Goal: Task Accomplishment & Management: Use online tool/utility

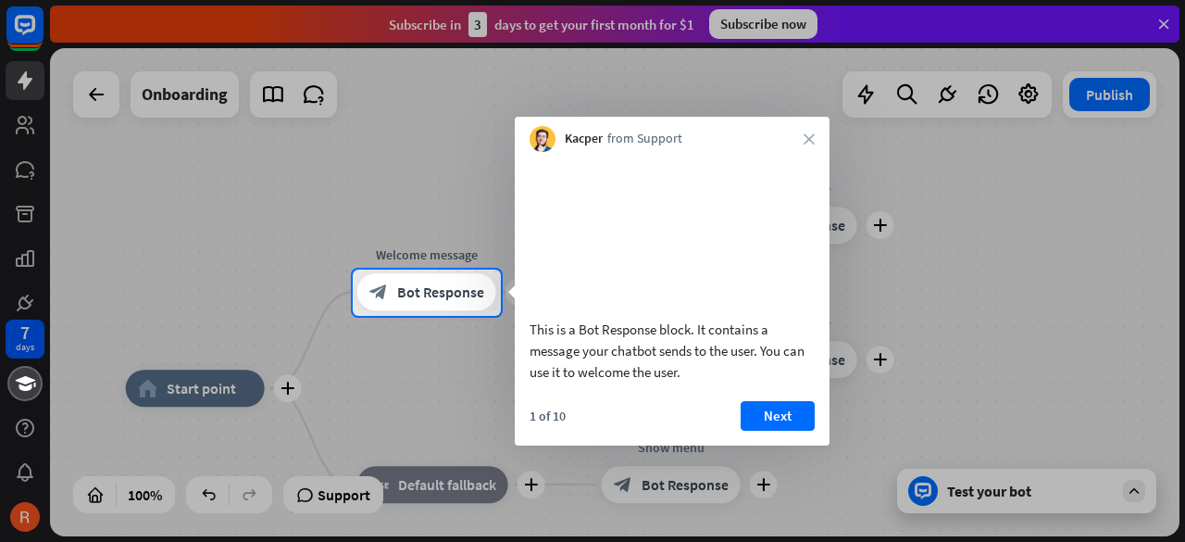
drag, startPoint x: 452, startPoint y: 293, endPoint x: 731, endPoint y: 356, distance: 286.6
click at [722, 360] on body "7 days close Product Help First steps Get started with ChatBot Help Center Foll…" at bounding box center [592, 271] width 1185 height 542
click at [789, 430] on button "Next" at bounding box center [778, 416] width 74 height 30
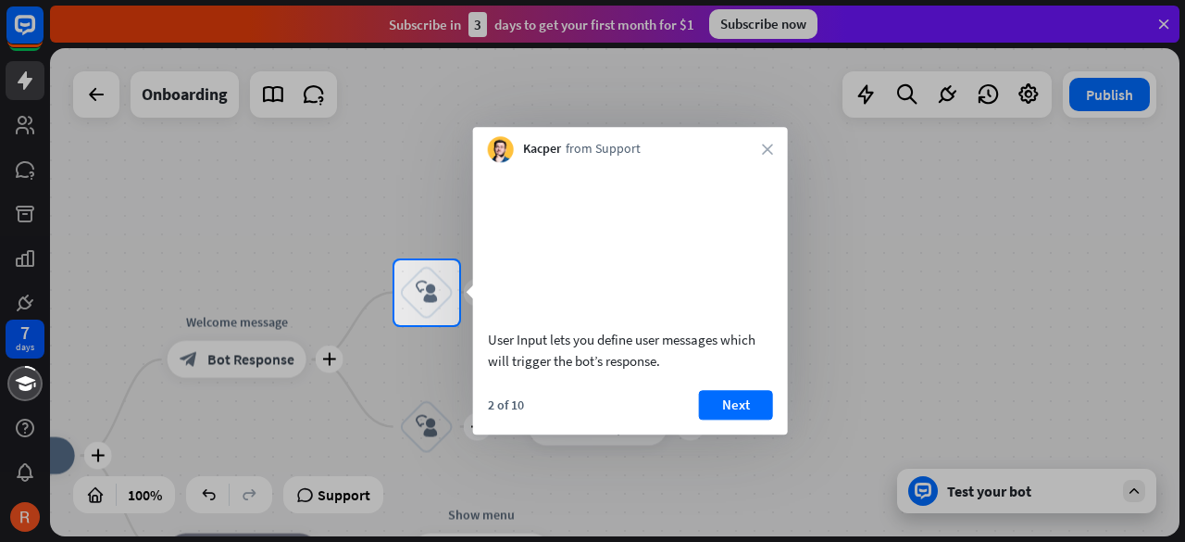
click at [743, 419] on button "Next" at bounding box center [736, 405] width 74 height 30
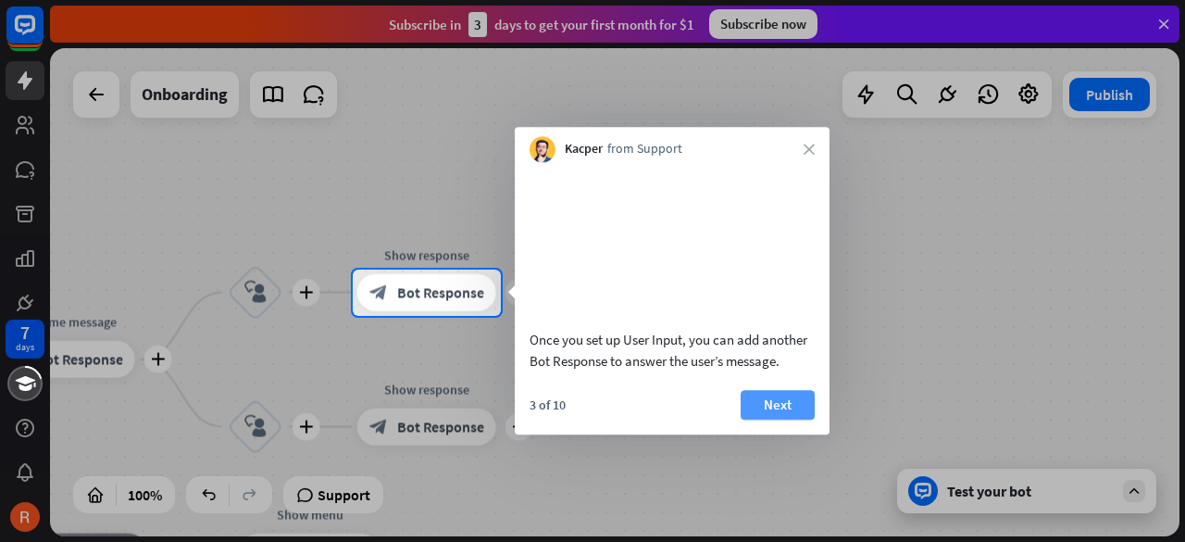
click at [796, 419] on button "Next" at bounding box center [778, 405] width 74 height 30
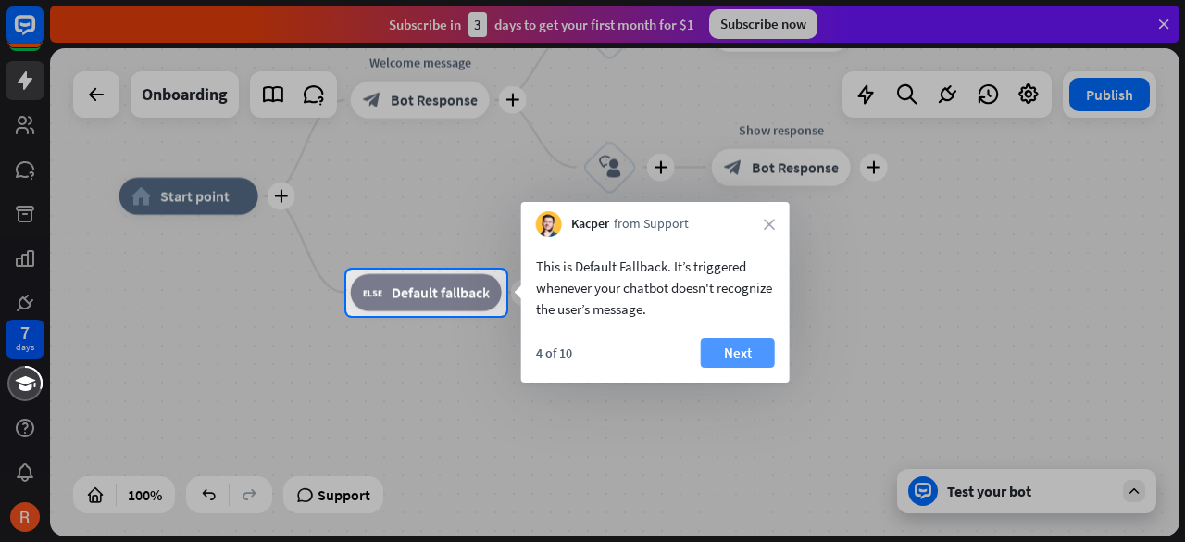
click at [744, 355] on button "Next" at bounding box center [738, 353] width 74 height 30
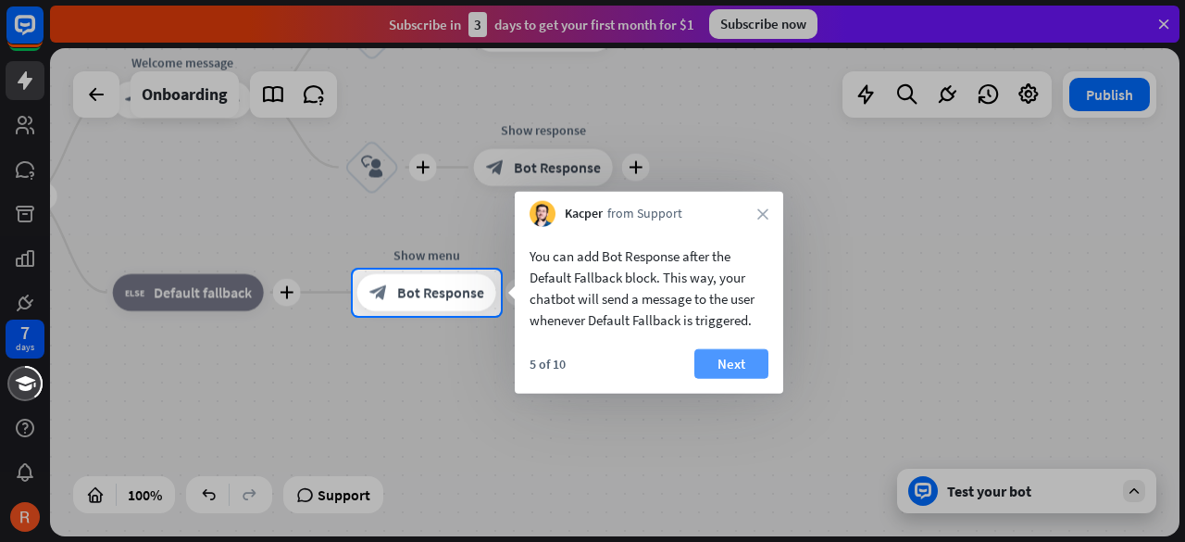
click at [742, 360] on button "Next" at bounding box center [731, 364] width 74 height 30
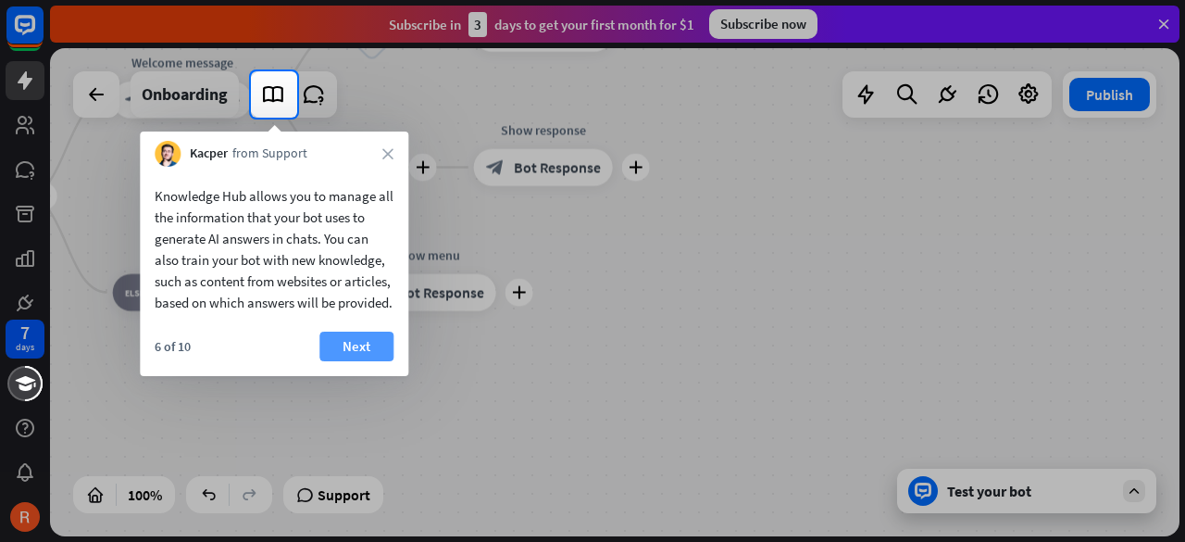
click at [385, 361] on button "Next" at bounding box center [356, 346] width 74 height 30
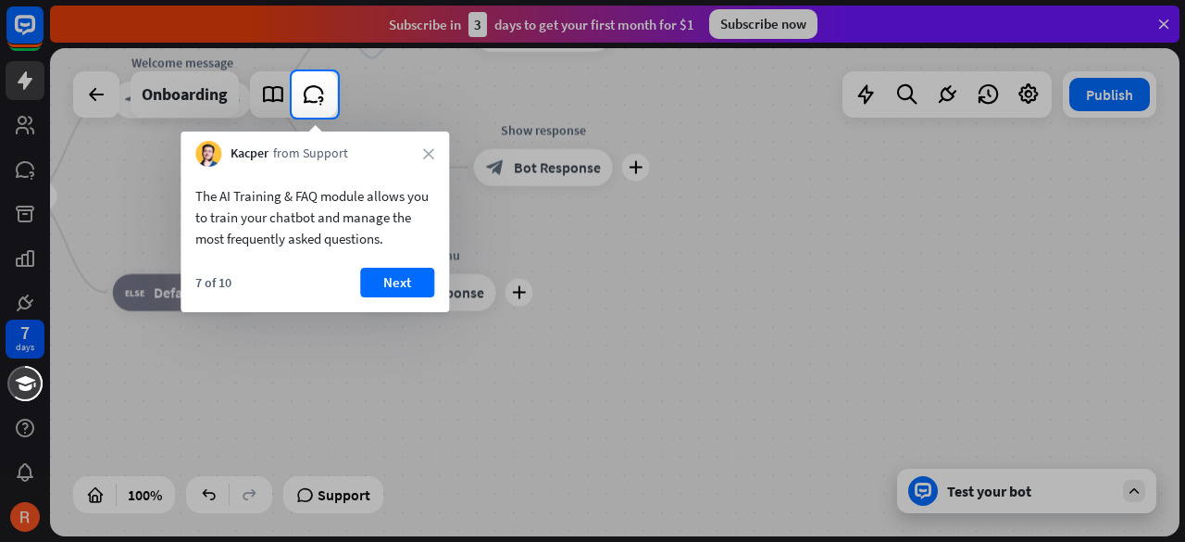
drag, startPoint x: 194, startPoint y: 209, endPoint x: 267, endPoint y: 181, distance: 77.7
click at [314, 212] on div "The AI Training & FAQ module allows you to train your chatbot and manage the mo…" at bounding box center [315, 213] width 268 height 92
drag, startPoint x: 210, startPoint y: 189, endPoint x: 387, endPoint y: 208, distance: 177.9
click at [387, 208] on div "The AI Training & FAQ module allows you to train your chatbot and manage the mo…" at bounding box center [314, 217] width 239 height 64
click at [418, 284] on button "Next" at bounding box center [397, 283] width 74 height 30
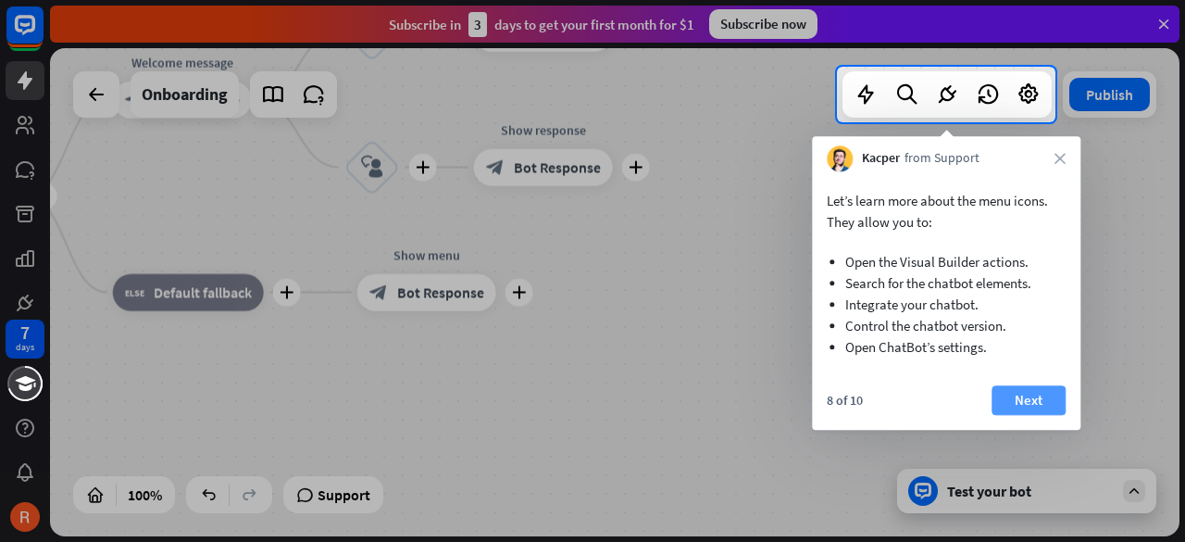
click at [1017, 396] on button "Next" at bounding box center [1028, 400] width 74 height 30
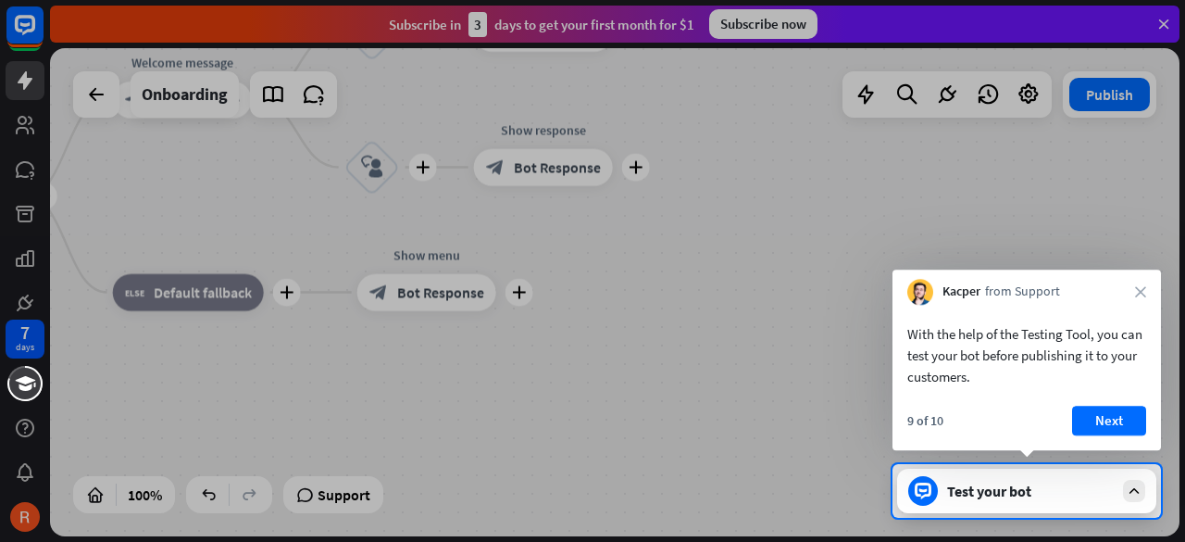
click at [1120, 423] on button "Next" at bounding box center [1109, 420] width 74 height 30
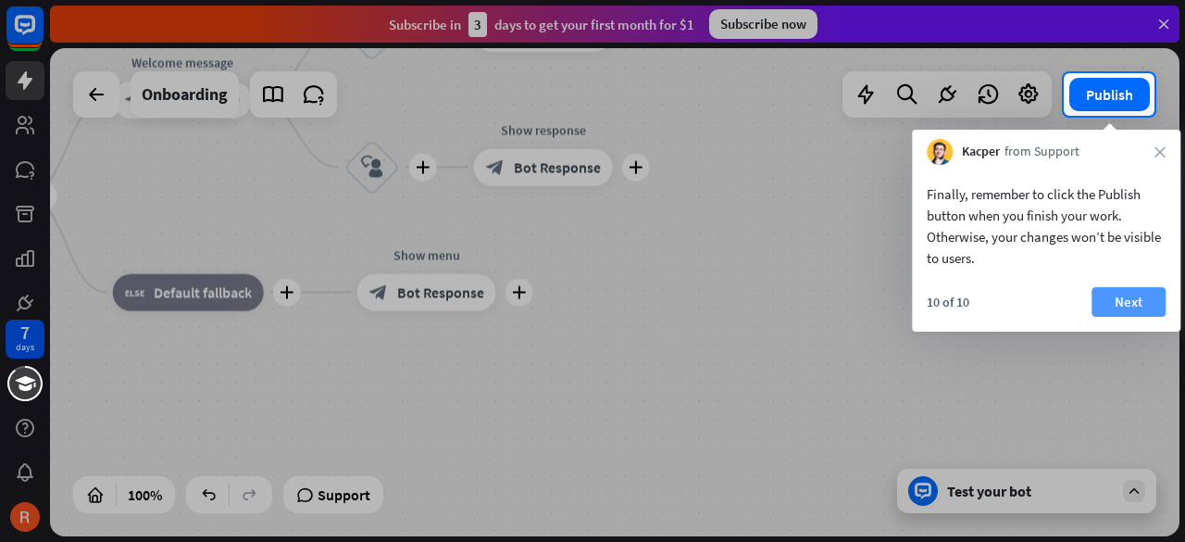
click at [1148, 300] on button "Next" at bounding box center [1128, 302] width 74 height 30
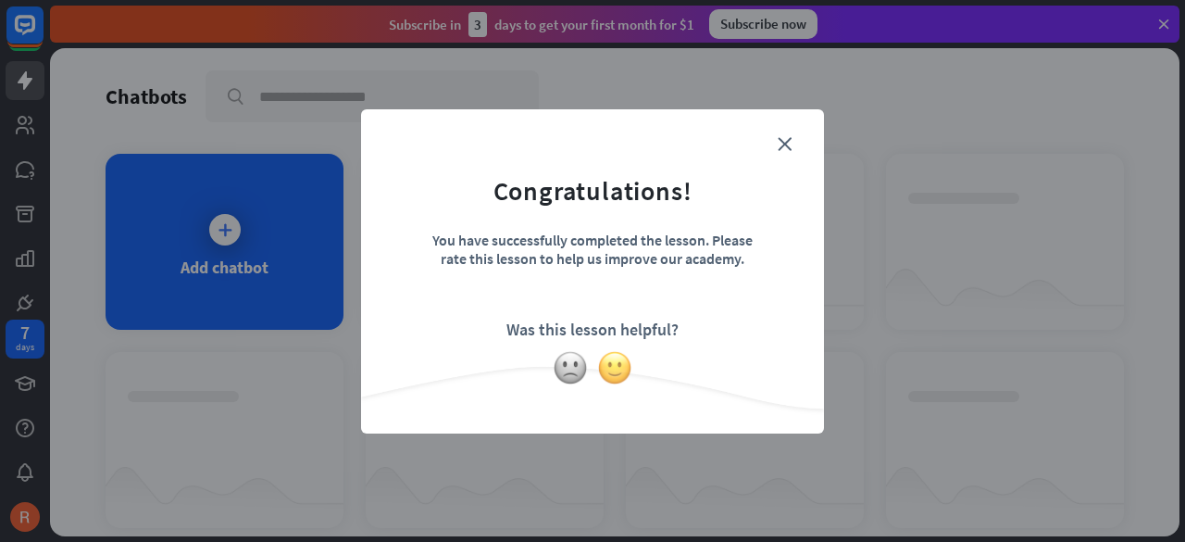
click at [610, 371] on img at bounding box center [614, 367] width 35 height 35
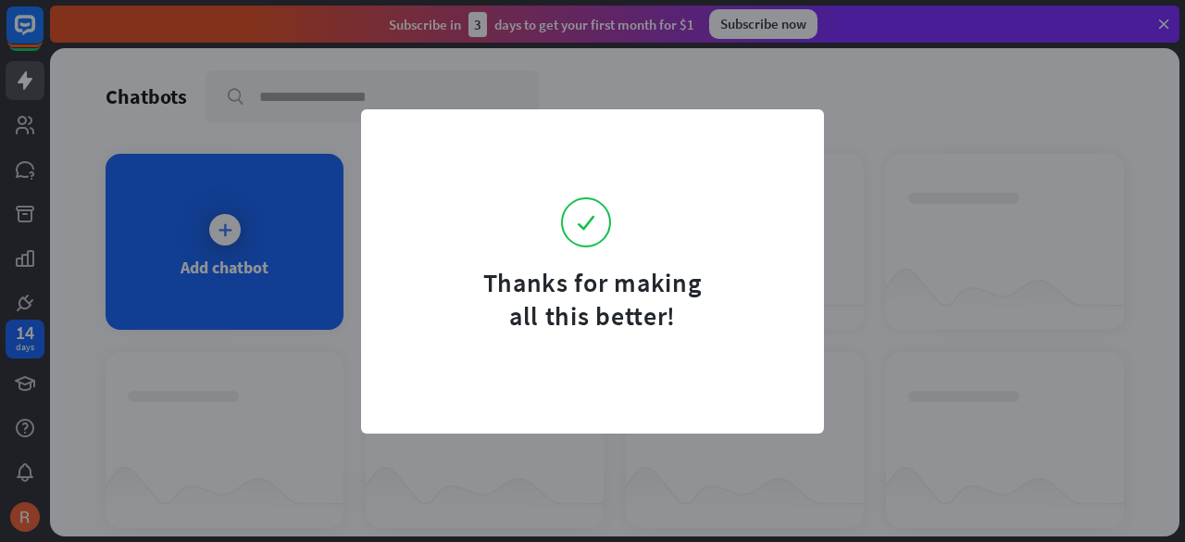
click at [902, 144] on div "Thanks for making all this better!" at bounding box center [592, 271] width 1185 height 542
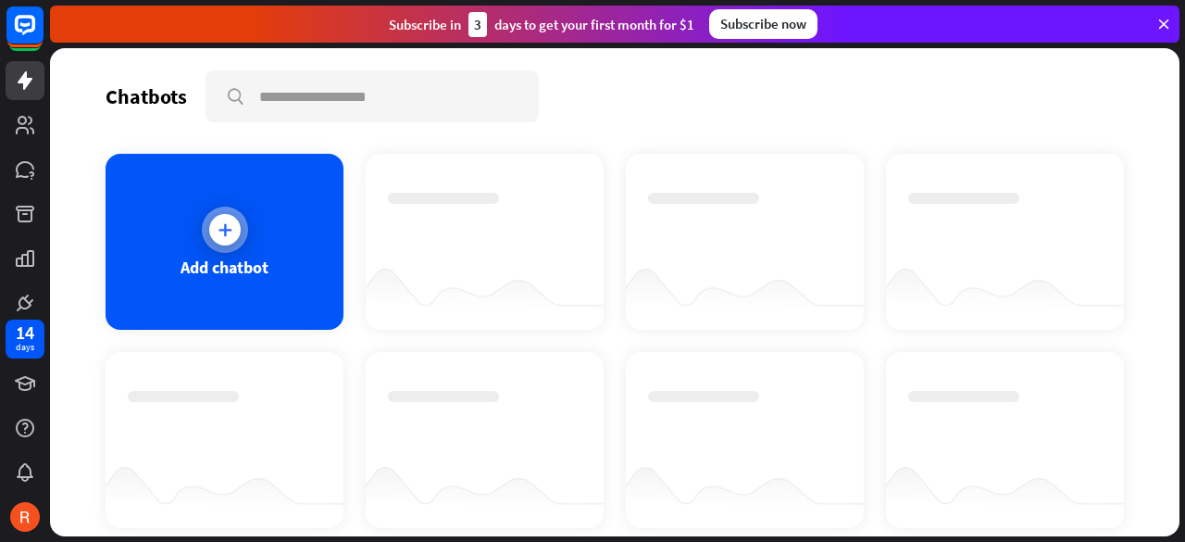
click at [239, 231] on div at bounding box center [225, 229] width 46 height 46
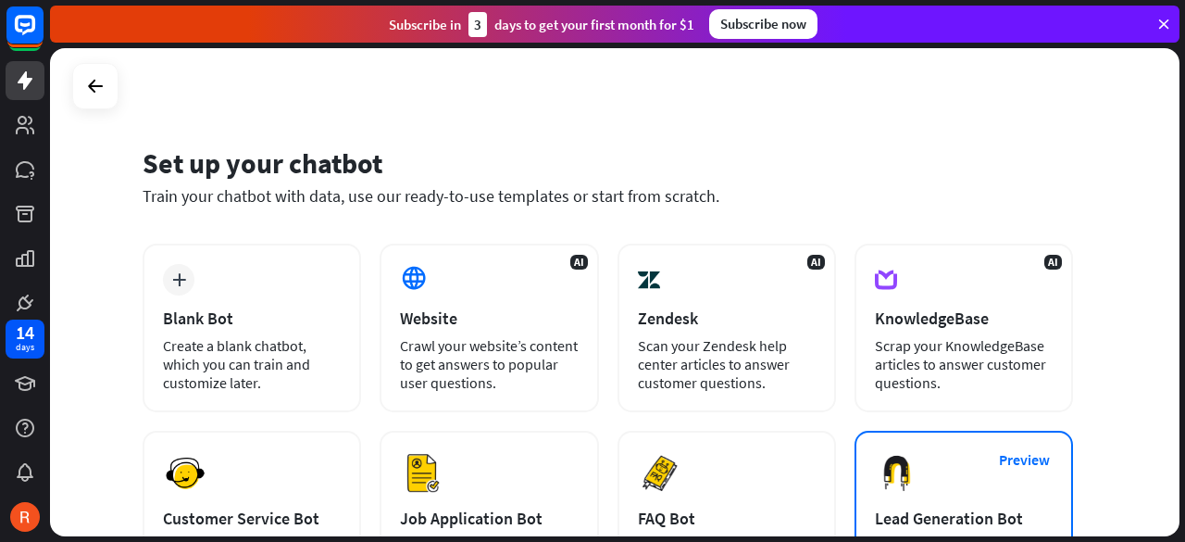
scroll to position [93, 0]
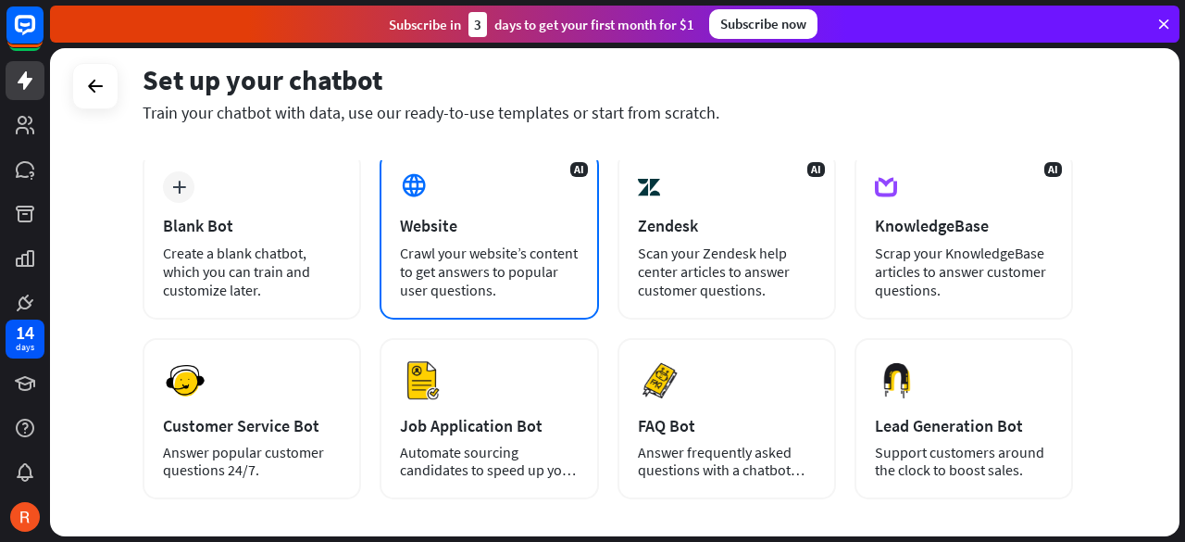
click at [554, 277] on div "Crawl your website’s content to get answers to popular user questions." at bounding box center [489, 271] width 178 height 56
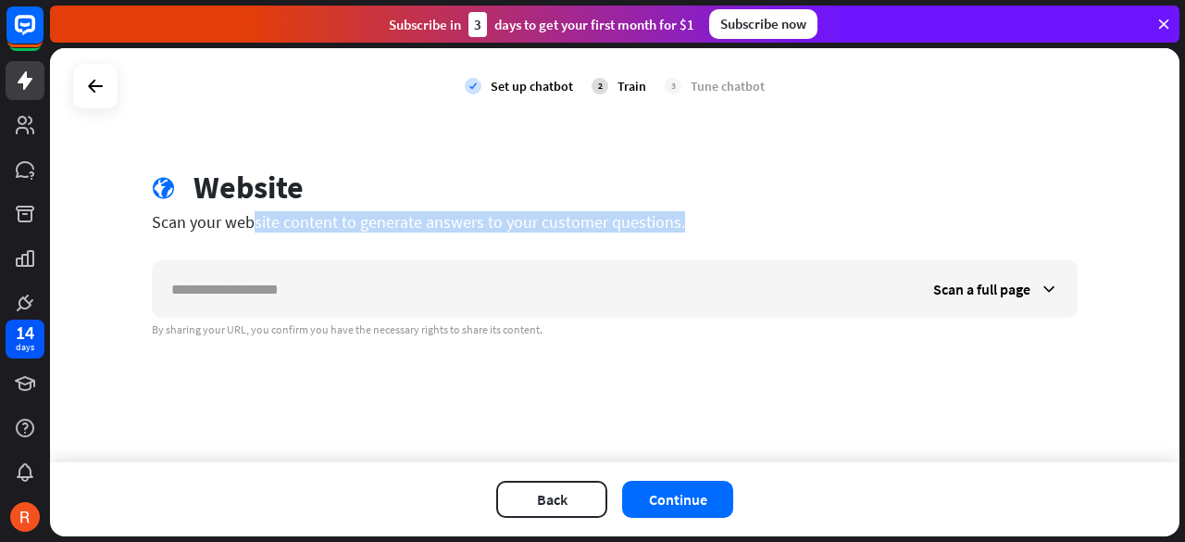
drag, startPoint x: 131, startPoint y: 228, endPoint x: 505, endPoint y: 257, distance: 374.3
click at [505, 257] on div "globe Website Scan your website content to generate answers to your customer qu…" at bounding box center [615, 252] width 970 height 168
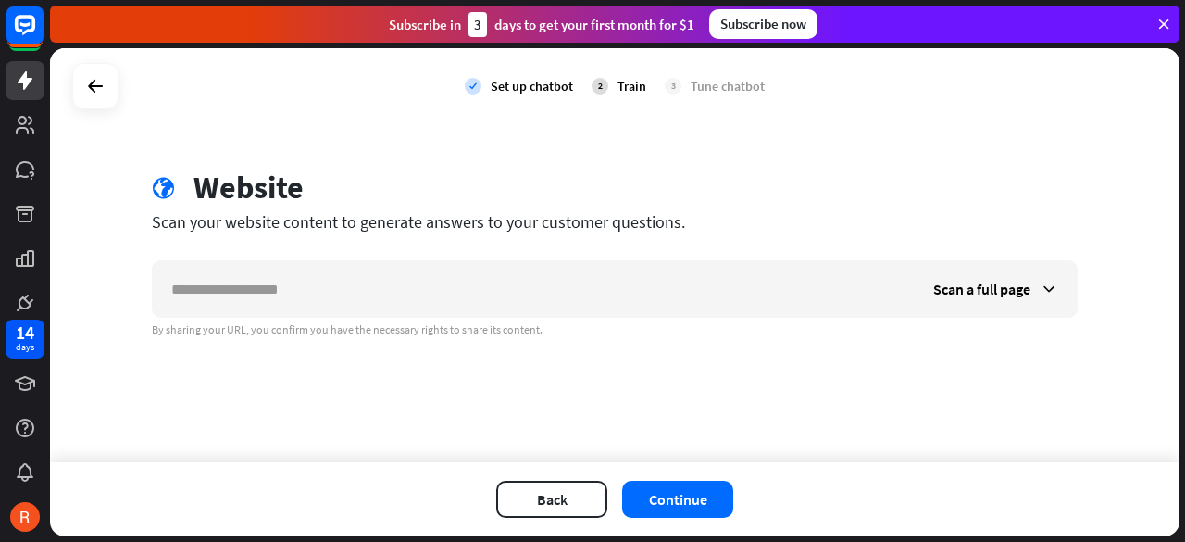
click at [505, 257] on div "globe Website Scan your website content to generate answers to your customer qu…" at bounding box center [615, 252] width 970 height 168
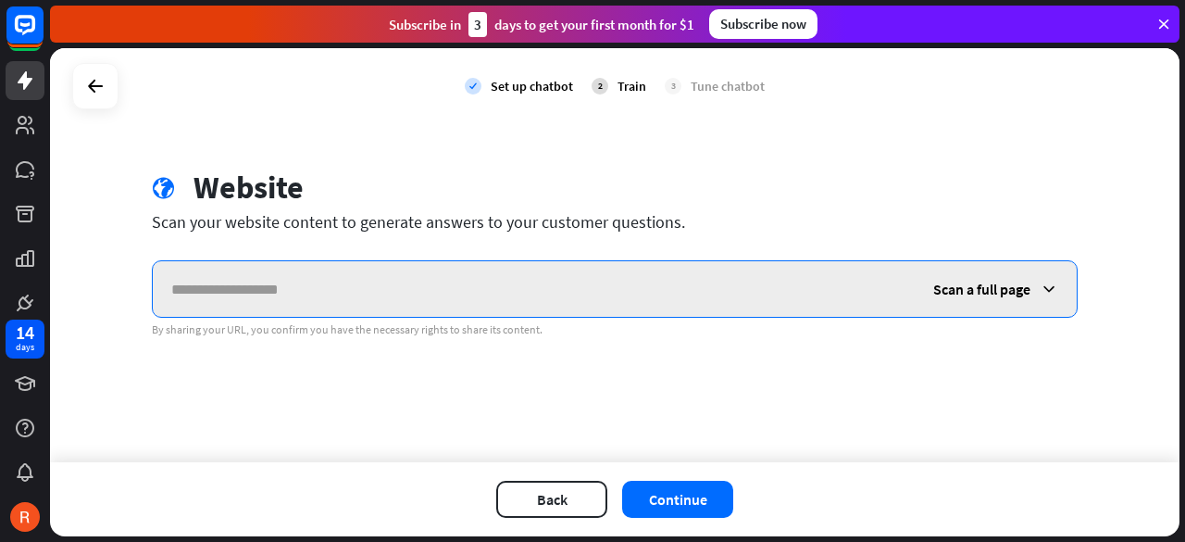
click at [861, 310] on input "text" at bounding box center [534, 289] width 762 height 56
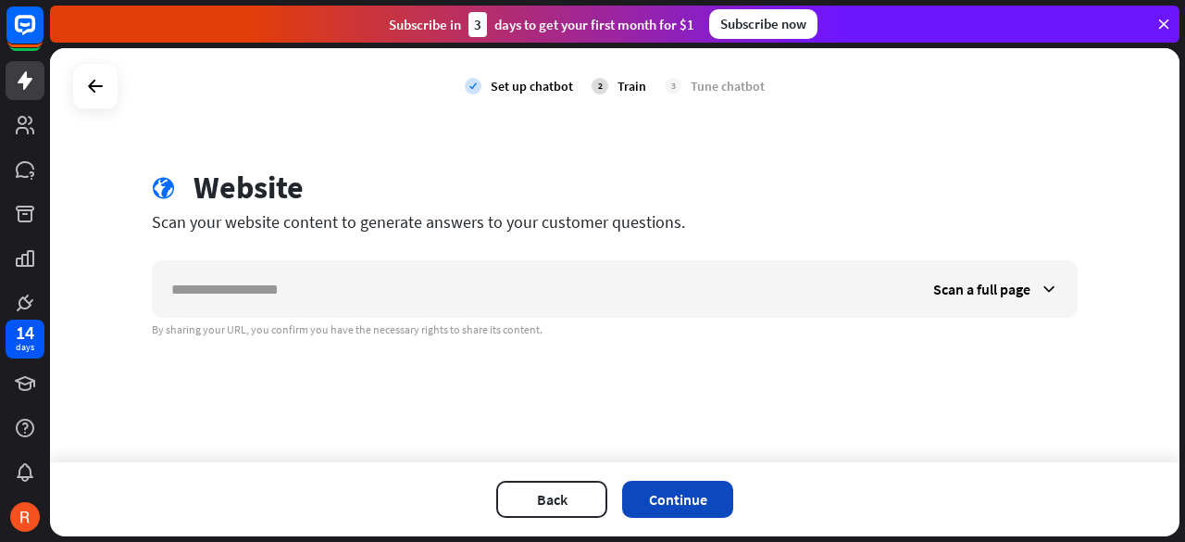
click at [687, 483] on div "Back Continue" at bounding box center [614, 499] width 1129 height 74
drag, startPoint x: 718, startPoint y: 497, endPoint x: 226, endPoint y: 268, distance: 543.4
click at [231, 275] on div "check Set up chatbot 2 Train 3 Tune chatbot globe Website Scan your website con…" at bounding box center [614, 292] width 1129 height 488
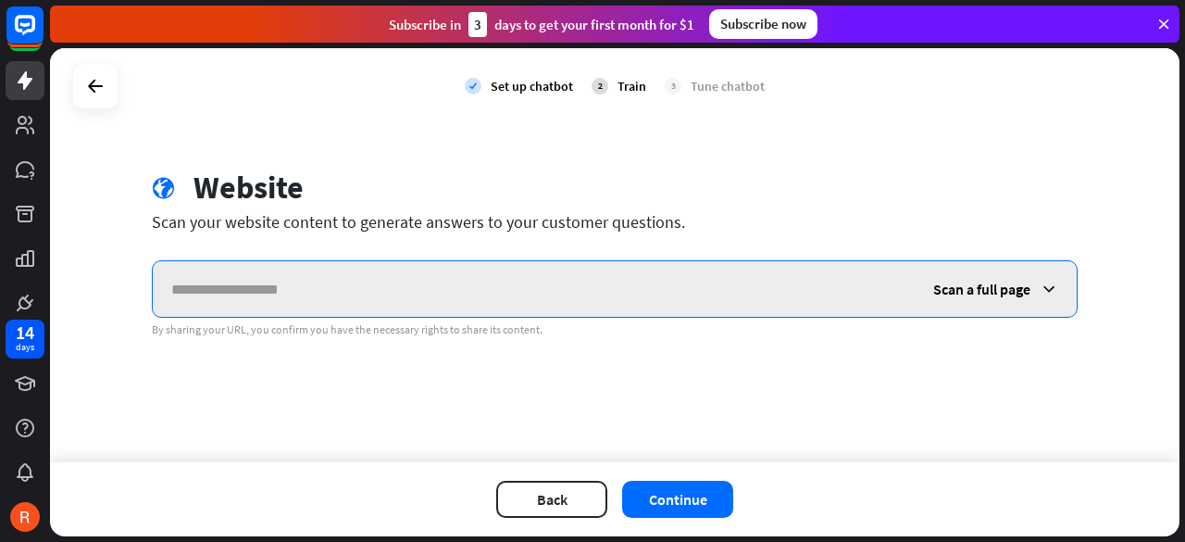
click at [233, 285] on input "text" at bounding box center [534, 289] width 762 height 56
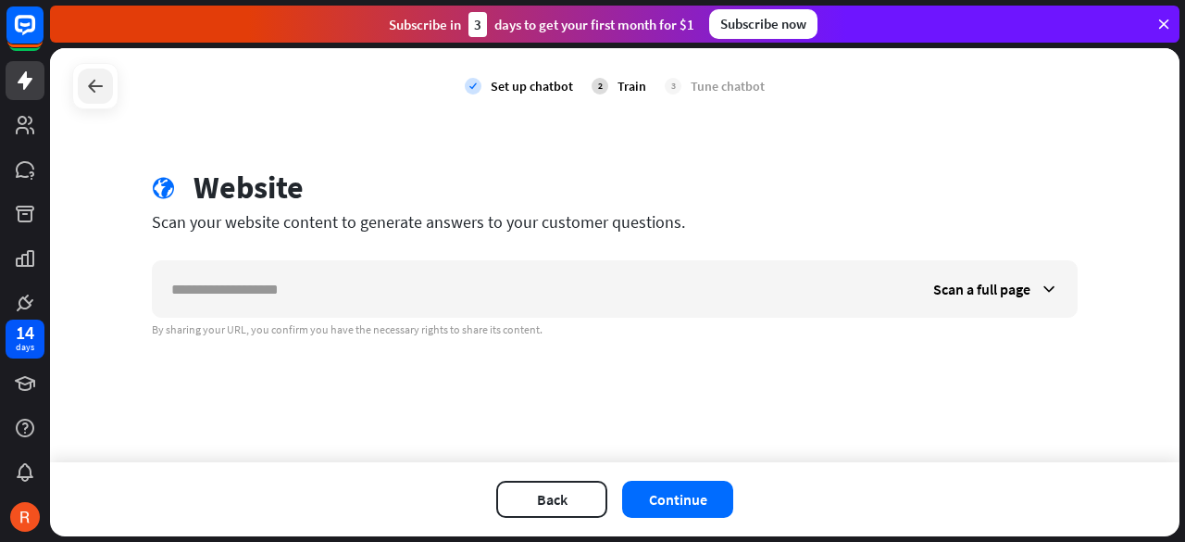
click at [80, 92] on div at bounding box center [95, 86] width 35 height 35
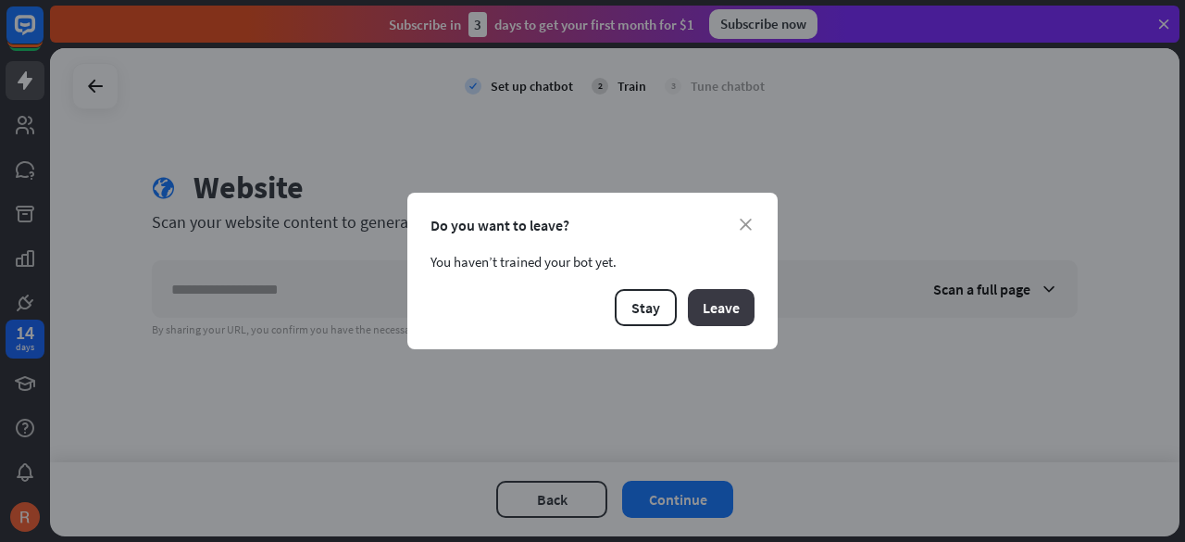
click at [741, 305] on button "Leave" at bounding box center [721, 307] width 67 height 37
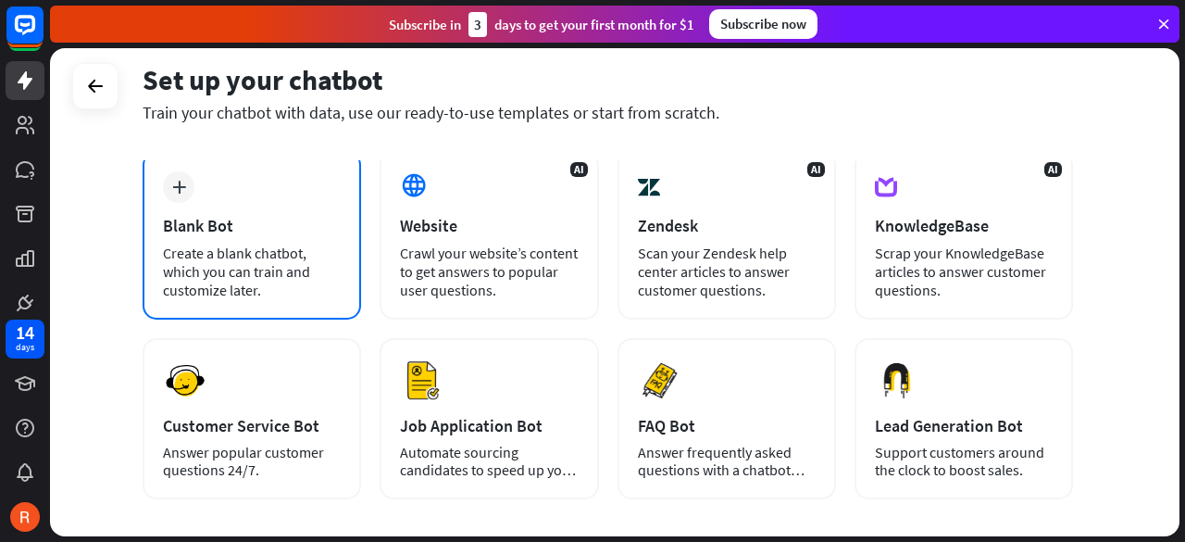
click at [293, 305] on div "plus Blank Bot Create a blank chatbot, which you can train and customize later." at bounding box center [252, 235] width 218 height 168
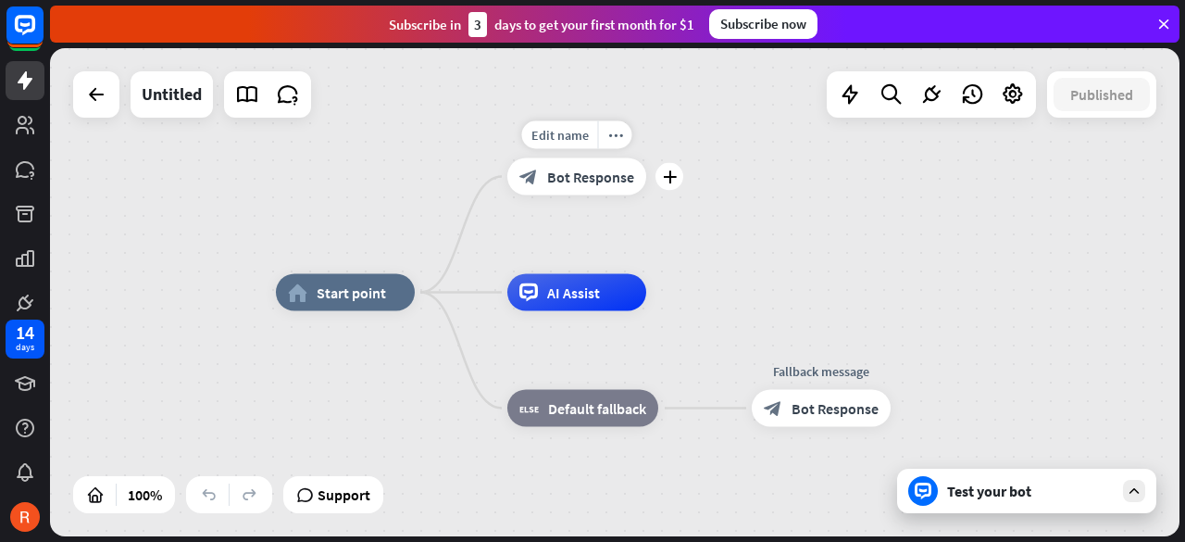
click at [625, 195] on div "Edit name more_horiz plus block_bot_response Bot Response" at bounding box center [576, 176] width 139 height 37
click at [599, 190] on div "block_bot_response Bot Response" at bounding box center [576, 176] width 139 height 37
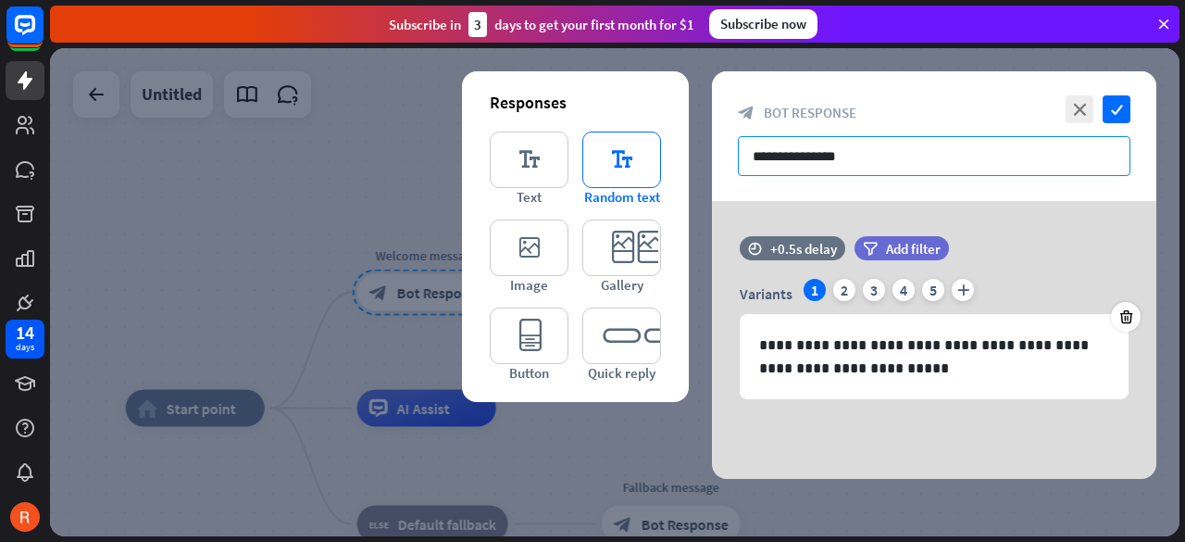
drag, startPoint x: 891, startPoint y: 168, endPoint x: 650, endPoint y: 158, distance: 240.9
click at [712, 160] on div "**********" at bounding box center [934, 274] width 444 height 407
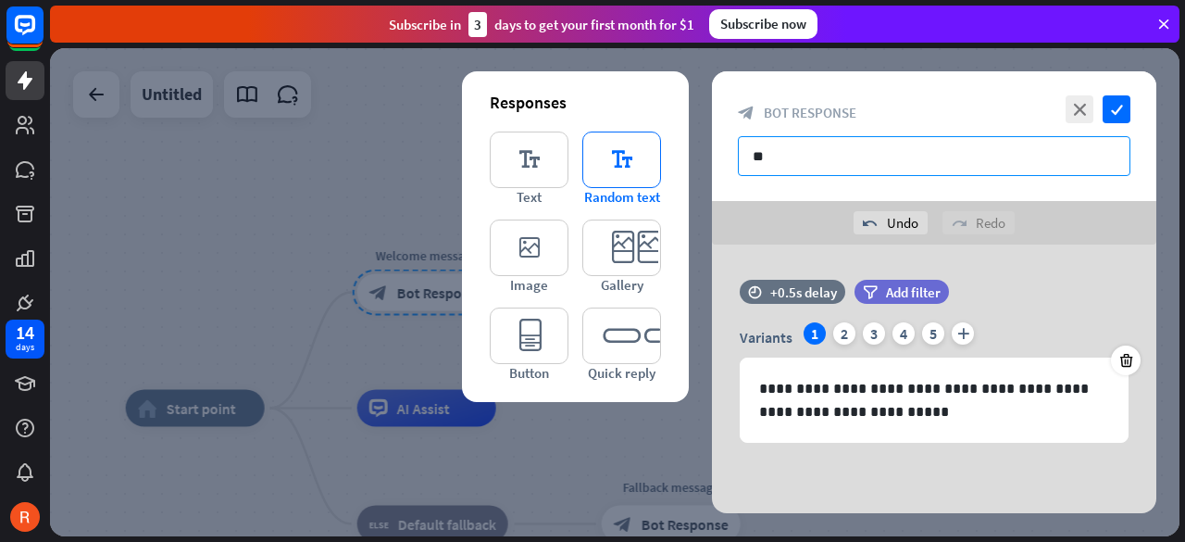
type input "*"
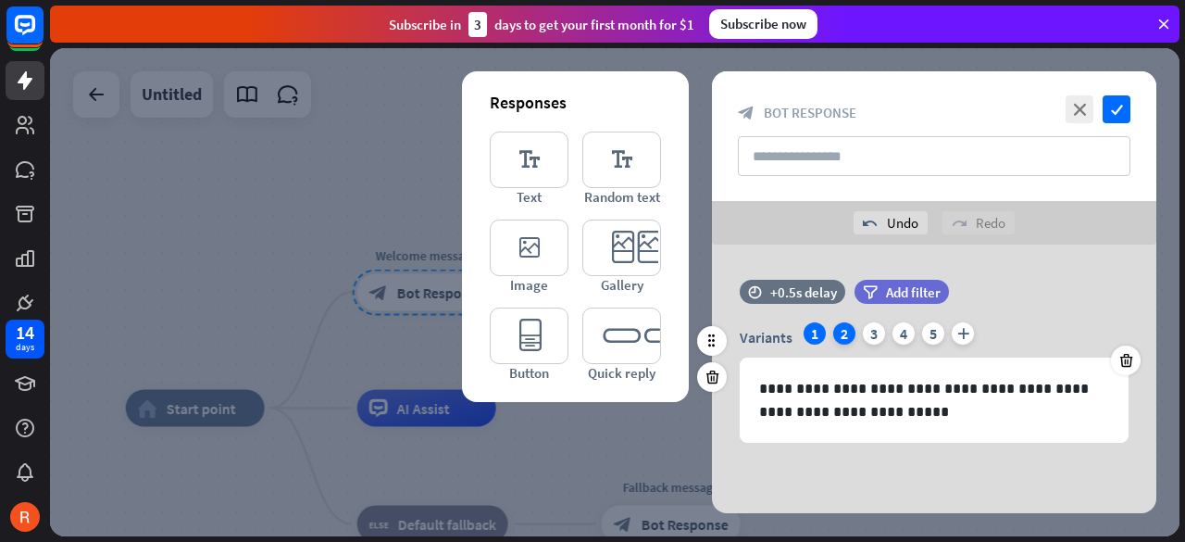
click at [842, 332] on div "2" at bounding box center [844, 333] width 22 height 22
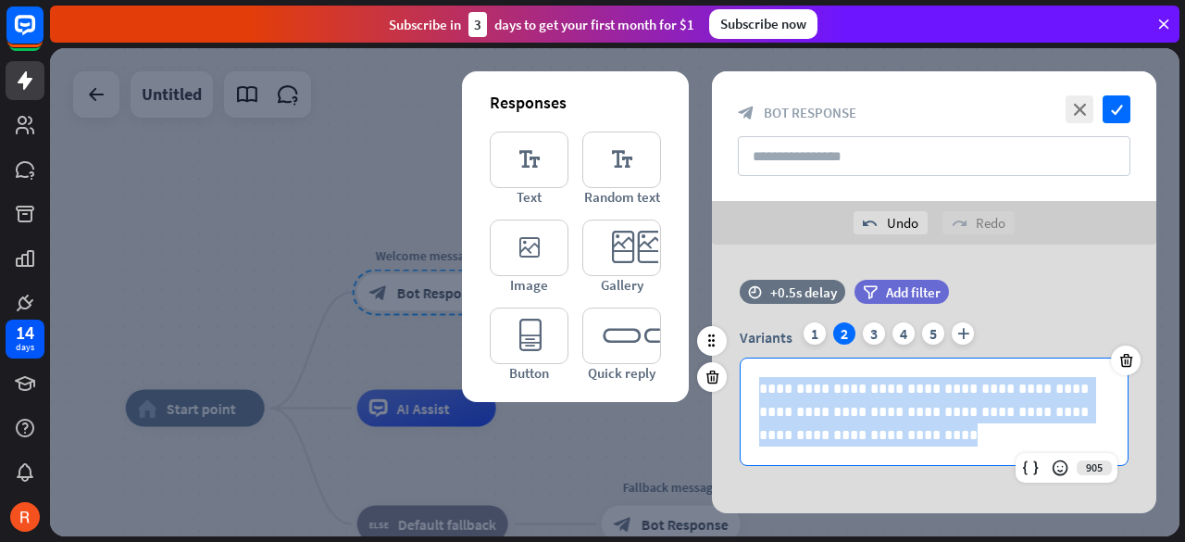
drag, startPoint x: 754, startPoint y: 392, endPoint x: 863, endPoint y: 463, distance: 129.7
click at [863, 463] on div "**********" at bounding box center [934, 411] width 387 height 106
copy p "**********"
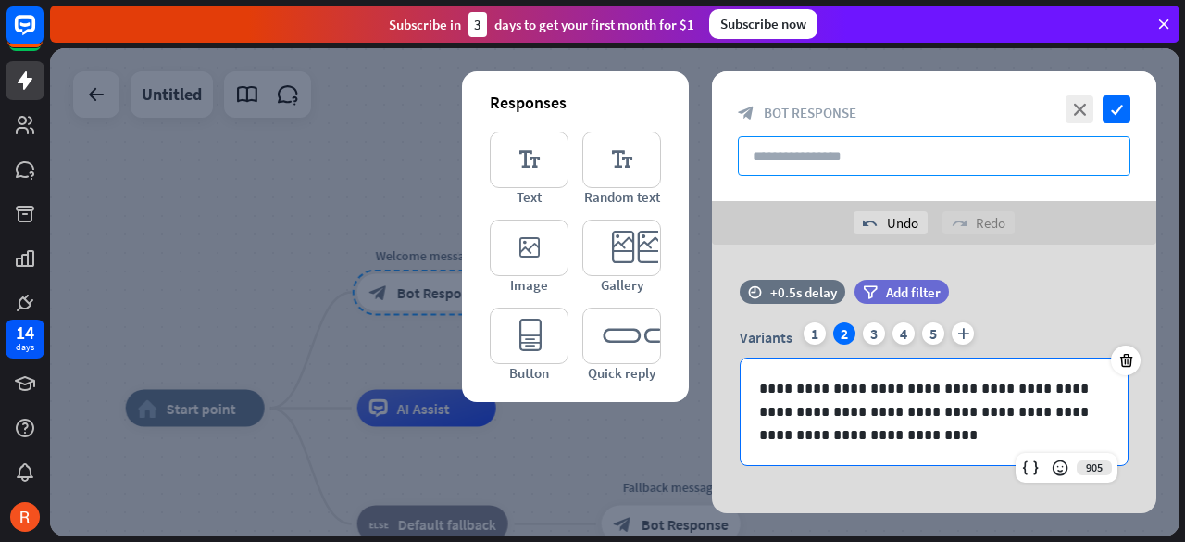
drag, startPoint x: 820, startPoint y: 140, endPoint x: 820, endPoint y: 153, distance: 13.0
click at [820, 153] on input "text" at bounding box center [934, 156] width 393 height 40
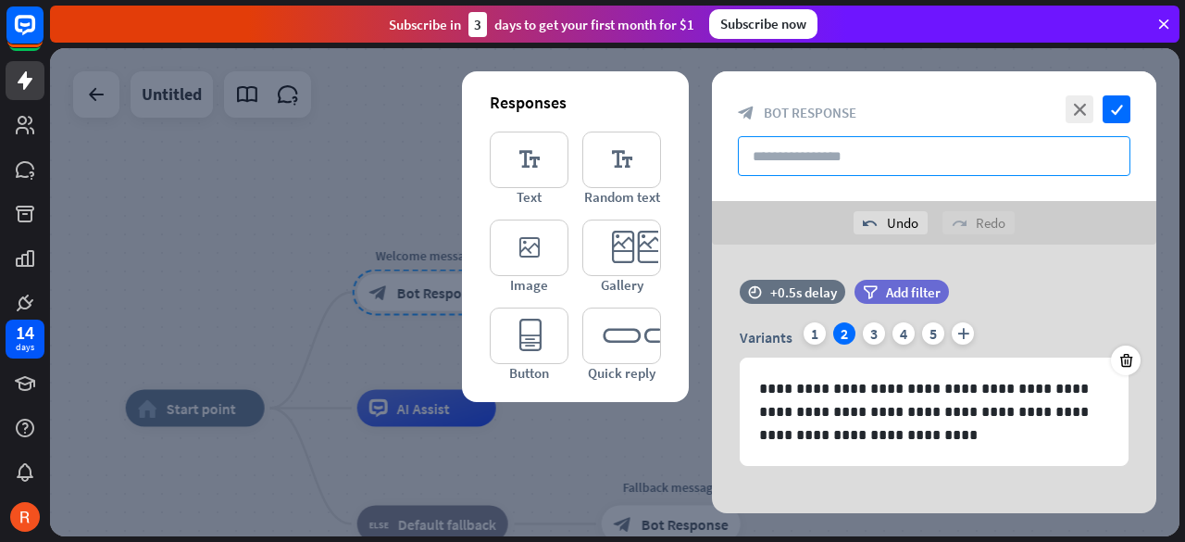
paste input "**********"
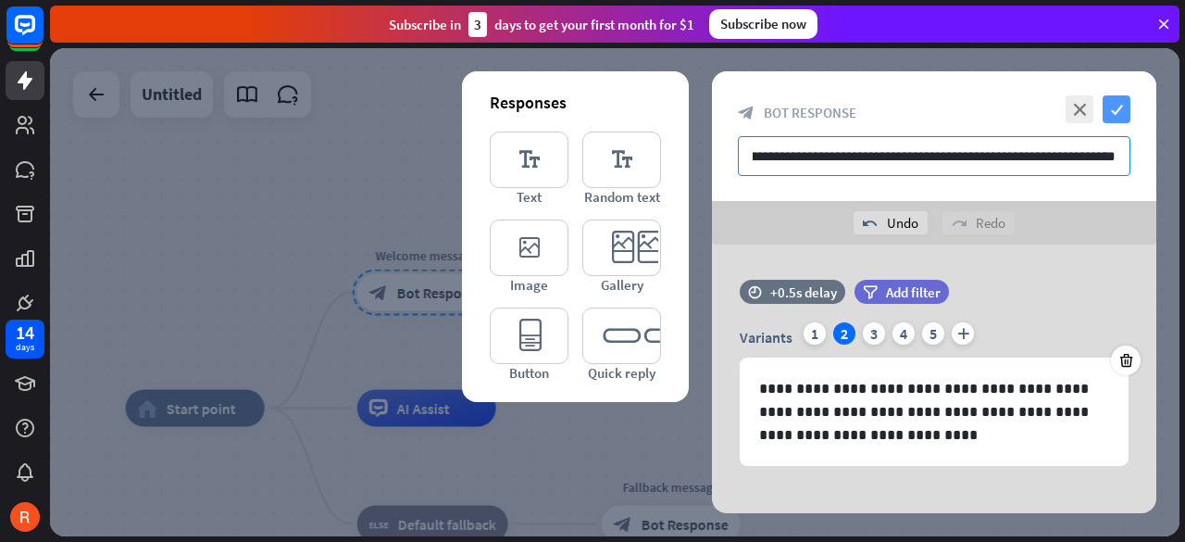
type input "**********"
click at [1124, 114] on icon "check" at bounding box center [1117, 109] width 28 height 28
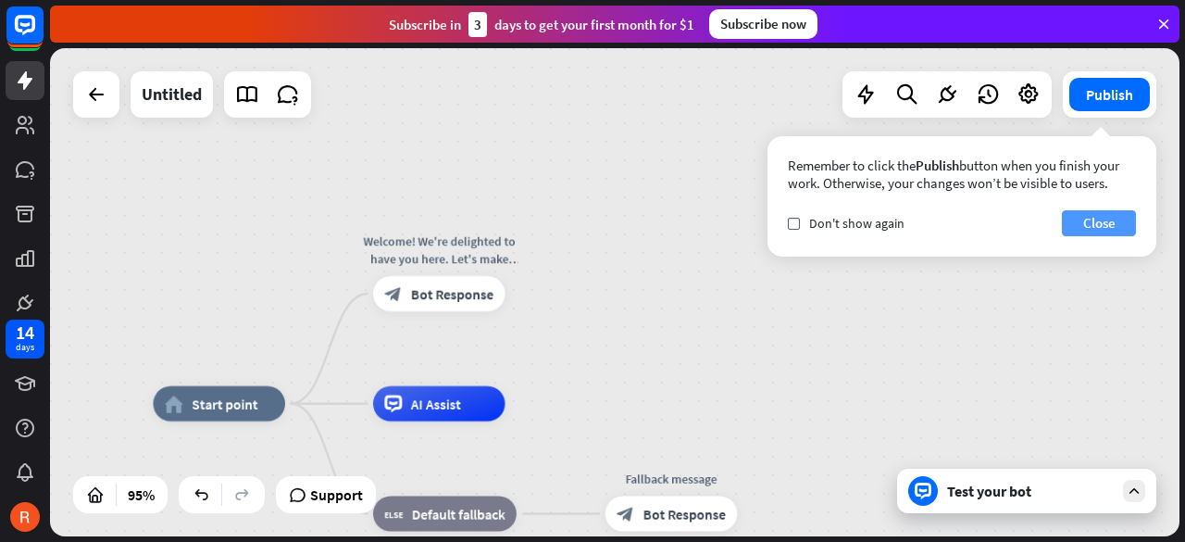
click at [1104, 227] on button "Close" at bounding box center [1099, 223] width 74 height 26
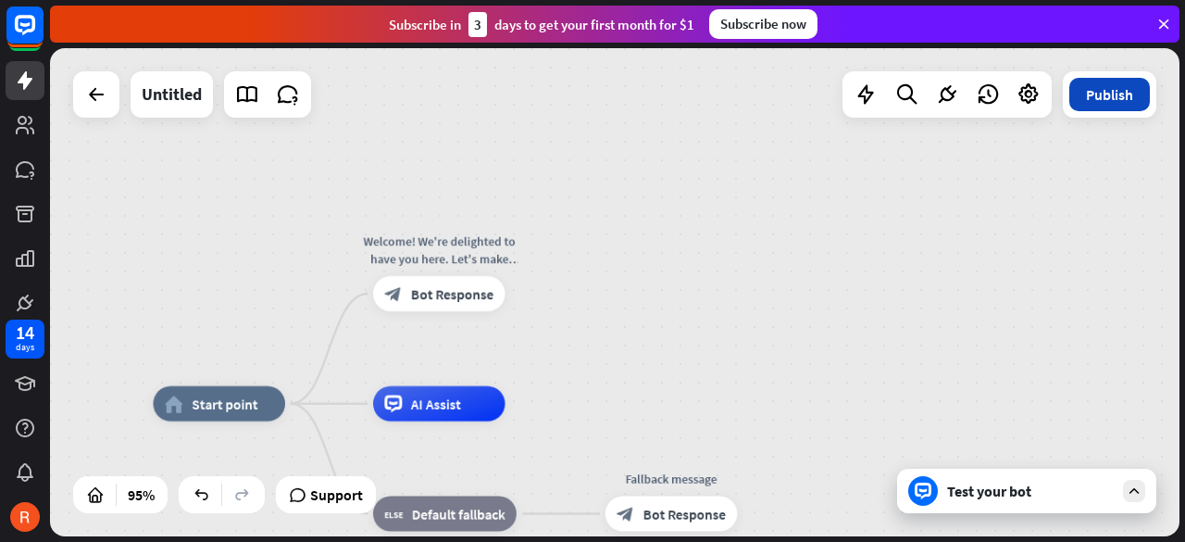
click at [1132, 94] on button "Publish" at bounding box center [1109, 94] width 81 height 33
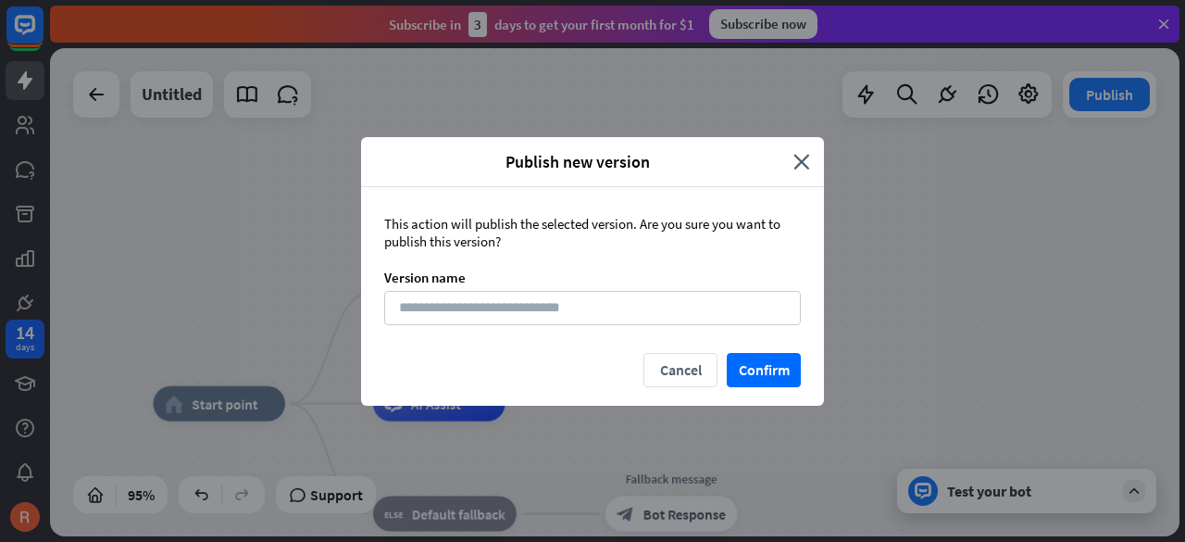
click at [813, 143] on div "Publish new version close" at bounding box center [592, 162] width 463 height 50
click at [798, 165] on icon "close" at bounding box center [801, 161] width 17 height 21
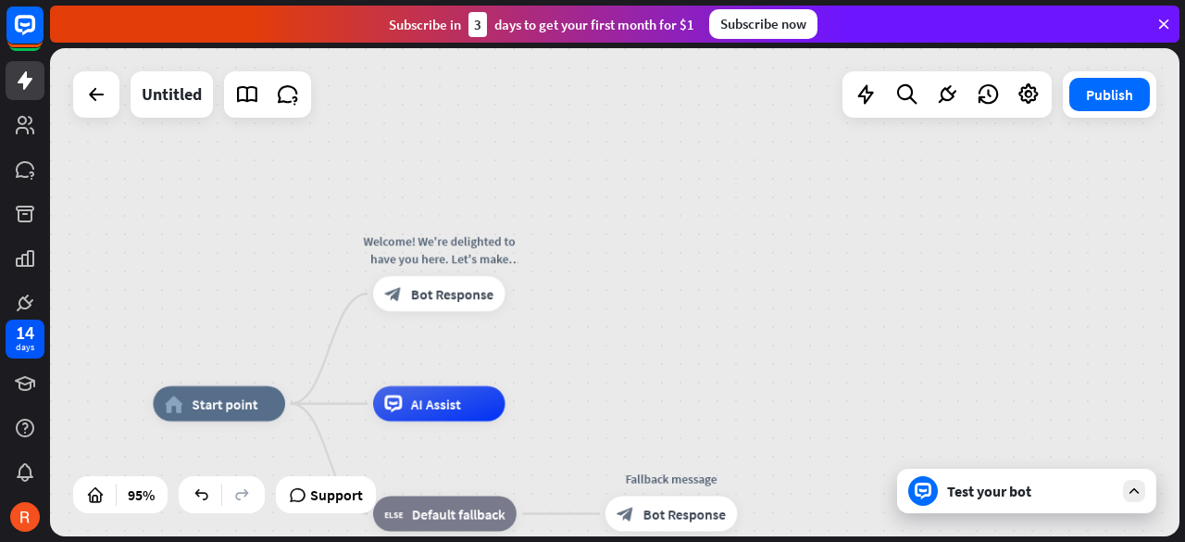
click at [984, 512] on div "Test your bot" at bounding box center [1026, 490] width 259 height 44
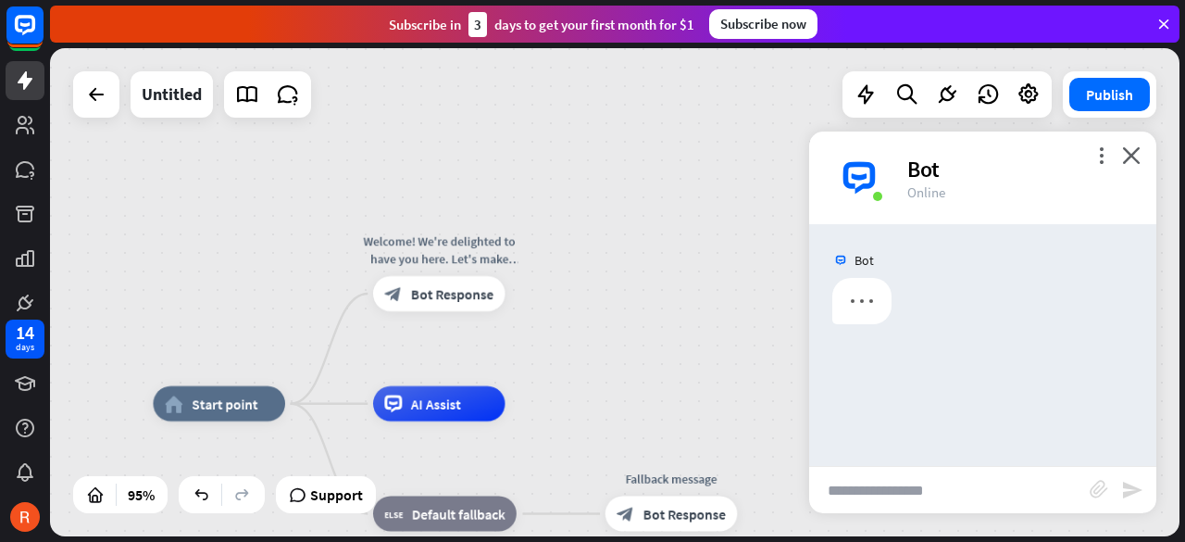
drag, startPoint x: 990, startPoint y: 482, endPoint x: 993, endPoint y: 467, distance: 16.2
click at [990, 473] on input "text" at bounding box center [949, 490] width 281 height 46
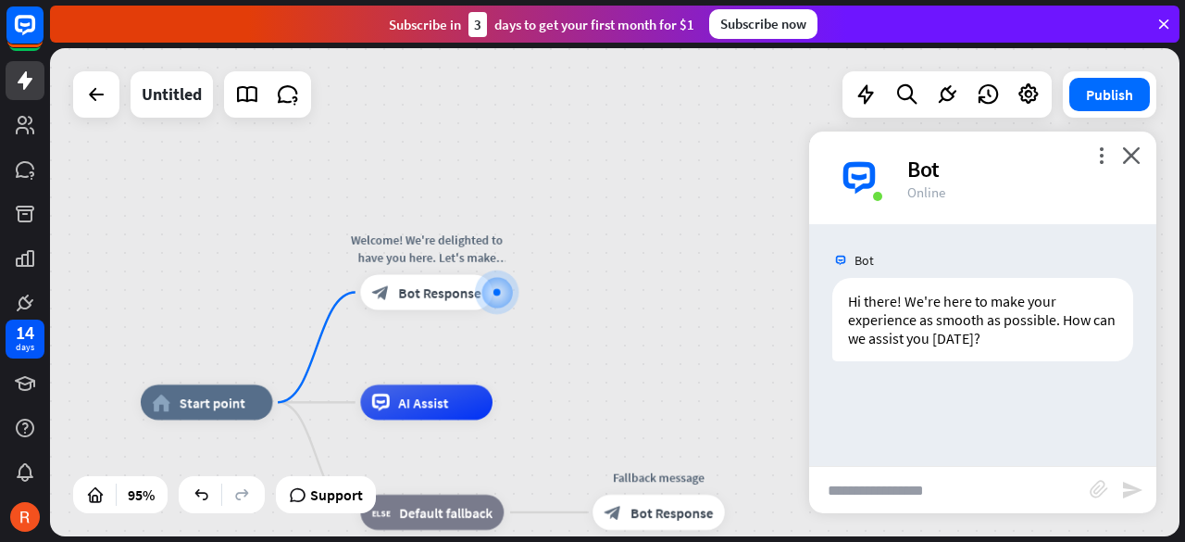
click at [1035, 486] on input "text" at bounding box center [949, 490] width 281 height 46
type input "*"
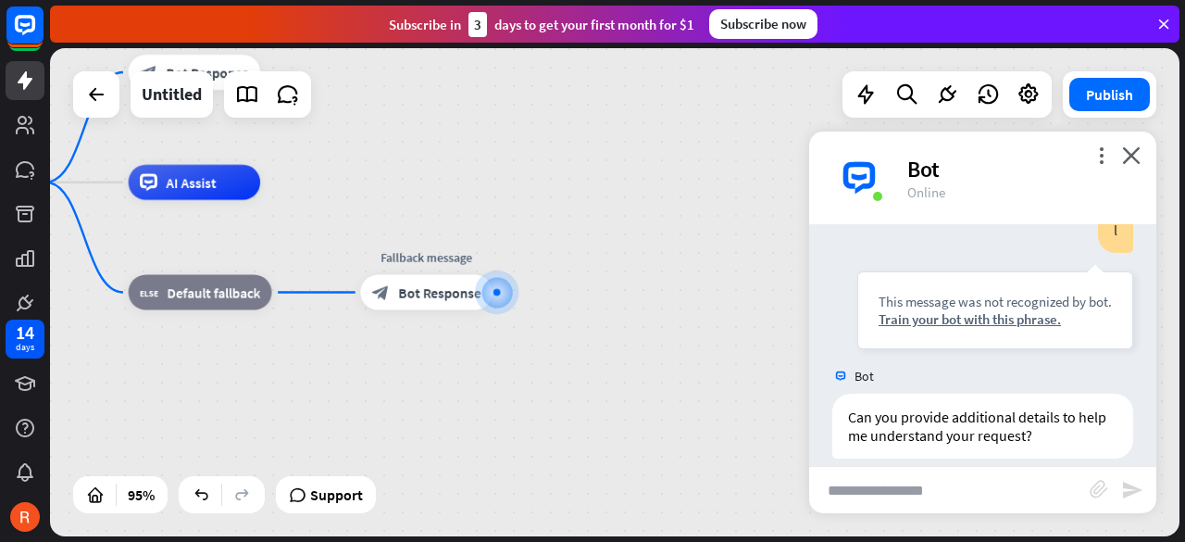
scroll to position [218, 0]
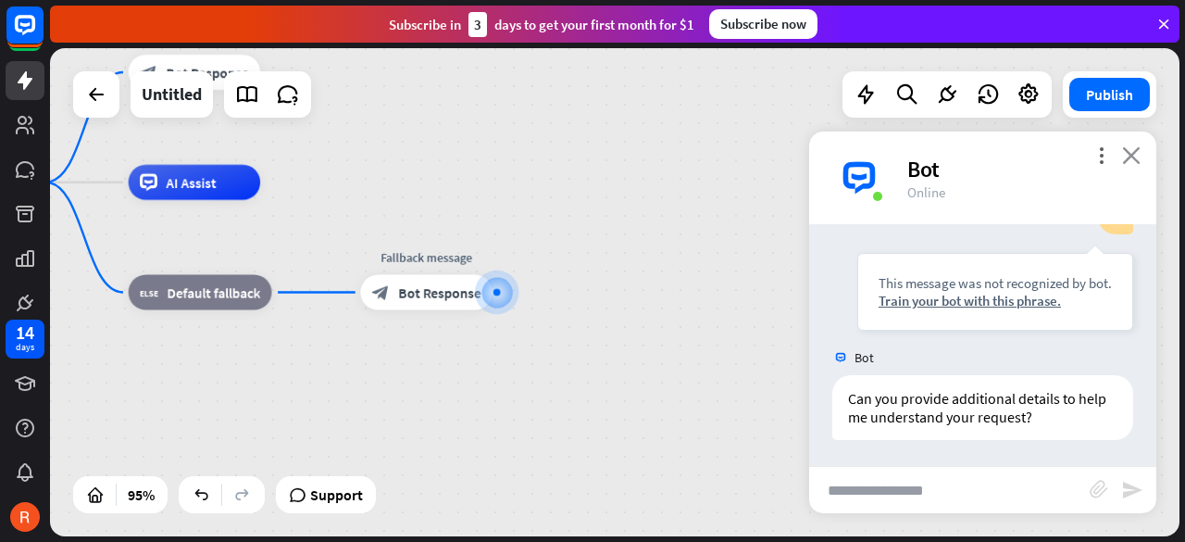
click at [1126, 157] on icon "close" at bounding box center [1131, 155] width 19 height 18
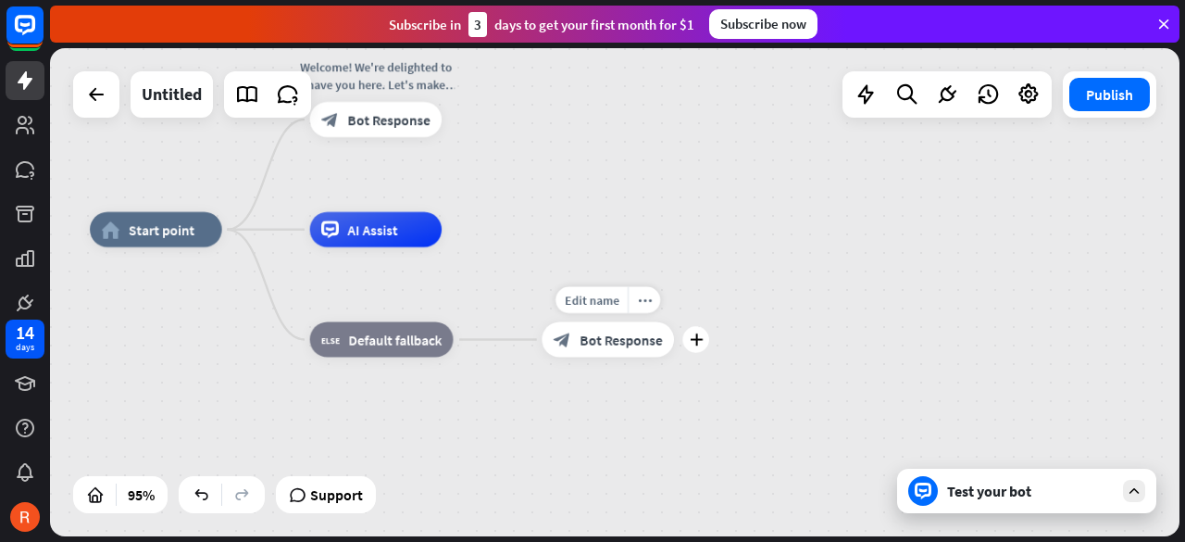
drag, startPoint x: 505, startPoint y: 327, endPoint x: 836, endPoint y: 394, distance: 337.3
click at [674, 357] on div "Edit name more_horiz plus Fallback message block_bot_response Bot Response" at bounding box center [608, 339] width 132 height 35
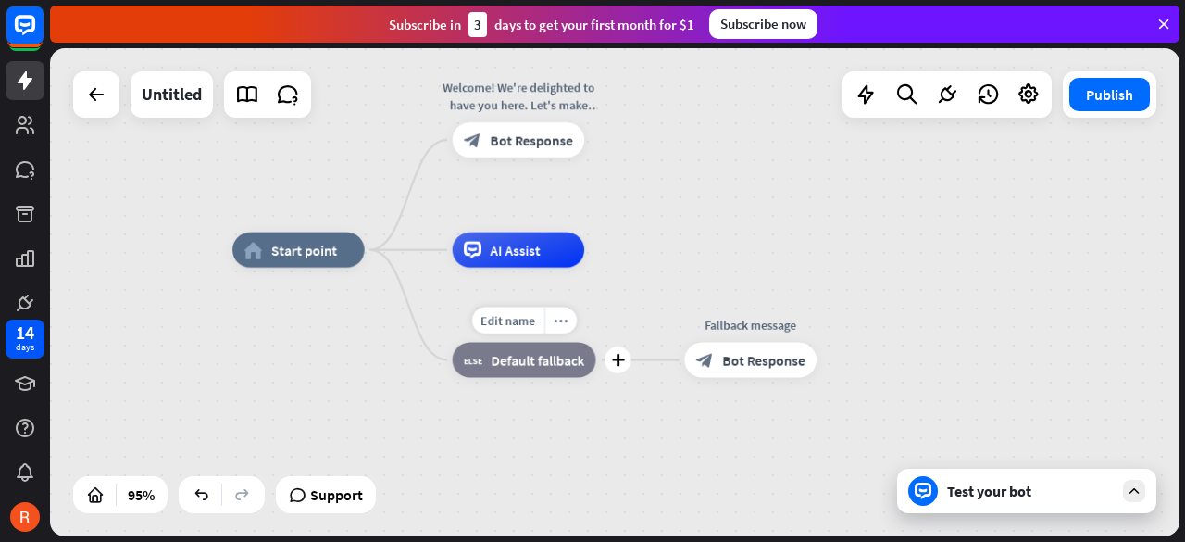
drag, startPoint x: 468, startPoint y: 356, endPoint x: 584, endPoint y: 393, distance: 121.5
click at [584, 378] on div "Edit name more_horiz plus block_fallback Default fallback" at bounding box center [524, 360] width 143 height 35
click at [328, 258] on div "home_2 Start point" at bounding box center [298, 249] width 132 height 35
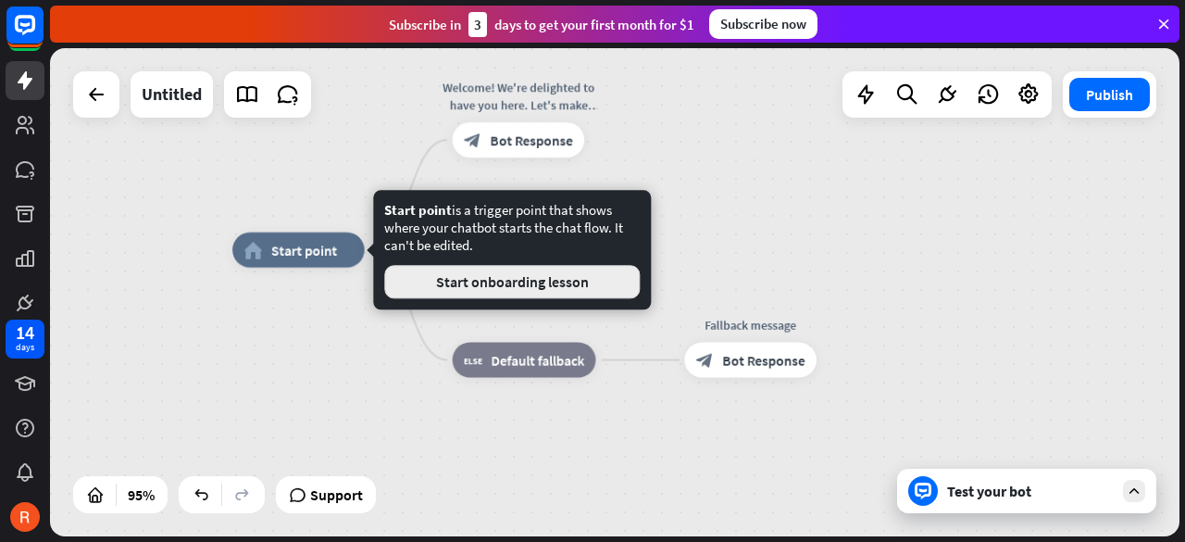
click at [435, 284] on button "Start onboarding lesson" at bounding box center [512, 281] width 256 height 33
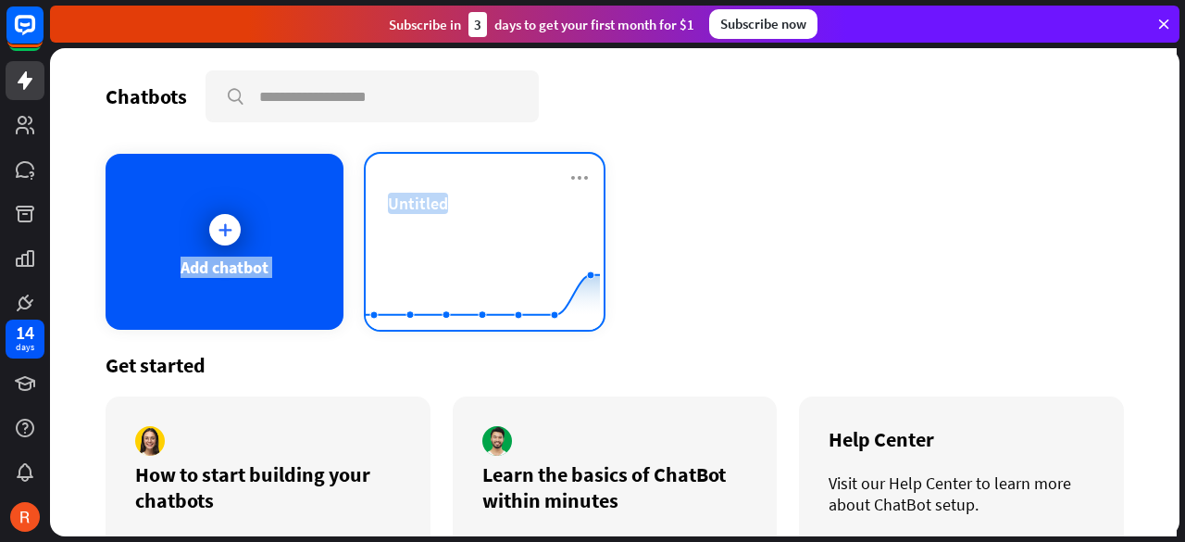
drag, startPoint x: 252, startPoint y: 215, endPoint x: 446, endPoint y: 235, distance: 195.5
click at [446, 235] on div "Add chatbot Untitled Created with Highcharts 10.1.0 0 1 2" at bounding box center [615, 242] width 1018 height 176
click at [446, 235] on rect at bounding box center [483, 284] width 234 height 116
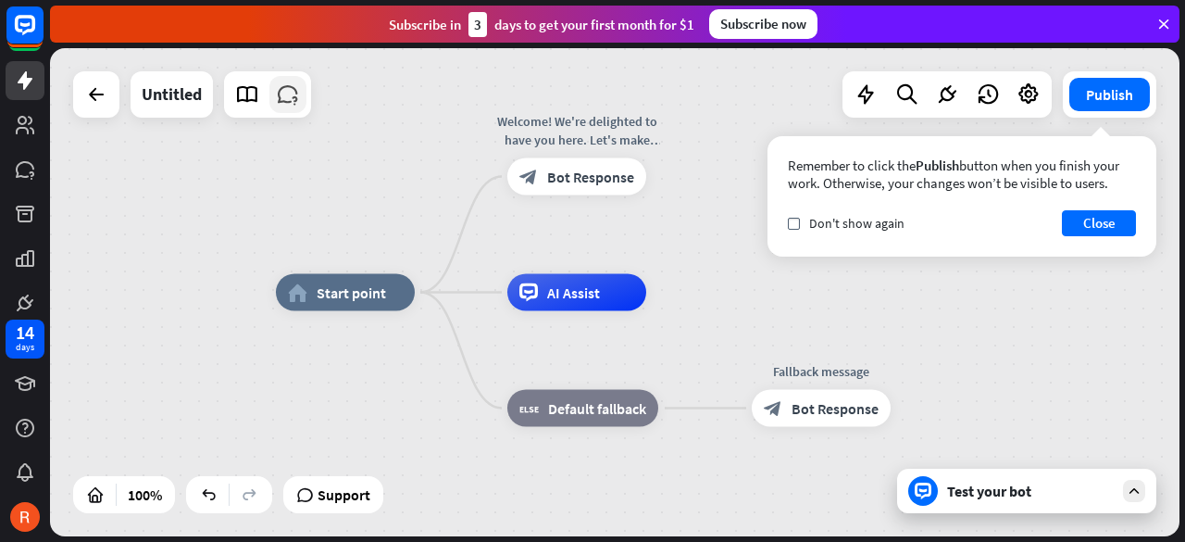
click at [271, 99] on link at bounding box center [287, 94] width 37 height 37
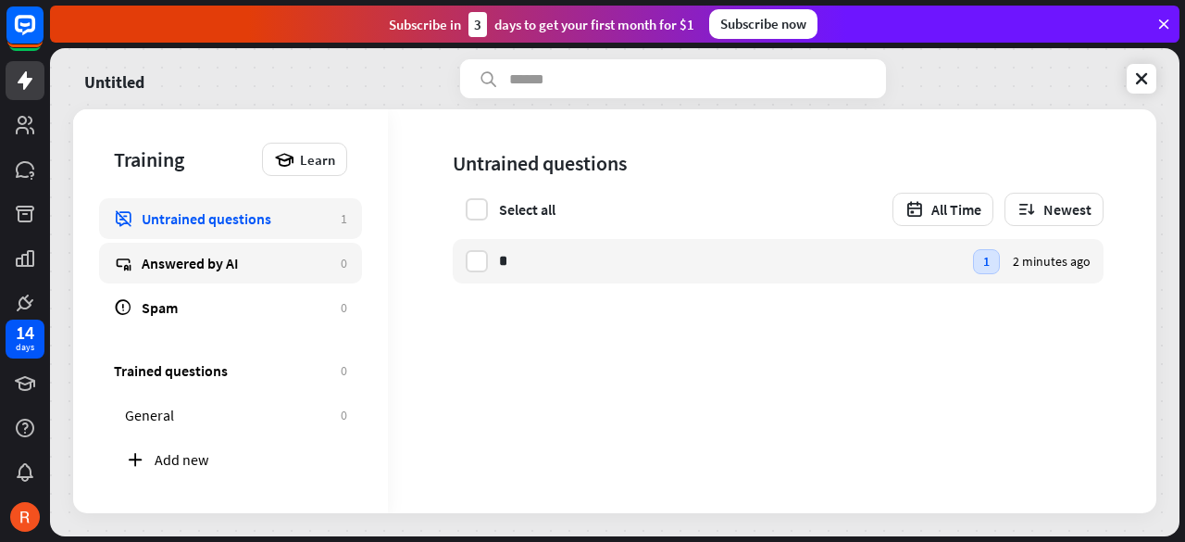
click at [283, 266] on div "Answered by AI" at bounding box center [237, 263] width 190 height 19
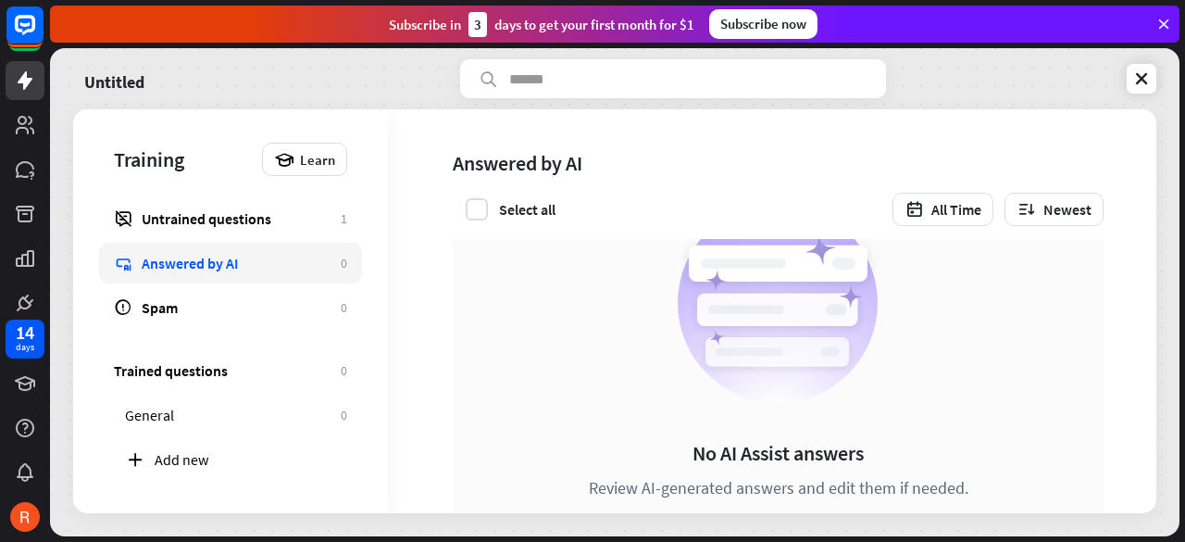
scroll to position [152, 0]
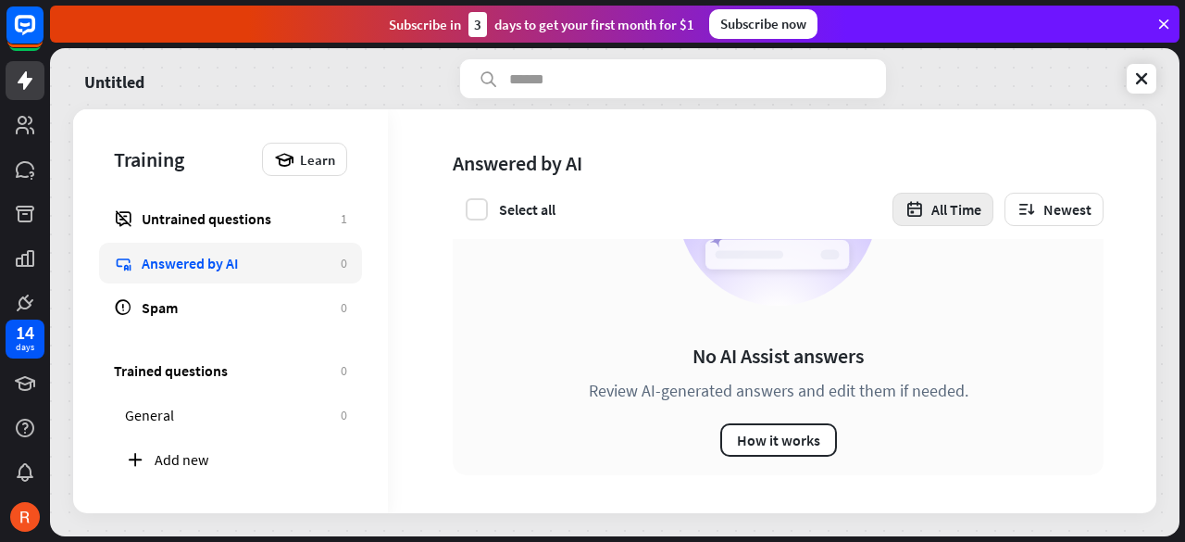
click at [949, 206] on button "All Time" at bounding box center [942, 209] width 101 height 33
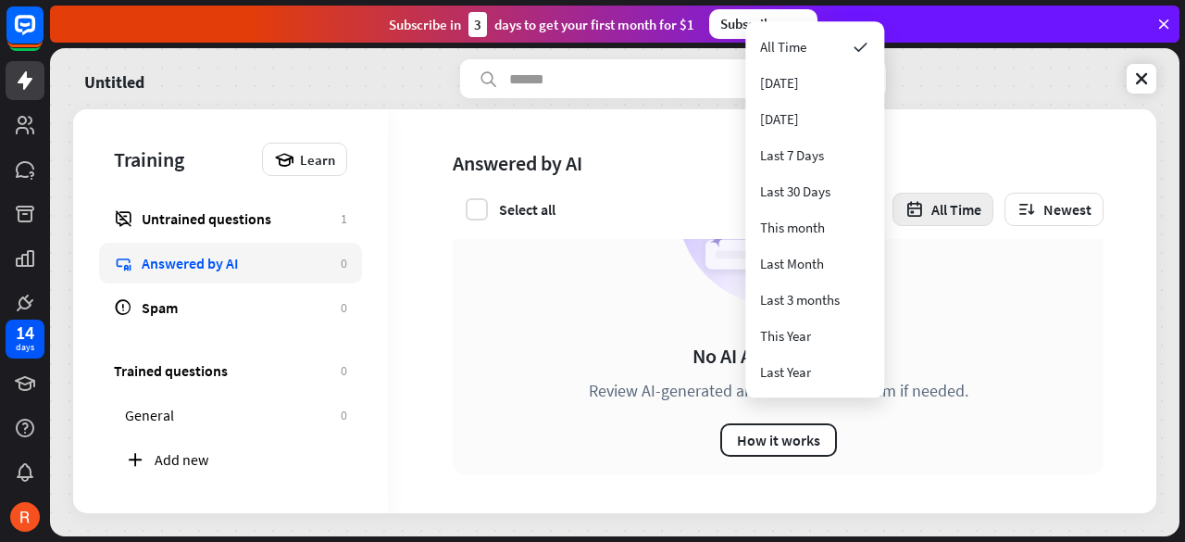
drag, startPoint x: 937, startPoint y: 225, endPoint x: 992, endPoint y: 212, distance: 57.0
click at [941, 225] on button "All Time" at bounding box center [942, 209] width 101 height 33
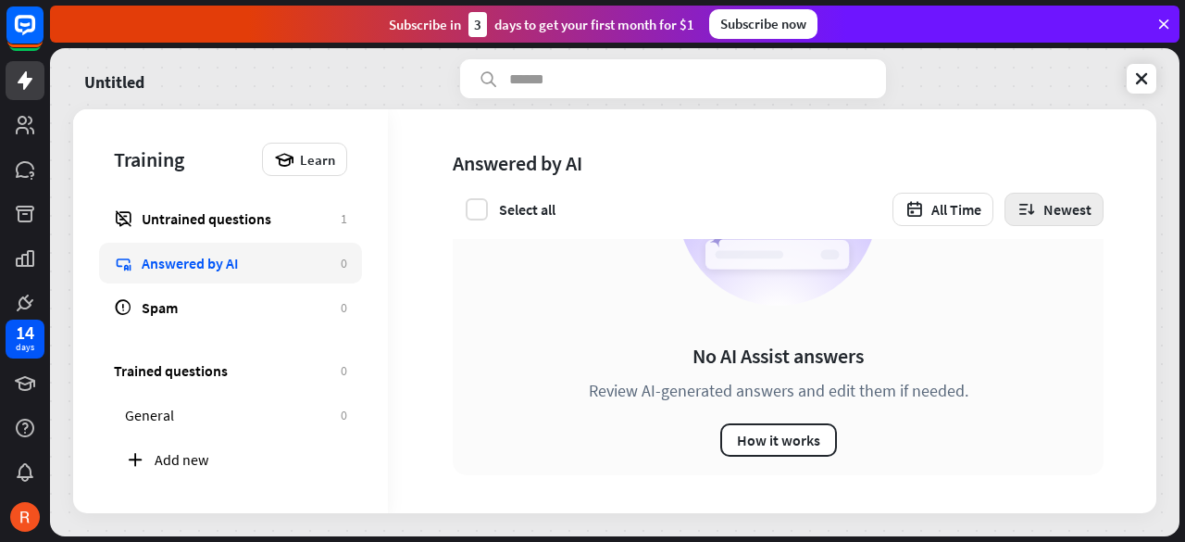
click at [1029, 205] on icon "button" at bounding box center [1025, 209] width 19 height 19
click at [1013, 258] on div "Newest" at bounding box center [1021, 261] width 43 height 36
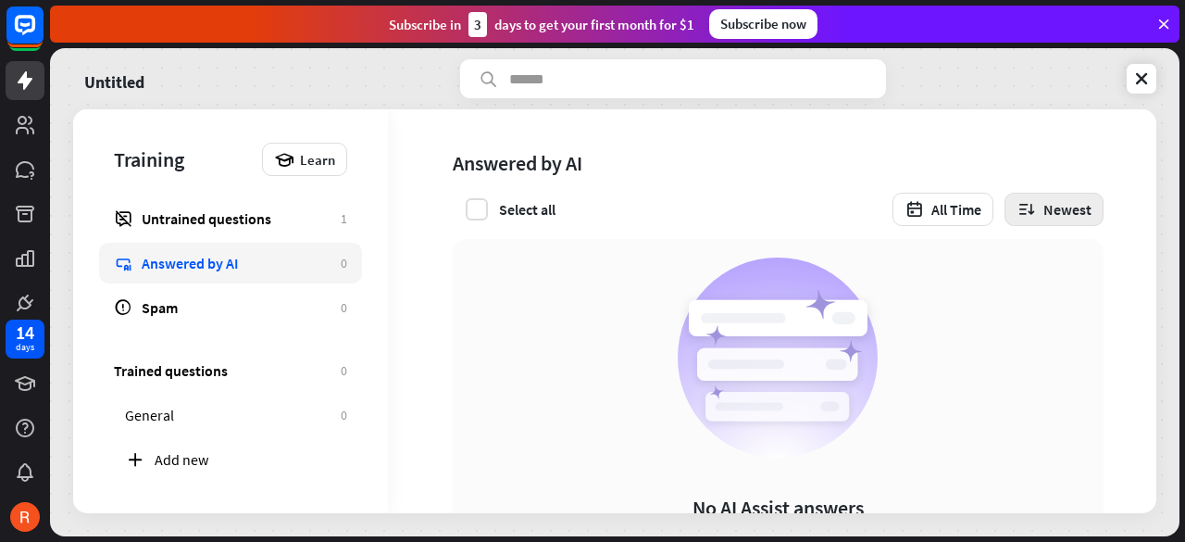
click at [1041, 210] on button "Newest" at bounding box center [1053, 209] width 99 height 33
click at [1023, 306] on div "Oldest" at bounding box center [1018, 297] width 37 height 36
click at [1046, 216] on button "Oldest" at bounding box center [1057, 209] width 93 height 33
click at [1041, 266] on div "Newest" at bounding box center [1024, 261] width 43 height 36
click at [937, 229] on div "Answered by AI Select all All Time Newest" at bounding box center [765, 174] width 754 height 130
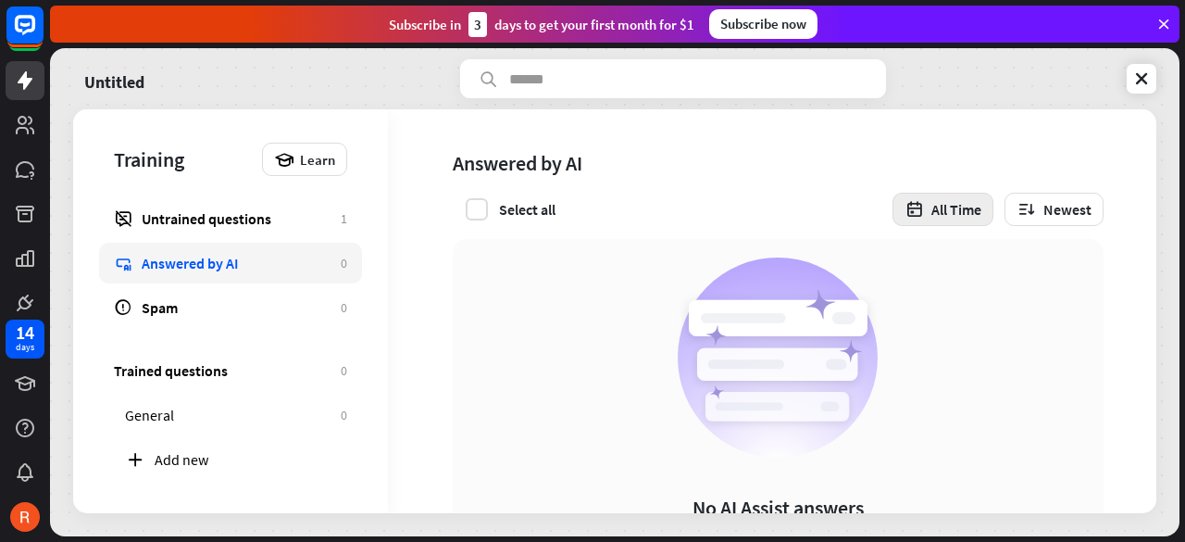
click at [938, 212] on button "All Time" at bounding box center [942, 209] width 101 height 33
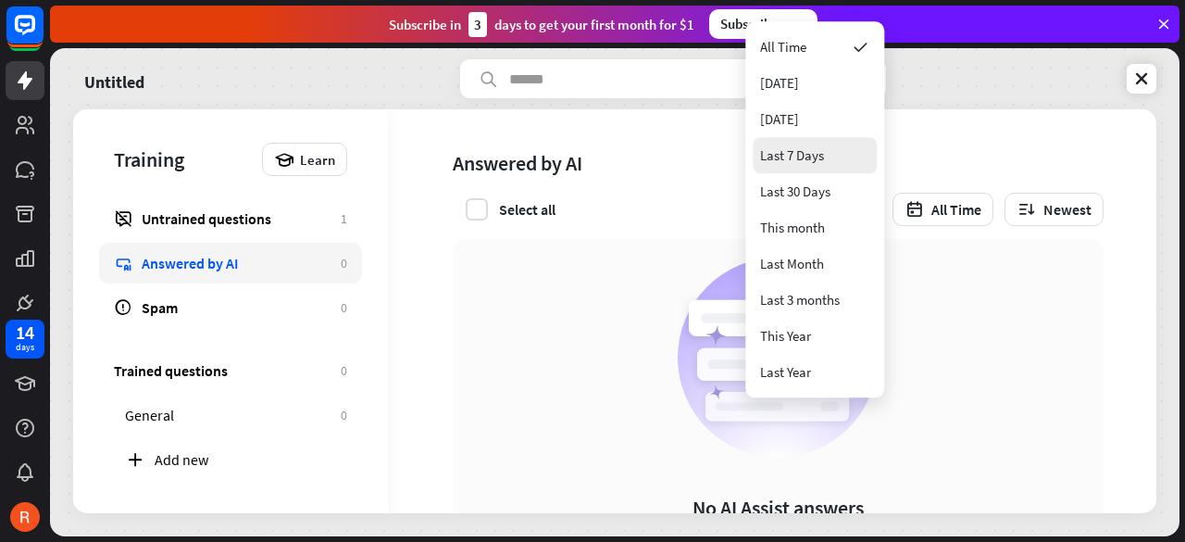
click at [841, 167] on div "Last 7 Days" at bounding box center [815, 155] width 124 height 36
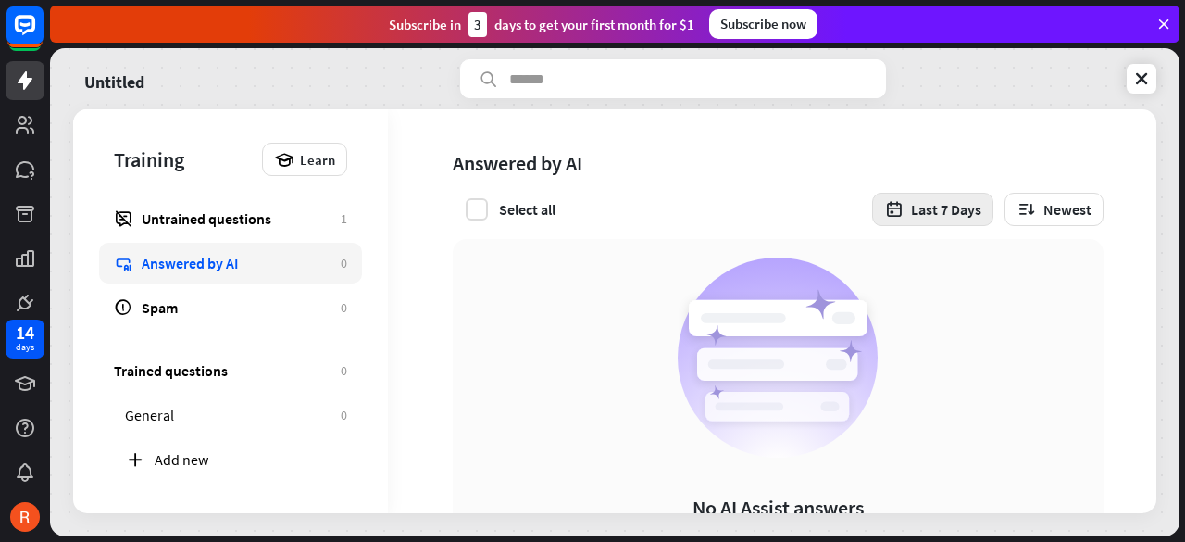
click at [930, 203] on button "Last 7 Days" at bounding box center [932, 209] width 121 height 33
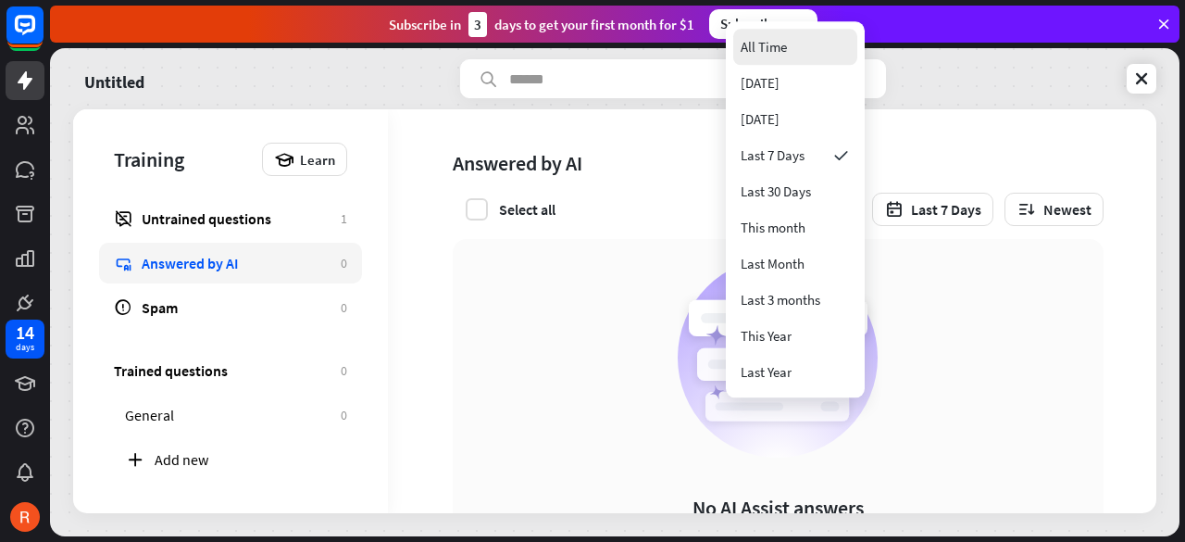
click at [767, 51] on div "All Time" at bounding box center [764, 47] width 46 height 36
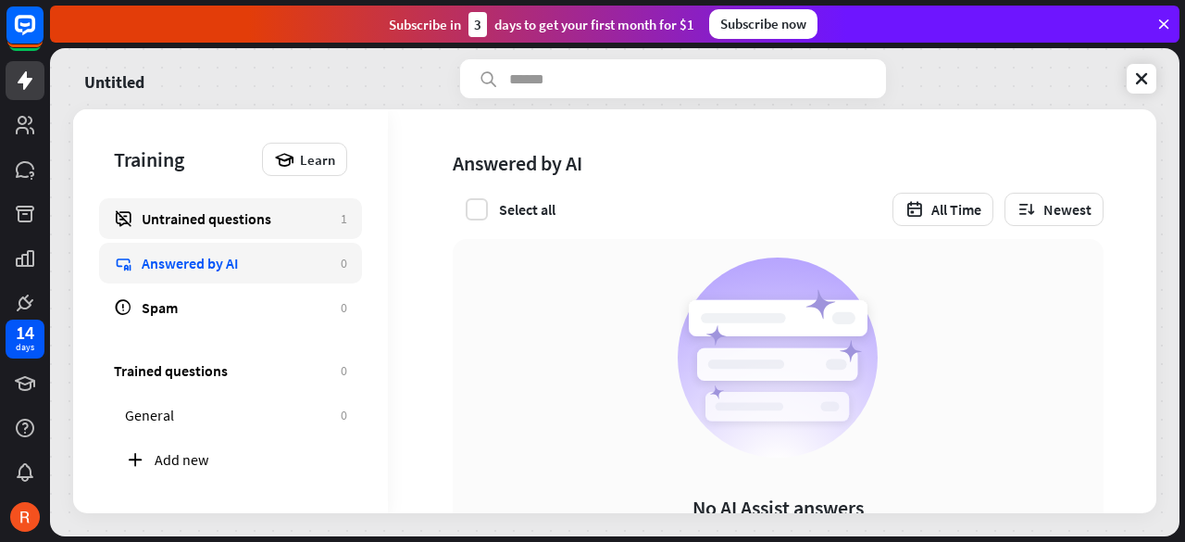
click at [270, 205] on link "Untrained questions 1" at bounding box center [230, 218] width 263 height 41
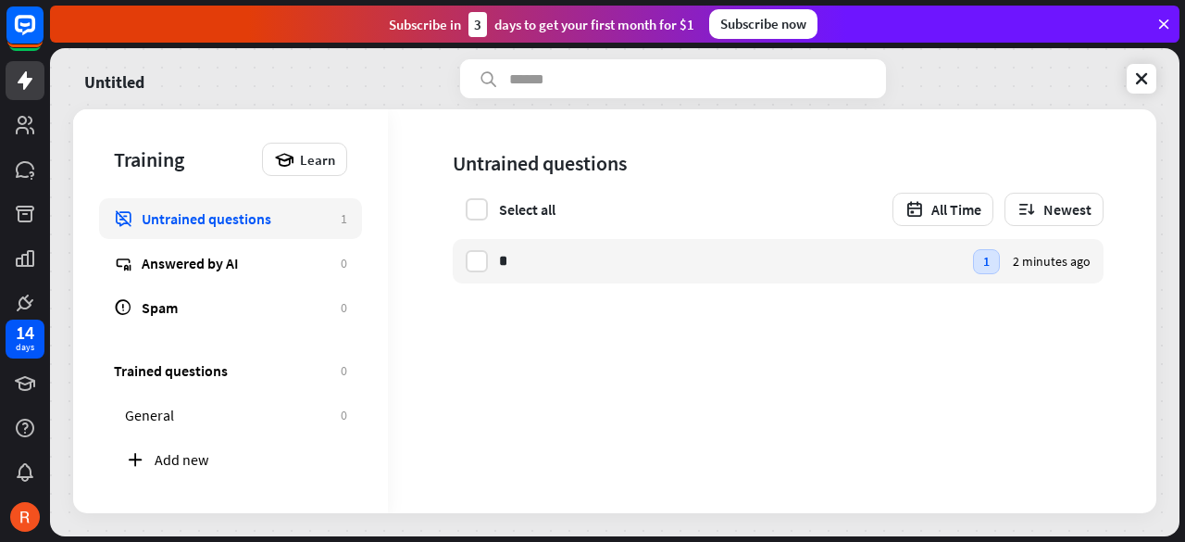
click at [283, 202] on link "Untrained questions 1" at bounding box center [230, 218] width 263 height 41
drag, startPoint x: 491, startPoint y: 218, endPoint x: 813, endPoint y: 243, distance: 323.1
click at [814, 242] on div "Untrained questions Select all All Time Newest * l Edit 1 2 minutes ago" at bounding box center [772, 311] width 768 height 404
click at [746, 257] on div "* l Edit" at bounding box center [730, 261] width 463 height 44
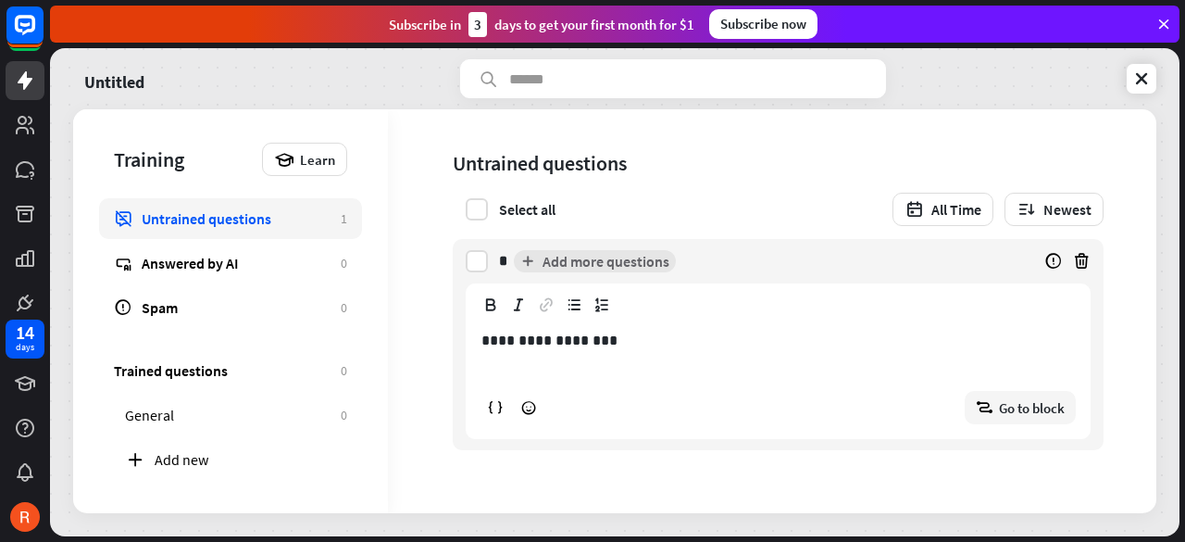
click at [605, 342] on p "**********" at bounding box center [777, 340] width 593 height 23
drag, startPoint x: 511, startPoint y: 381, endPoint x: 519, endPoint y: 377, distance: 9.5
click at [516, 380] on div "**********" at bounding box center [778, 376] width 623 height 124
click at [605, 349] on p "**********" at bounding box center [777, 340] width 593 height 23
click at [779, 366] on p "**********" at bounding box center [777, 363] width 593 height 23
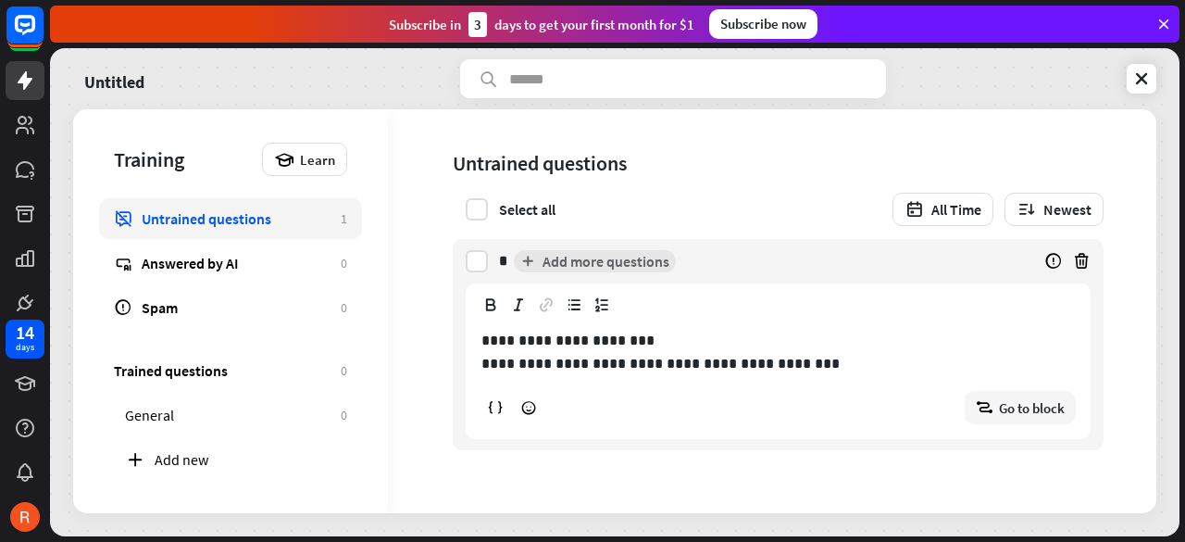
click at [541, 361] on p "**********" at bounding box center [777, 363] width 593 height 23
click at [687, 404] on div "block_goto Go to block" at bounding box center [777, 407] width 595 height 33
click at [796, 347] on p "**********" at bounding box center [777, 340] width 593 height 23
click at [779, 375] on div "**********" at bounding box center [778, 376] width 623 height 124
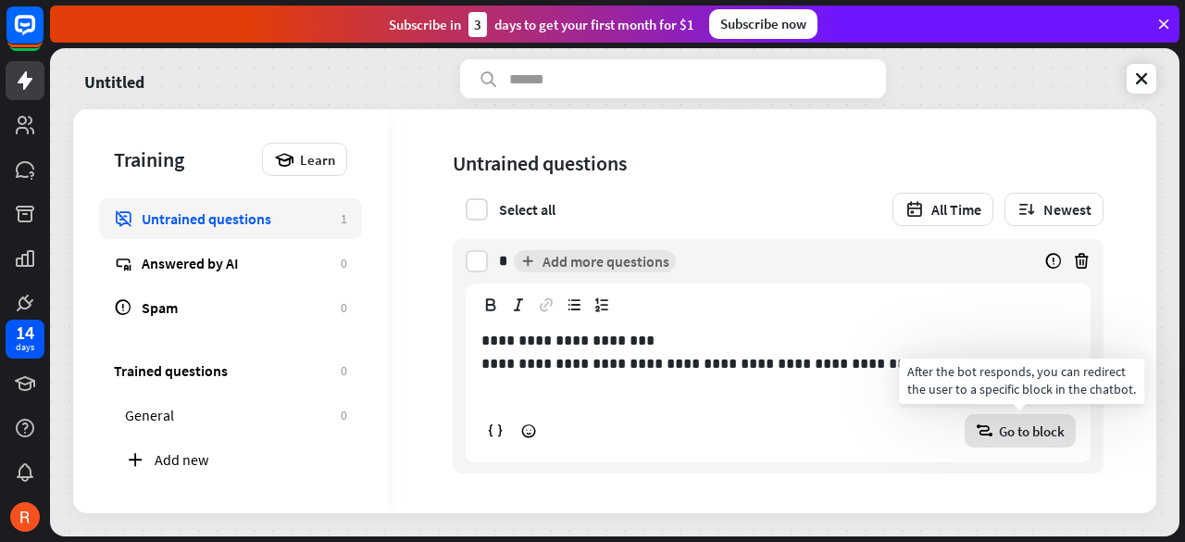
click at [1024, 423] on span "Go to block" at bounding box center [1032, 431] width 66 height 18
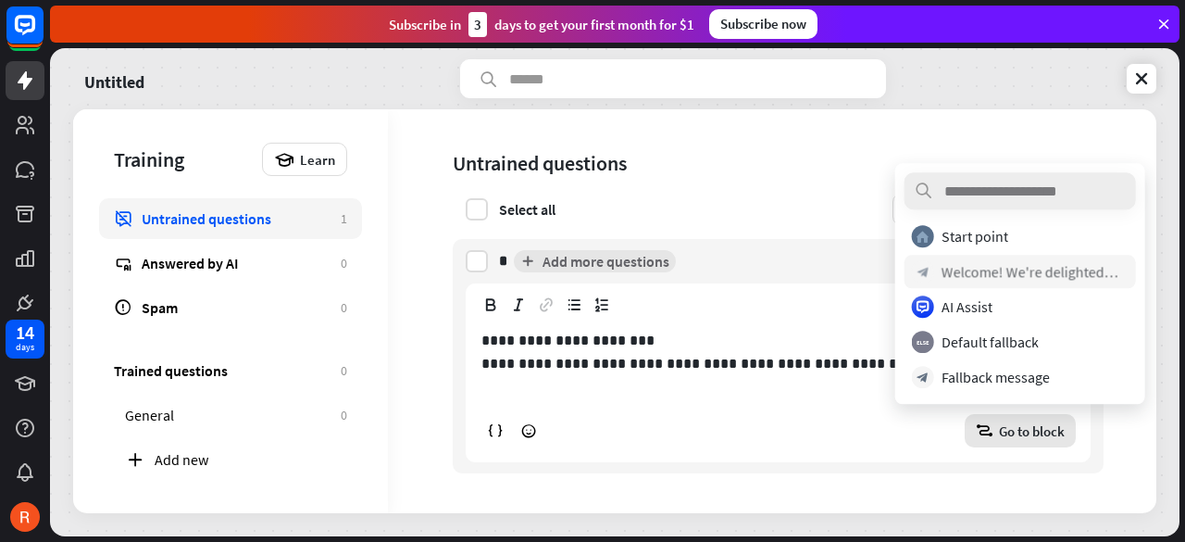
click at [1031, 272] on div "Welcome! We're delighted to have you here. Let's make your experience with us e…" at bounding box center [1030, 271] width 178 height 19
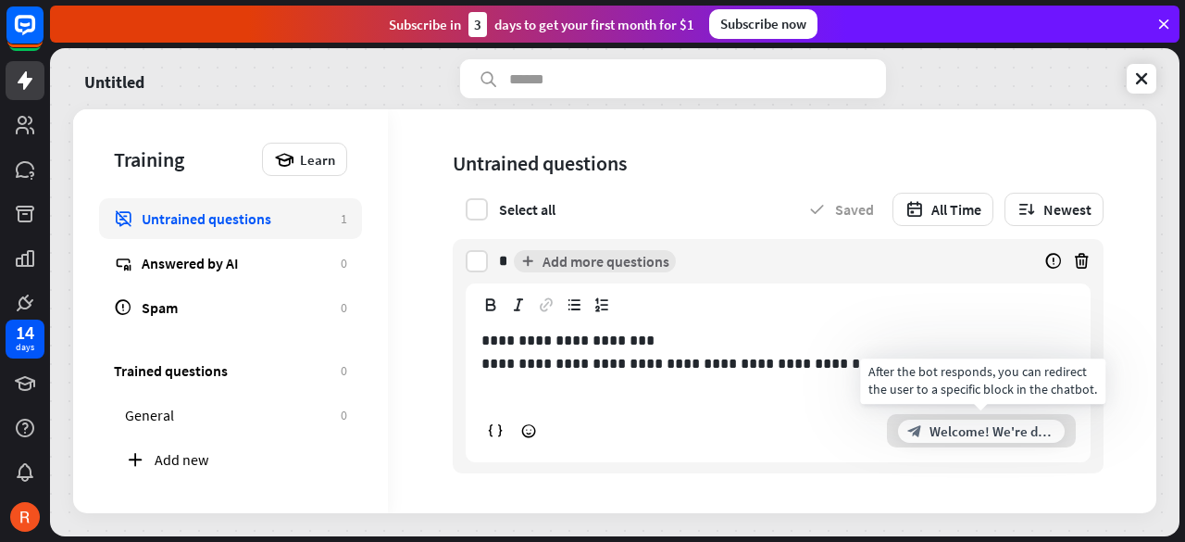
click at [1024, 425] on span "Welcome! We're delighted to have you here. Let's make your experience with us e…" at bounding box center [992, 431] width 126 height 18
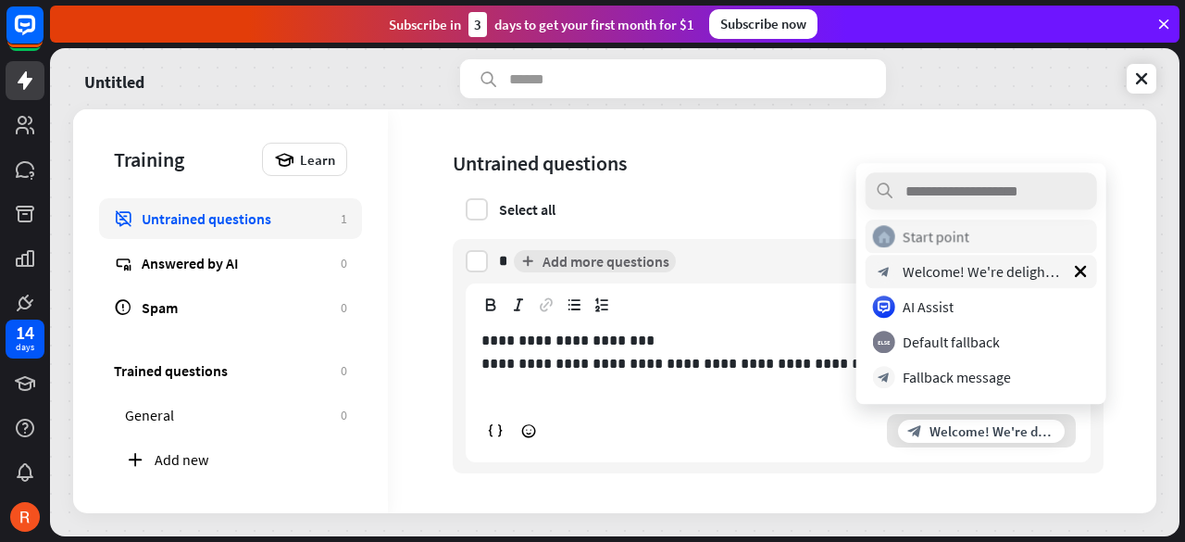
click at [946, 232] on div "Start point" at bounding box center [936, 236] width 67 height 19
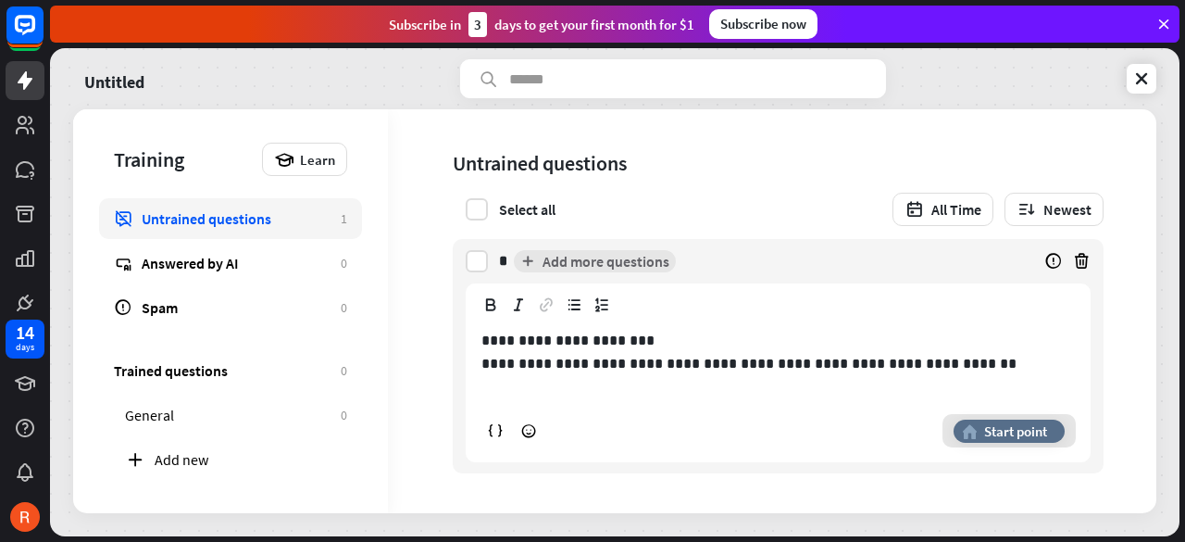
click at [990, 422] on span "Start point" at bounding box center [1015, 431] width 63 height 18
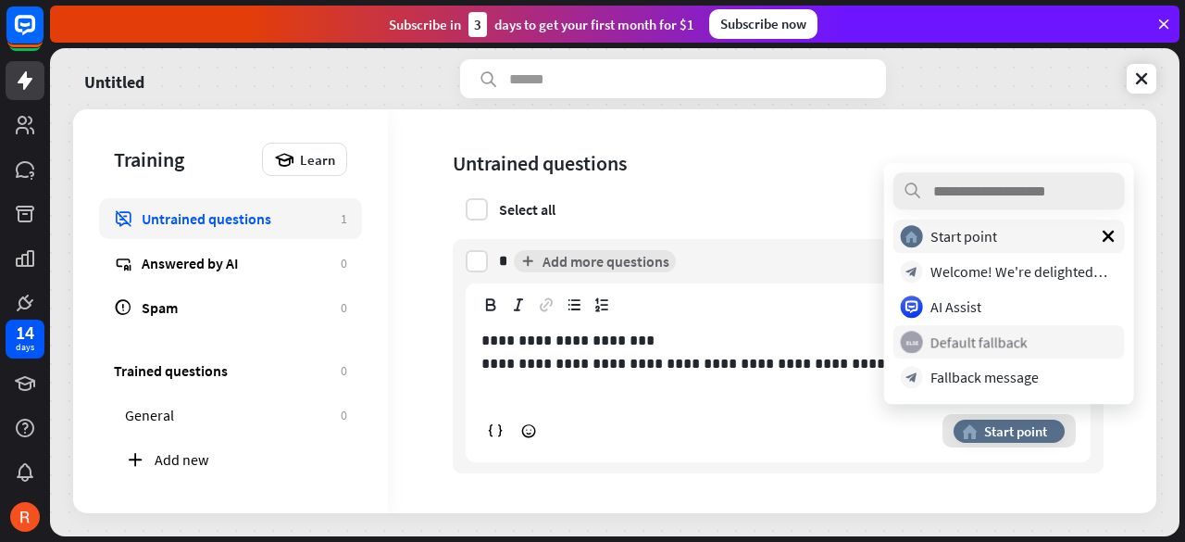
click at [986, 333] on div "Default fallback" at bounding box center [978, 341] width 97 height 19
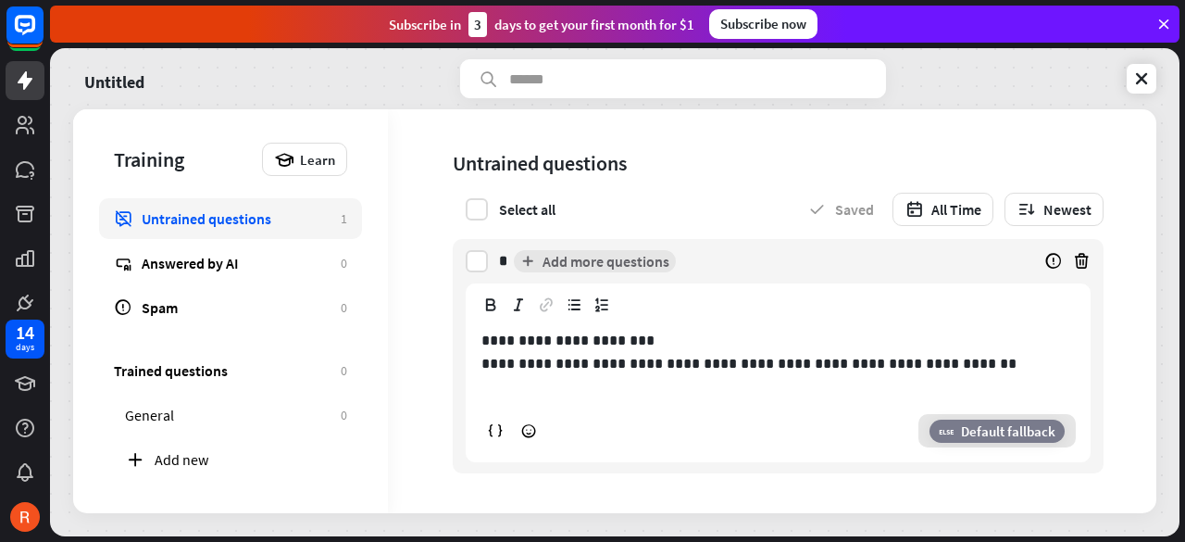
click at [1026, 436] on span "Default fallback" at bounding box center [1008, 431] width 94 height 18
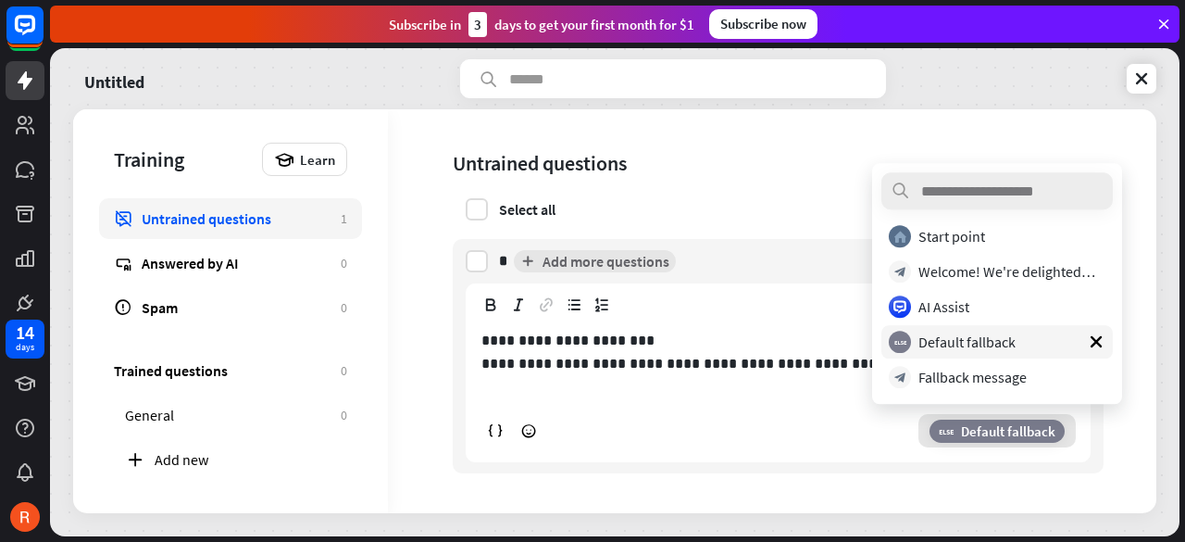
click at [1026, 436] on span "Default fallback" at bounding box center [1008, 431] width 94 height 18
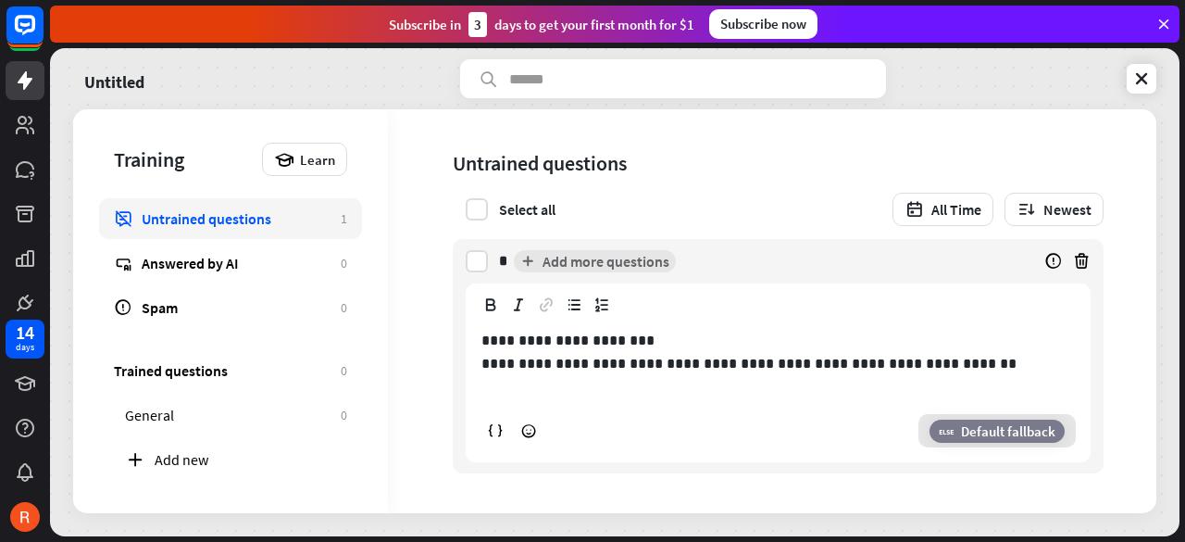
click at [983, 432] on span "Default fallback" at bounding box center [1008, 431] width 94 height 18
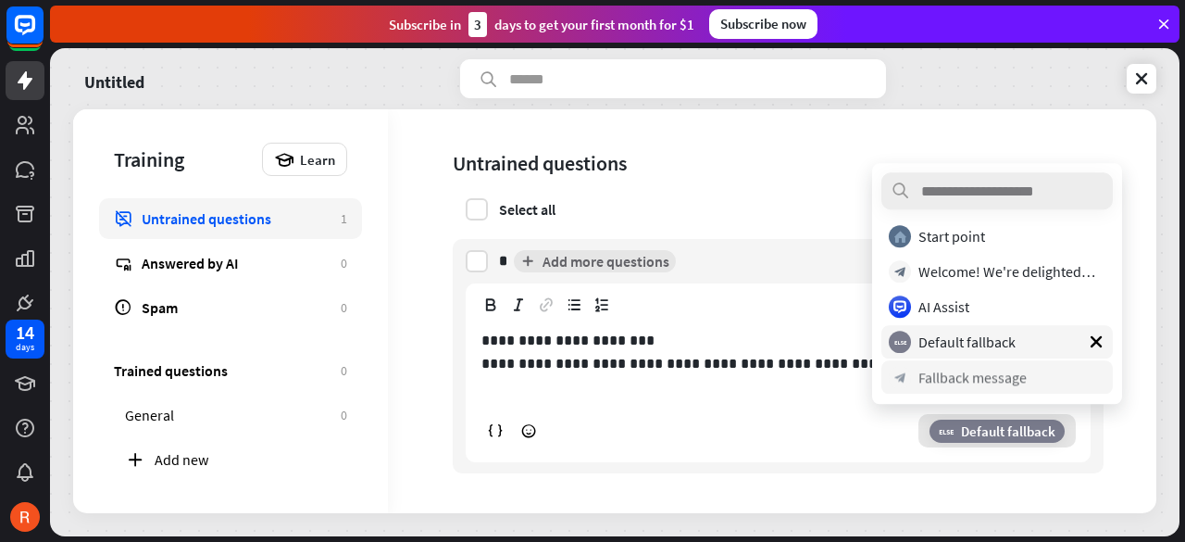
click at [981, 388] on div "block_bot_response Fallback message" at bounding box center [992, 377] width 207 height 22
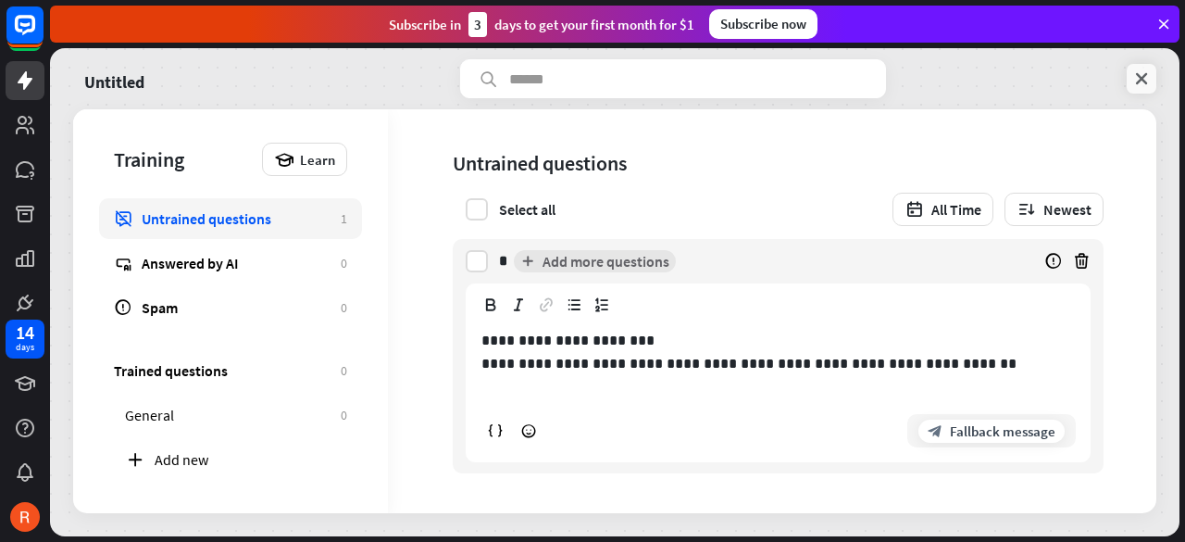
click at [1153, 84] on link at bounding box center [1142, 79] width 30 height 30
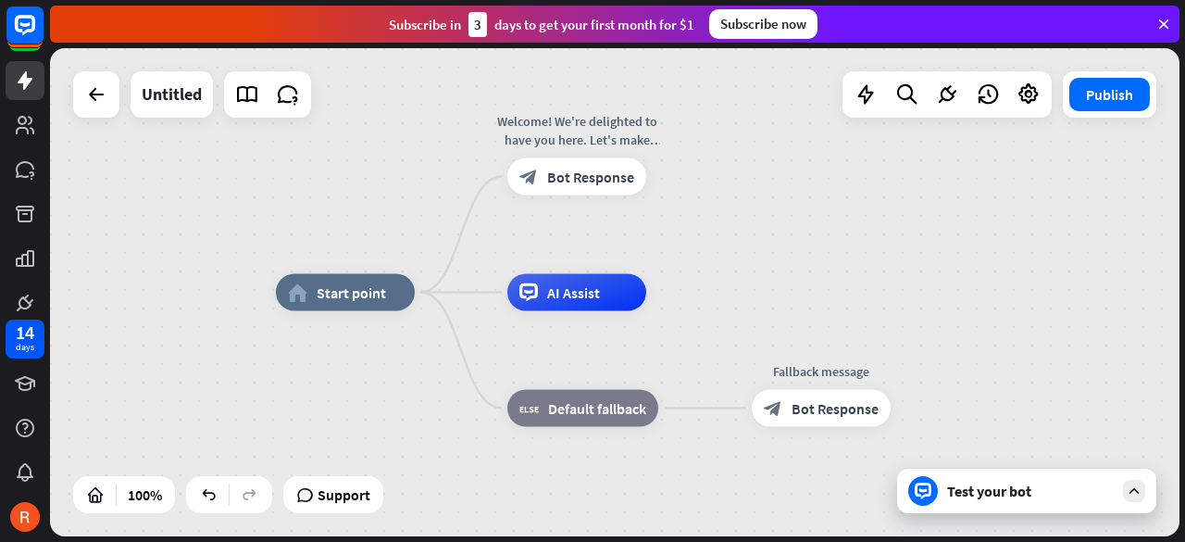
click at [944, 495] on div "Test your bot" at bounding box center [1026, 490] width 259 height 44
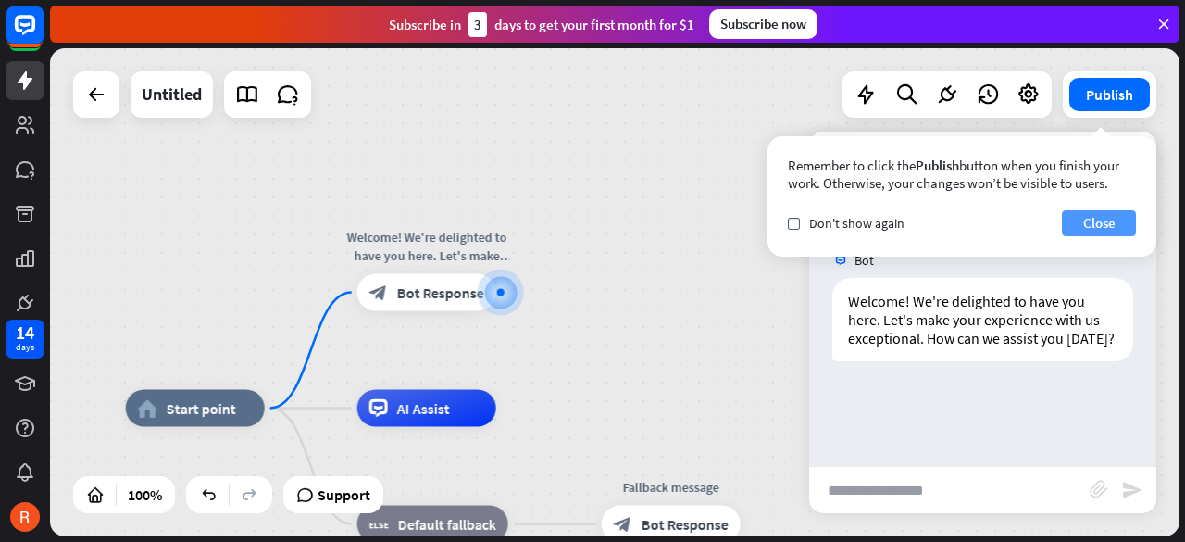
click at [1098, 232] on button "Close" at bounding box center [1099, 223] width 74 height 26
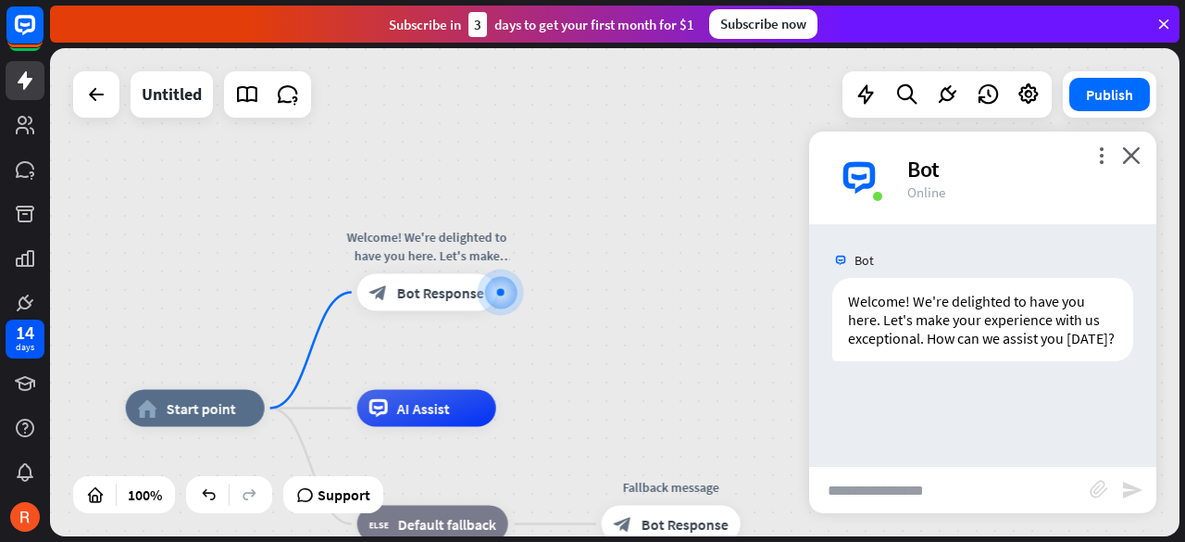
click at [891, 493] on input "text" at bounding box center [949, 490] width 281 height 46
type input "*"
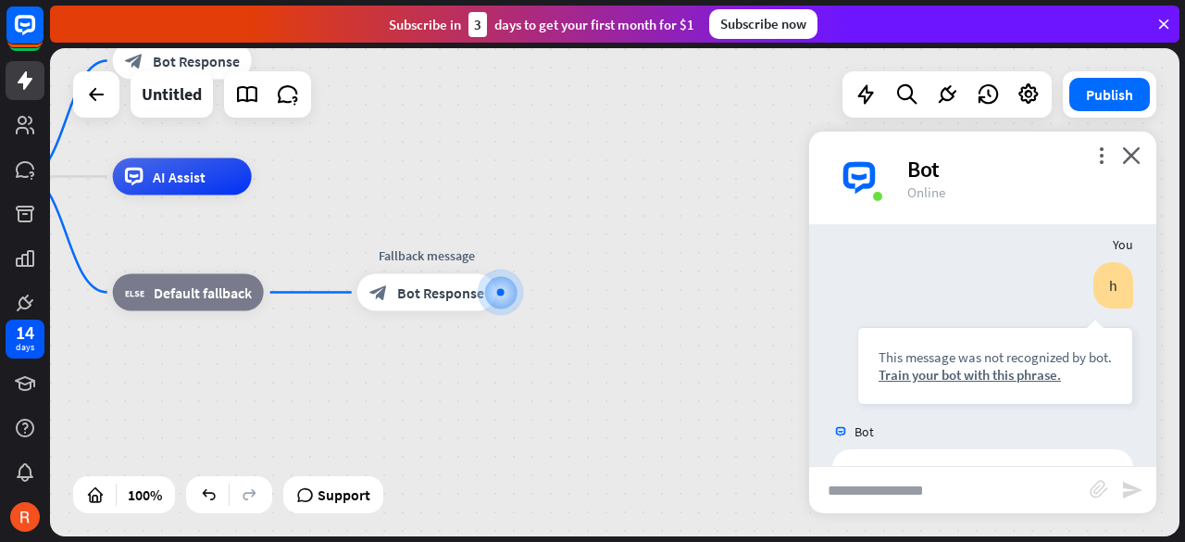
scroll to position [236, 0]
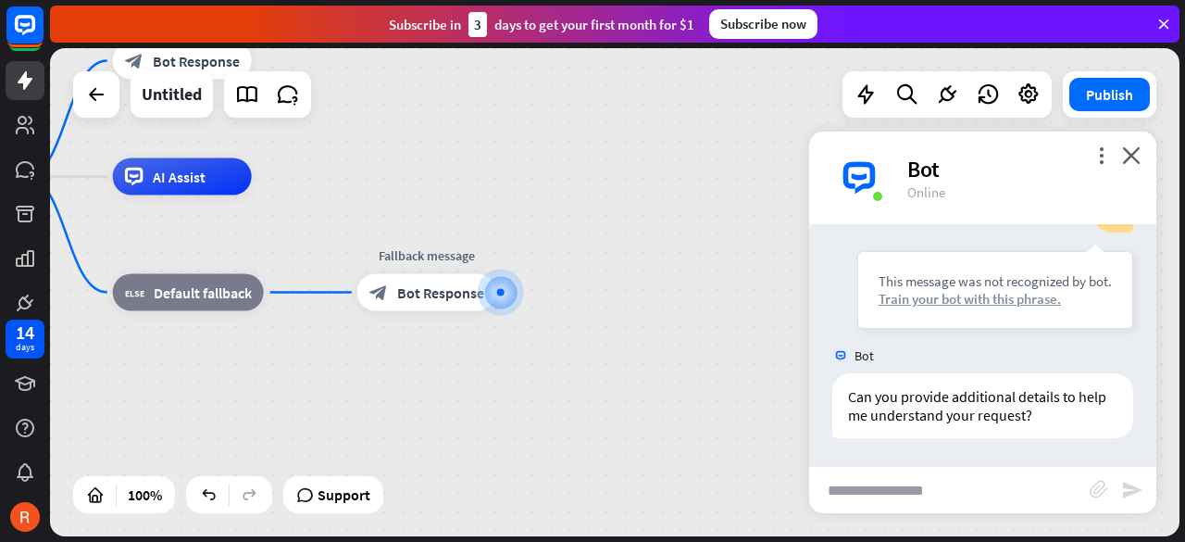
click at [1036, 307] on div "Train your bot with this phrase." at bounding box center [995, 299] width 233 height 18
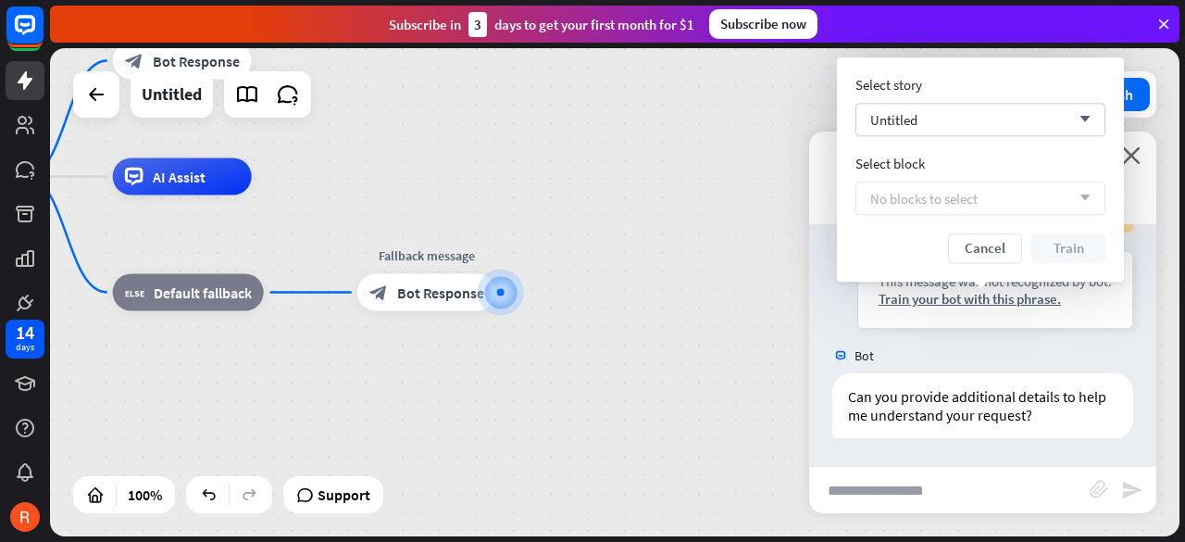
click at [1148, 75] on div "Publish" at bounding box center [1110, 94] width 94 height 46
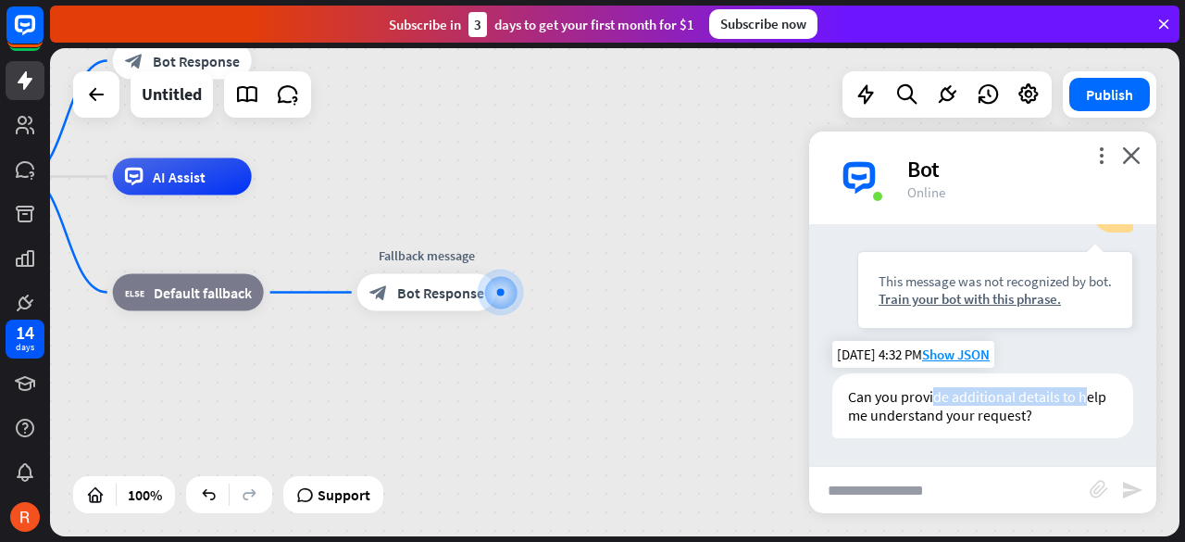
drag, startPoint x: 931, startPoint y: 399, endPoint x: 855, endPoint y: 399, distance: 75.9
click at [857, 406] on div "Can you provide additional details to help me understand your request?" at bounding box center [982, 405] width 301 height 65
click at [893, 399] on div "Can you provide additional details to help me understand your request?" at bounding box center [982, 405] width 301 height 65
click at [979, 503] on input "text" at bounding box center [949, 490] width 281 height 46
type input "*"
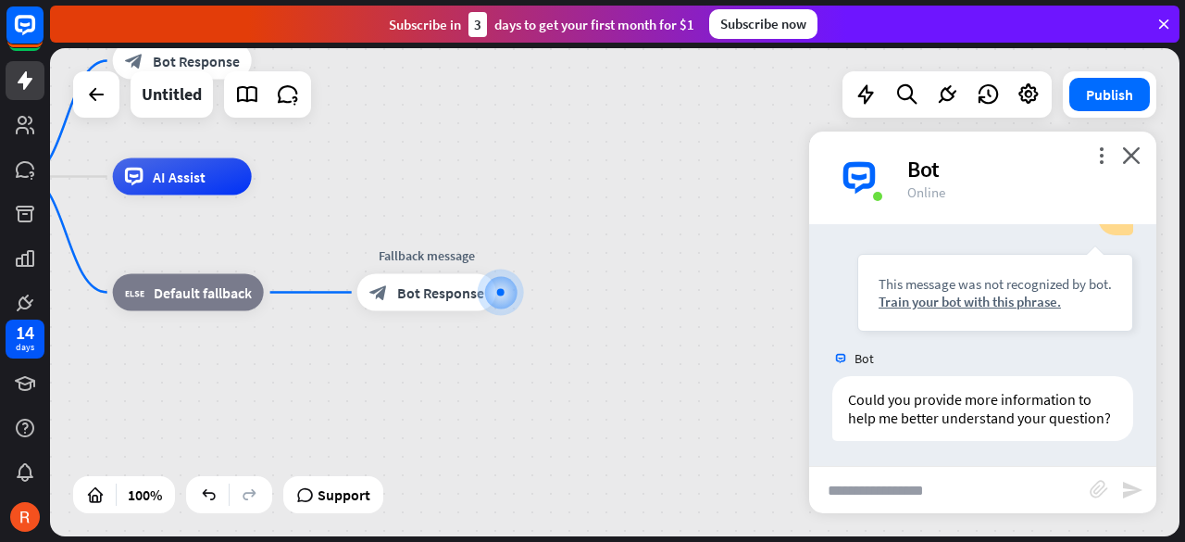
scroll to position [550, 0]
click at [958, 290] on div "Train your bot with this phrase." at bounding box center [995, 299] width 233 height 18
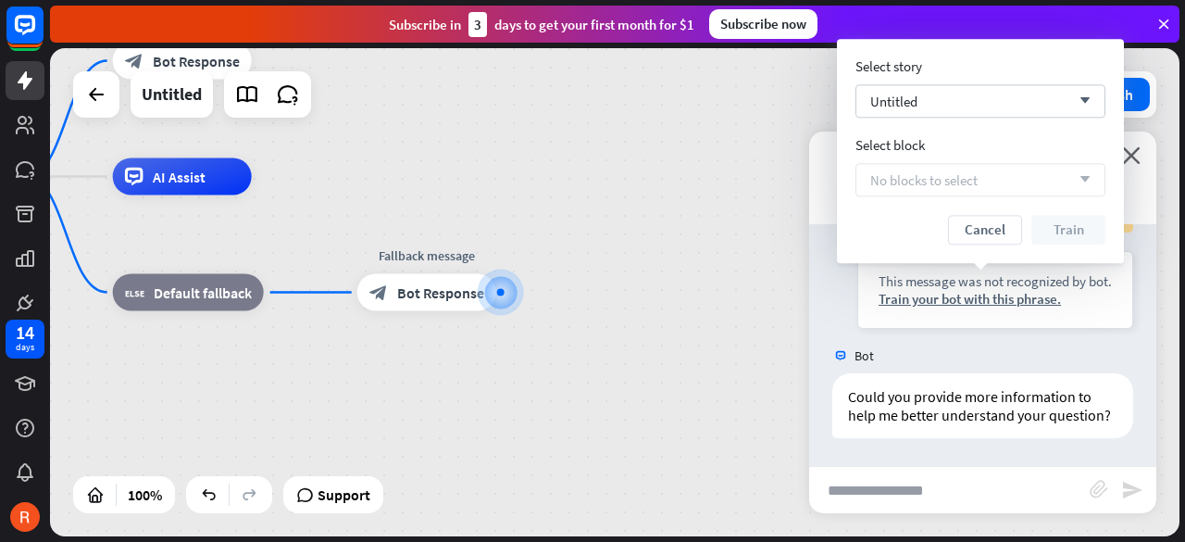
click at [1054, 223] on div "Cancel Train" at bounding box center [980, 230] width 250 height 30
click at [982, 185] on div "No blocks to select arrow_down" at bounding box center [980, 179] width 250 height 33
click at [929, 107] on div "Untitled arrow_down" at bounding box center [980, 100] width 250 height 33
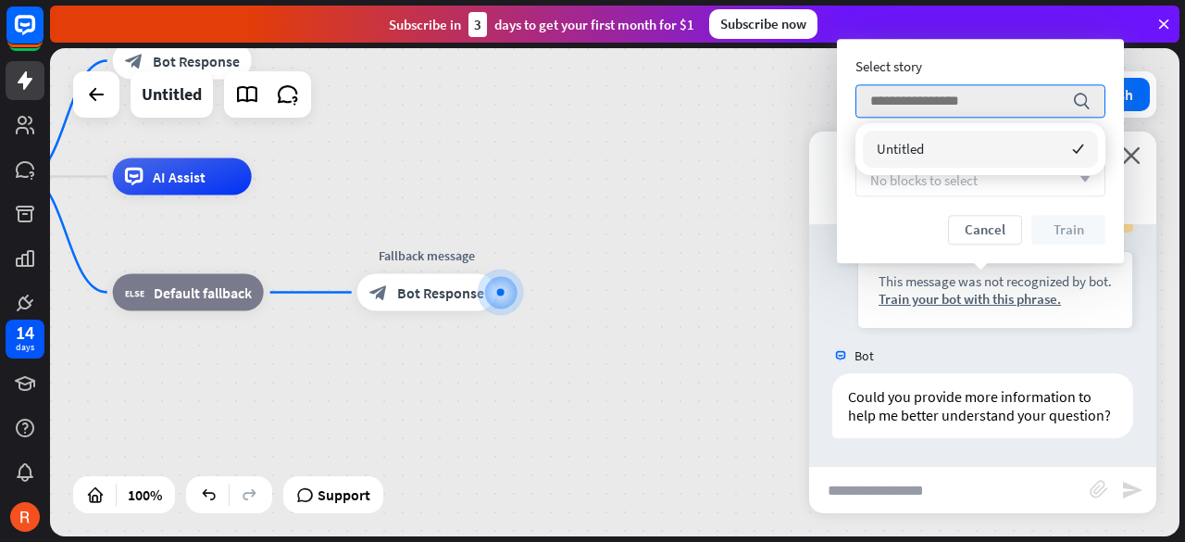
drag, startPoint x: 974, startPoint y: 138, endPoint x: 982, endPoint y: 152, distance: 16.2
click at [980, 151] on div "Untitled checked" at bounding box center [980, 149] width 235 height 37
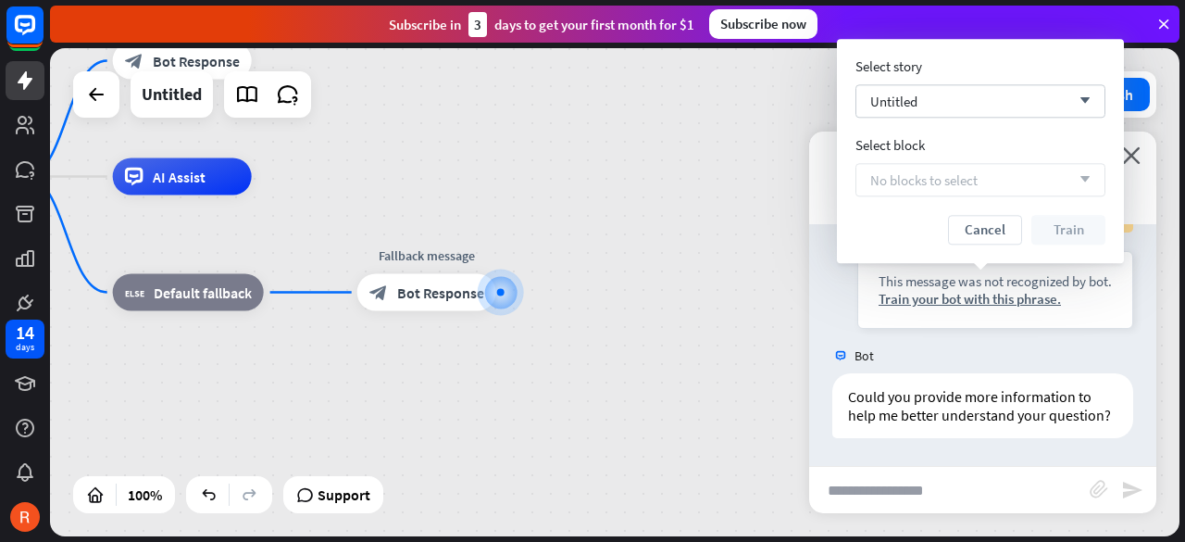
click at [985, 153] on div "Select block" at bounding box center [980, 145] width 250 height 18
click at [1004, 181] on div "No blocks to select arrow_down" at bounding box center [980, 179] width 250 height 33
click at [992, 227] on button "Cancel" at bounding box center [985, 230] width 74 height 30
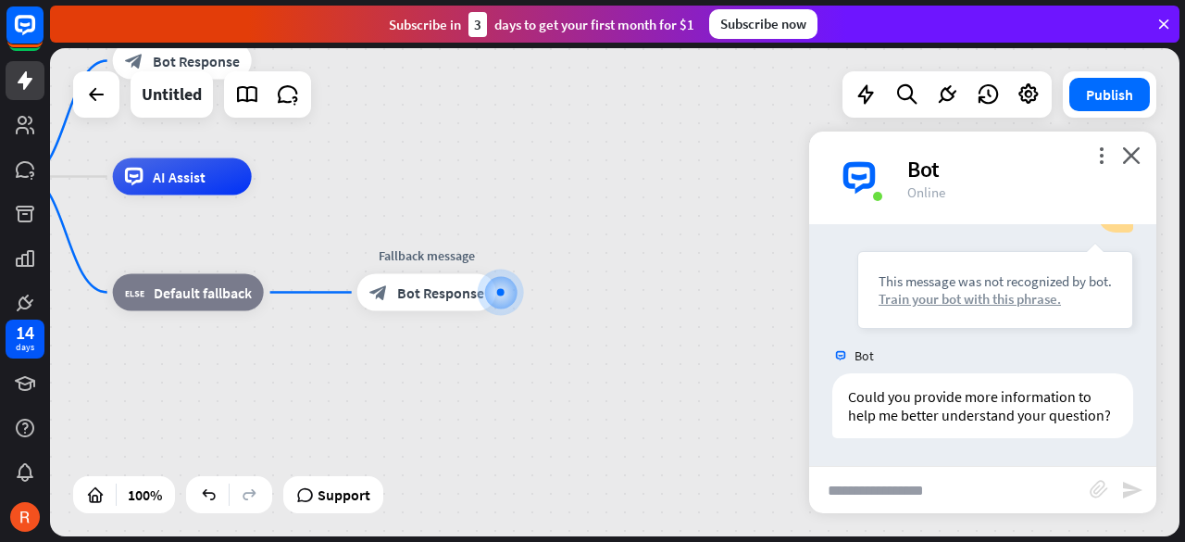
click at [980, 290] on div "Train your bot with this phrase." at bounding box center [995, 299] width 233 height 18
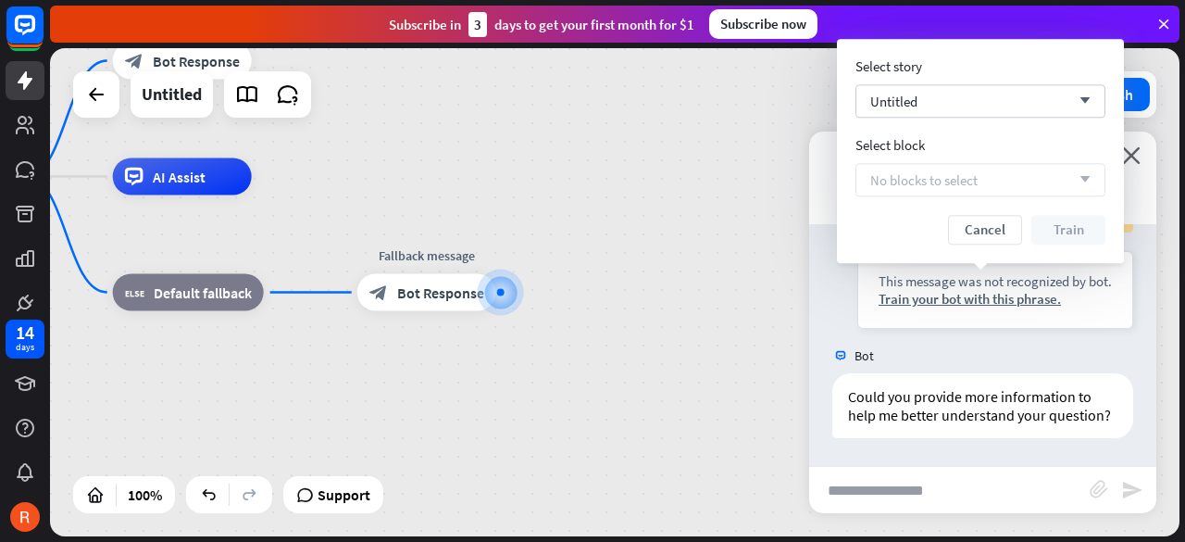
click at [976, 182] on span "No blocks to select" at bounding box center [923, 180] width 107 height 18
click at [1092, 183] on div "No blocks to select arrow_down" at bounding box center [980, 179] width 250 height 33
click at [944, 424] on div "Could you provide more information to help me better understand your question?" at bounding box center [982, 405] width 301 height 65
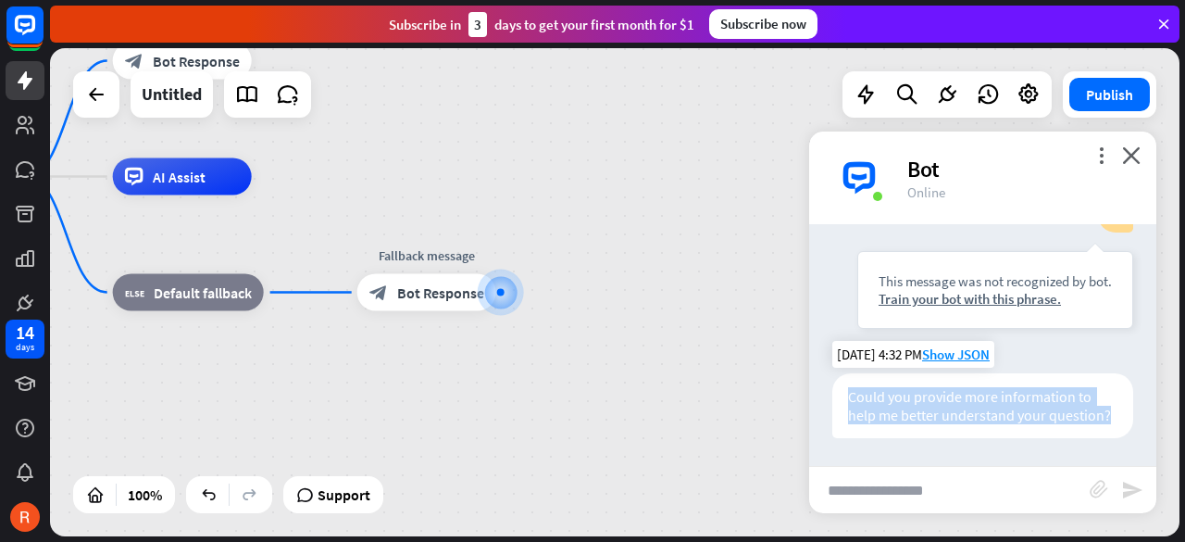
drag, startPoint x: 850, startPoint y: 380, endPoint x: 971, endPoint y: 437, distance: 133.8
click at [971, 437] on div "Could you provide more information to help me better understand your question?" at bounding box center [982, 405] width 301 height 65
click at [968, 438] on div "Could you provide more information to help me better understand your question?" at bounding box center [982, 405] width 301 height 65
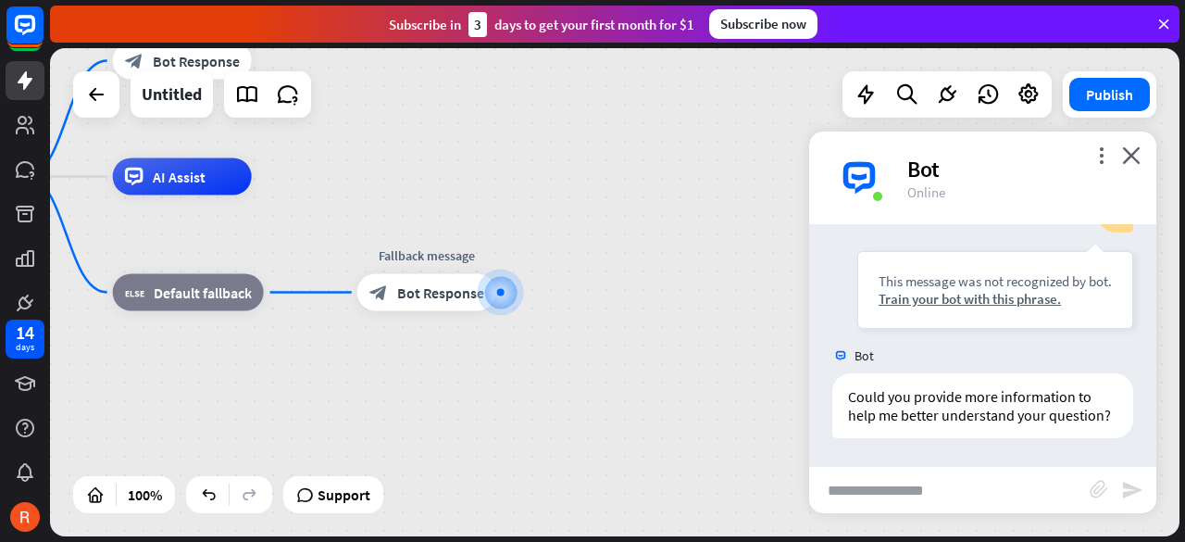
click at [1141, 147] on div "more_vert close Bot Online" at bounding box center [982, 177] width 347 height 93
click at [1131, 167] on div "Bot" at bounding box center [1020, 169] width 227 height 29
click at [1126, 151] on icon "close" at bounding box center [1131, 155] width 19 height 18
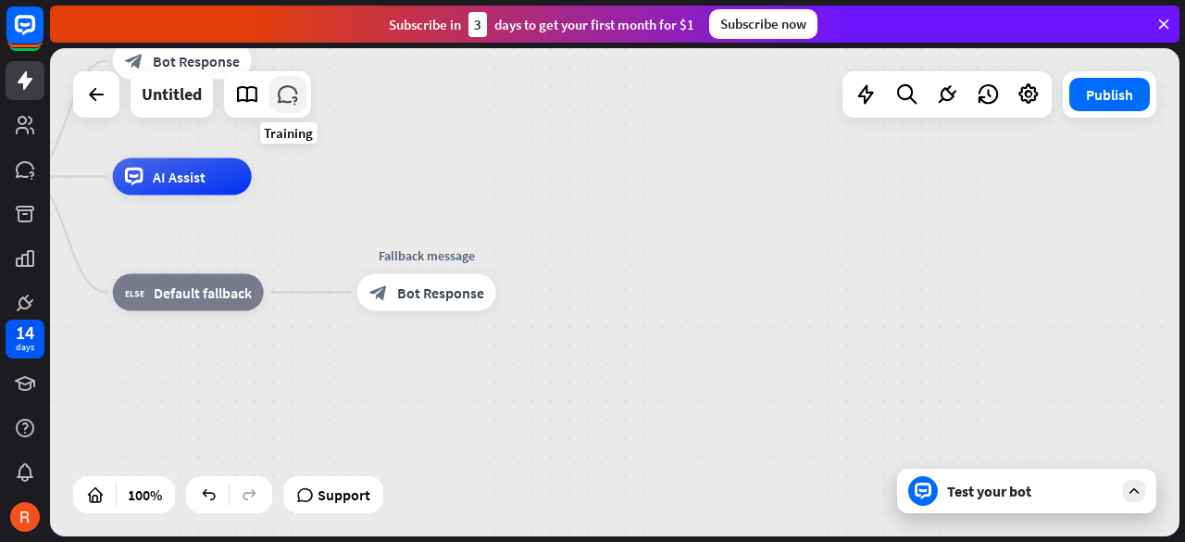
click at [299, 99] on icon at bounding box center [288, 94] width 24 height 24
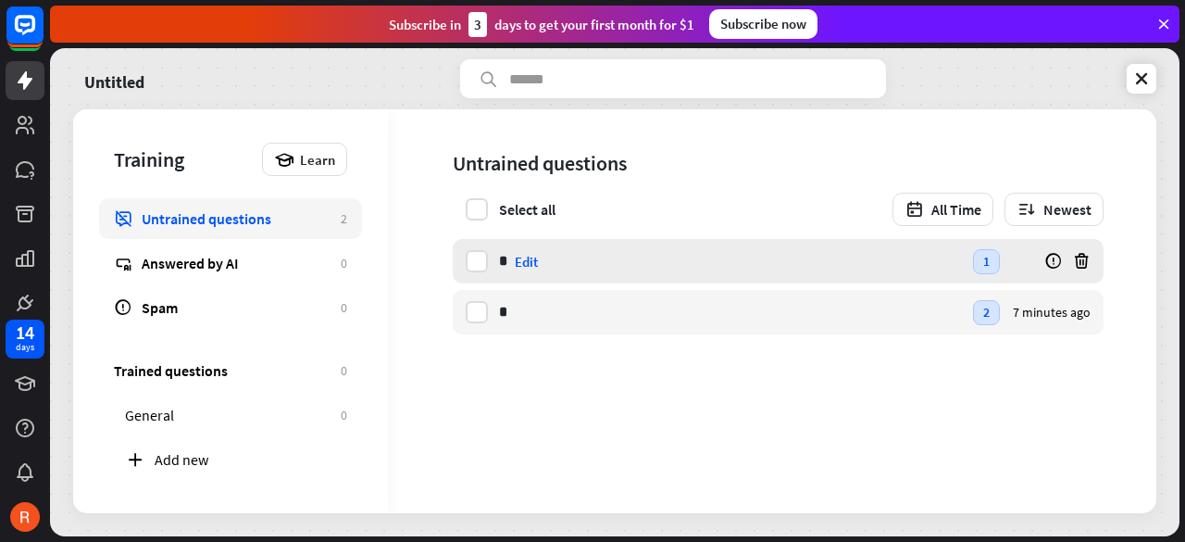
click at [538, 266] on div "Edit" at bounding box center [526, 262] width 23 height 18
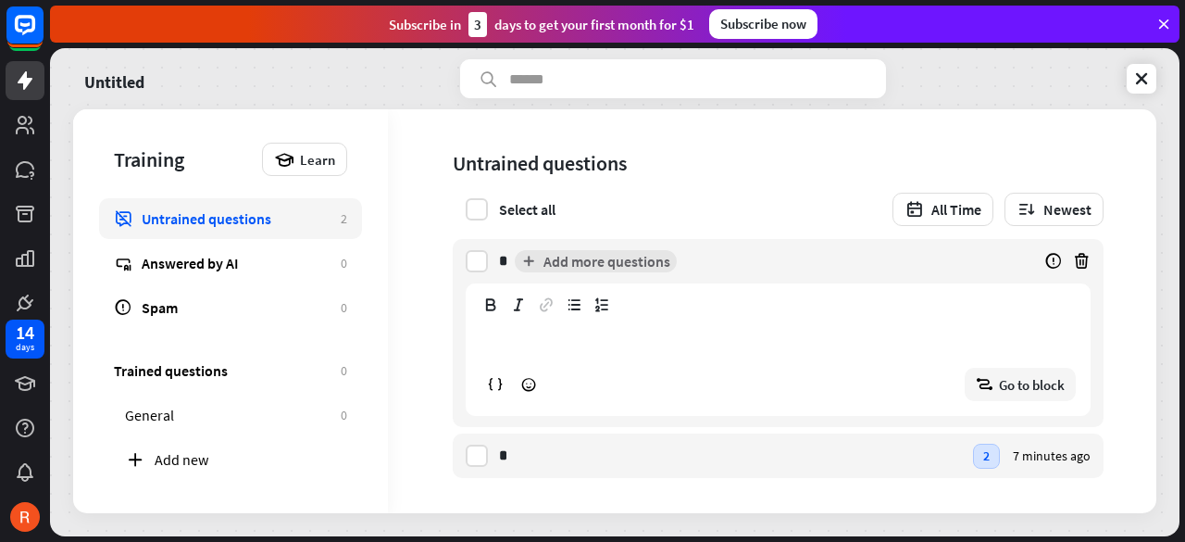
click at [526, 349] on p "**********" at bounding box center [777, 340] width 593 height 23
click at [933, 465] on div "* l Edit" at bounding box center [730, 455] width 463 height 44
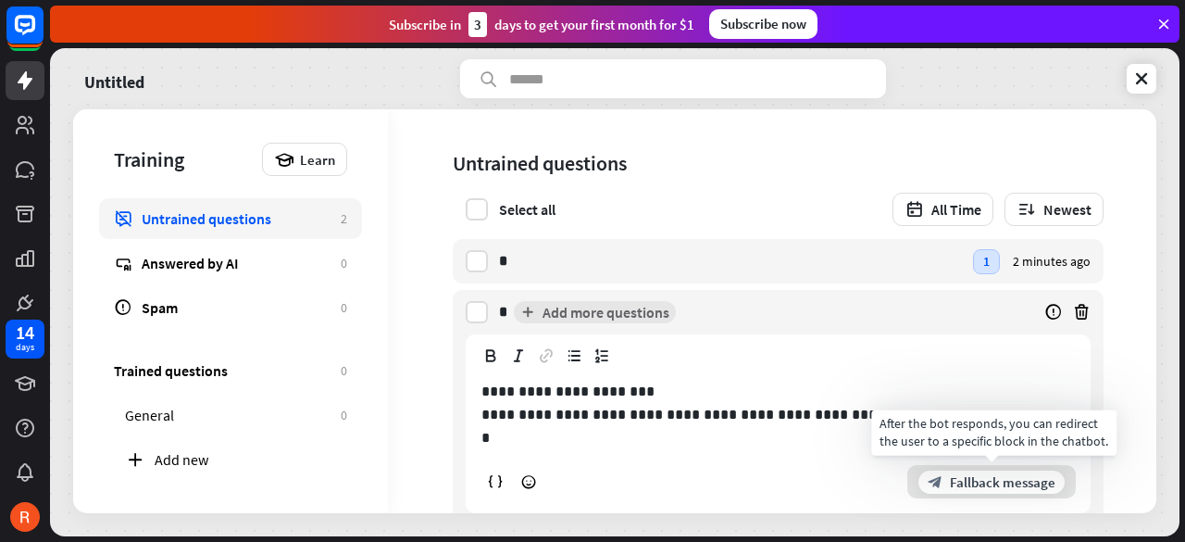
click at [1003, 476] on span "Fallback message" at bounding box center [1003, 482] width 106 height 18
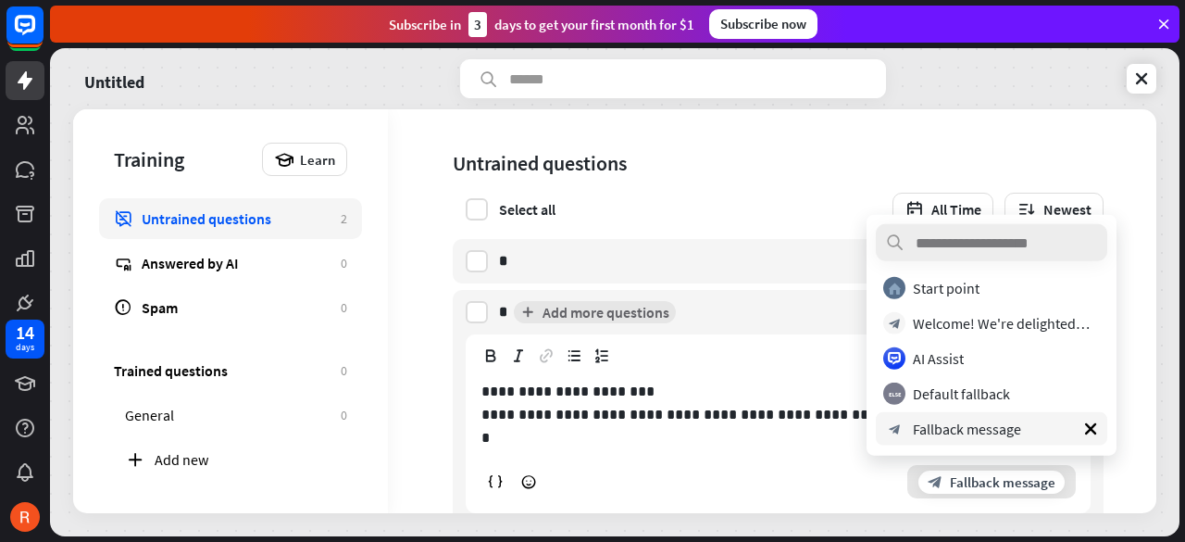
click at [1010, 394] on div "block_fallback Default fallback" at bounding box center [986, 393] width 207 height 22
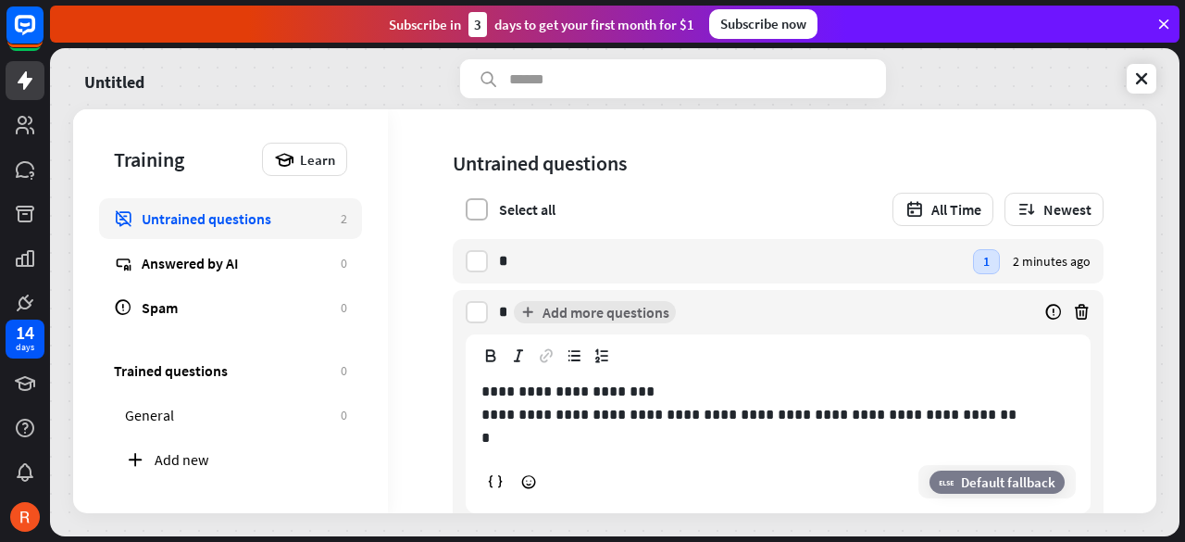
click at [480, 205] on label at bounding box center [477, 209] width 22 height 22
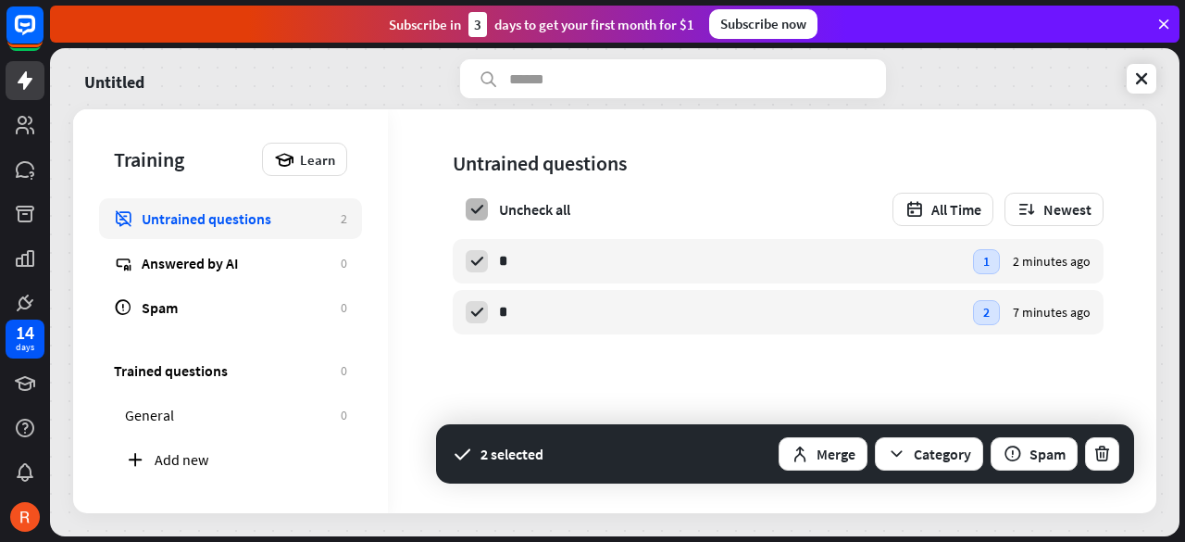
click at [487, 216] on label at bounding box center [477, 209] width 22 height 22
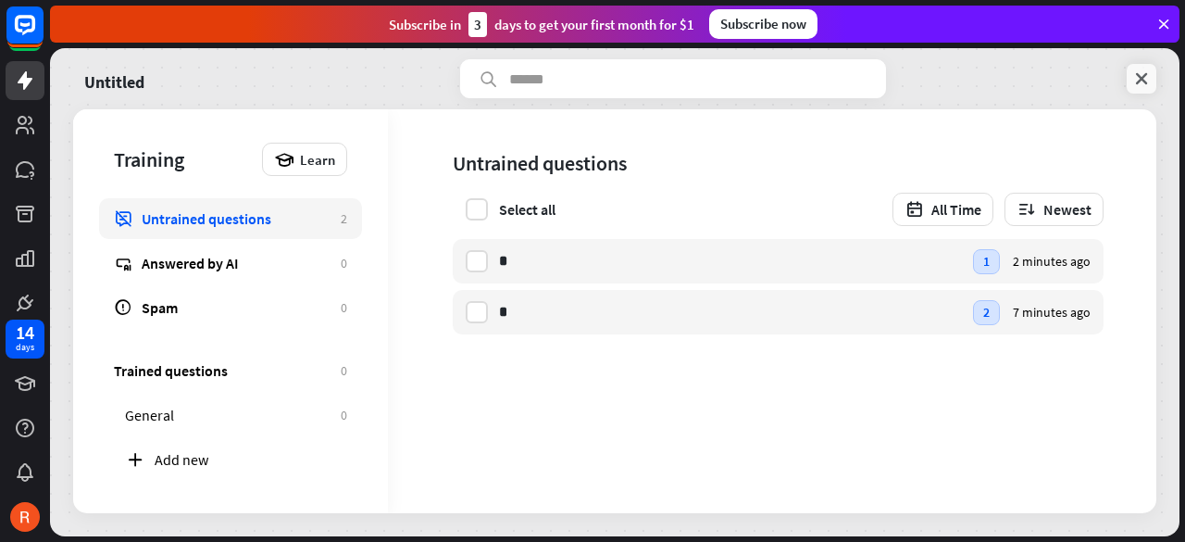
click at [1145, 81] on icon at bounding box center [1141, 78] width 19 height 19
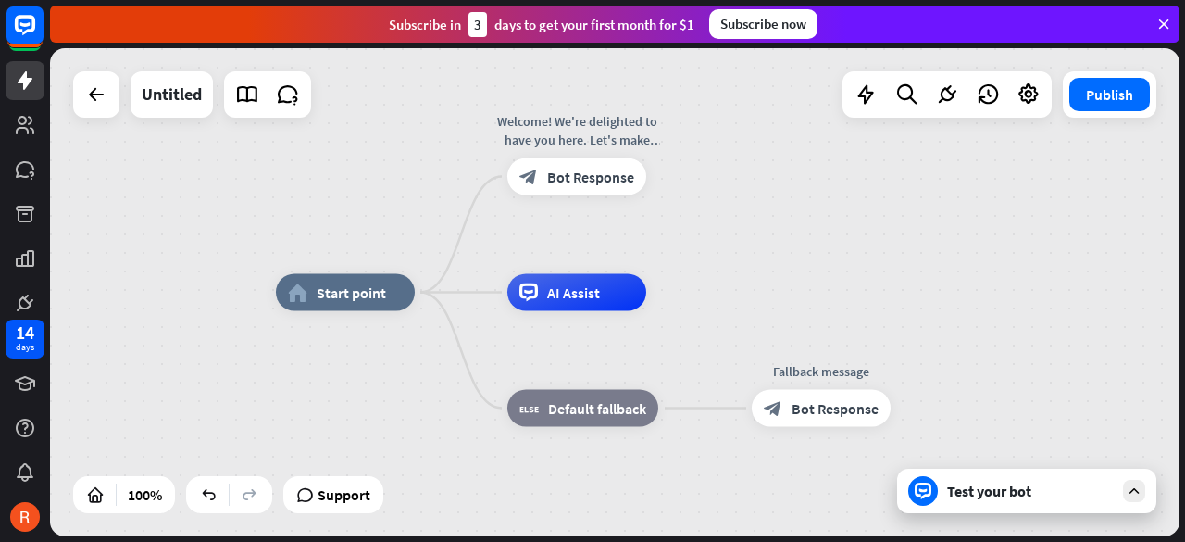
click at [1039, 483] on div "Test your bot" at bounding box center [1026, 490] width 259 height 44
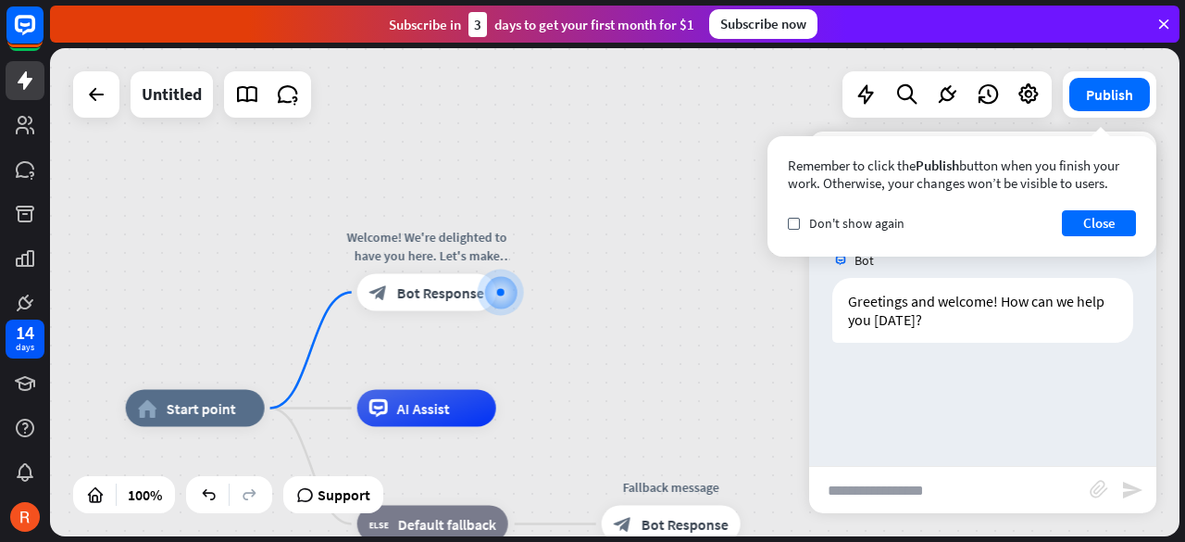
click at [988, 398] on div "Bot Greetings and welcome! How can we help you [DATE]? [DATE] 4:33 PM Show JSON" at bounding box center [982, 345] width 347 height 242
click at [904, 497] on input "text" at bounding box center [949, 490] width 281 height 46
type input "*"
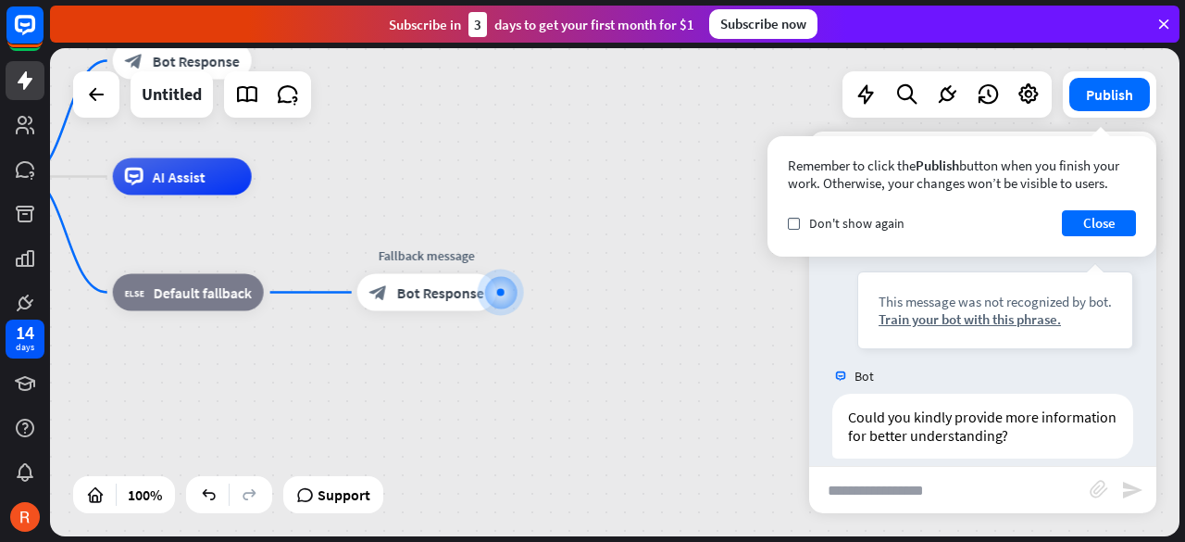
scroll to position [199, 0]
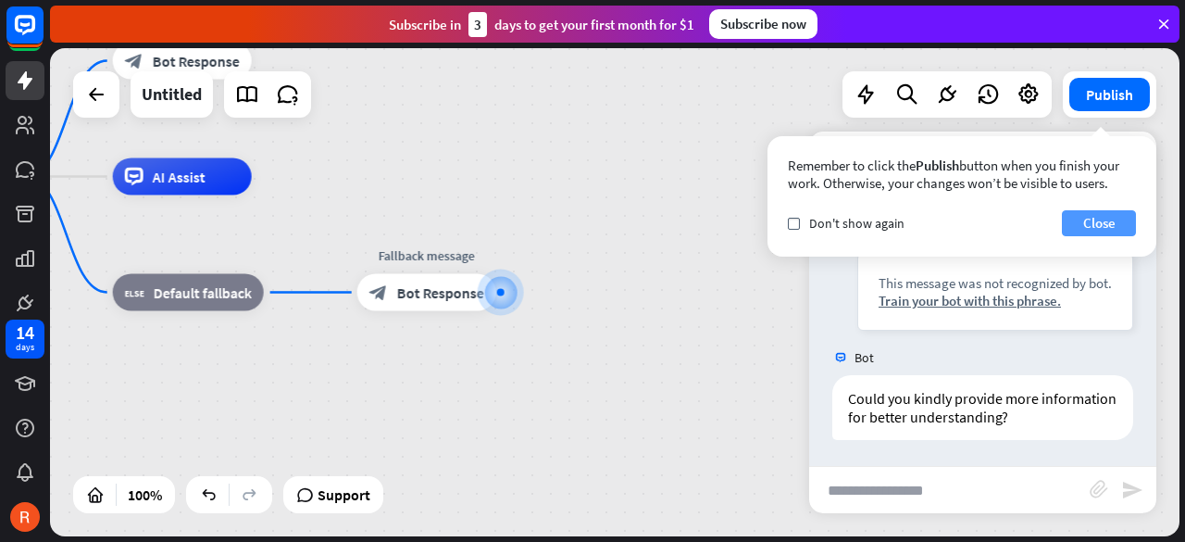
click at [1070, 221] on button "Close" at bounding box center [1099, 223] width 74 height 26
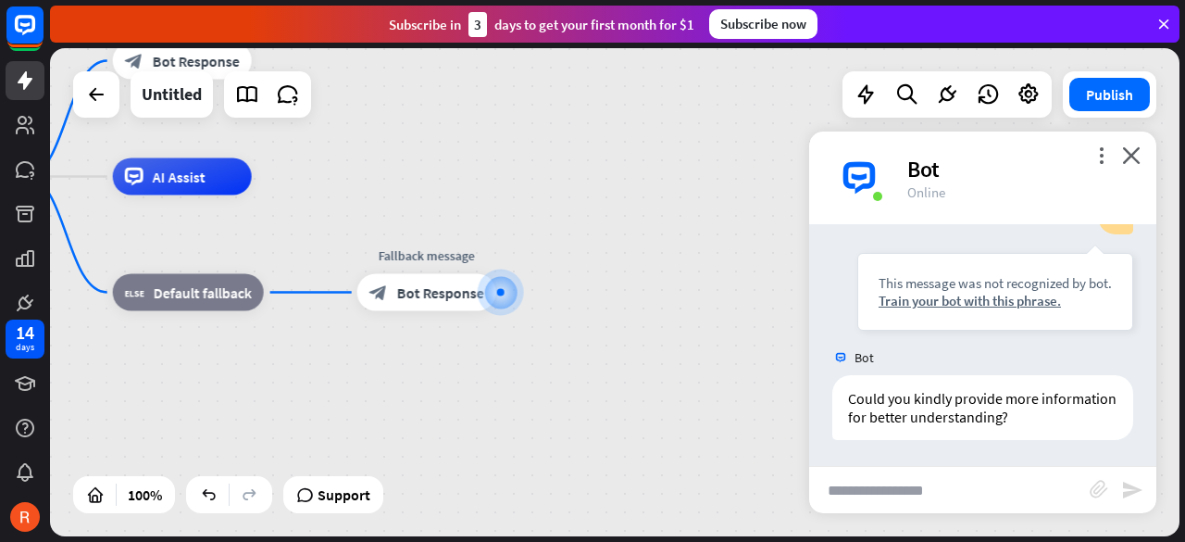
click at [914, 512] on input "text" at bounding box center [949, 490] width 281 height 46
type input "*"
type input "**********"
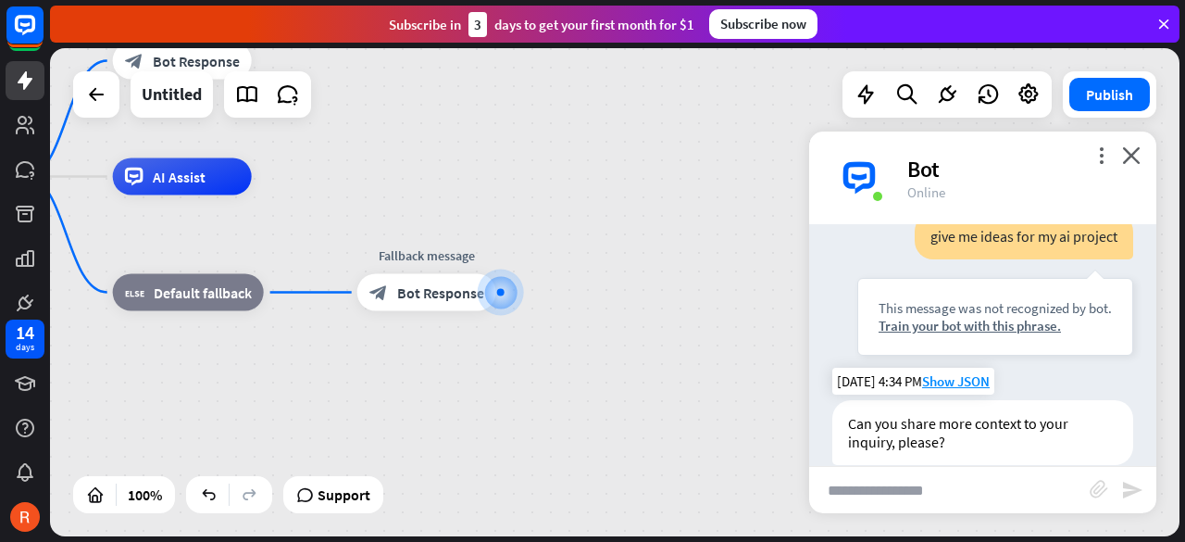
scroll to position [494, 0]
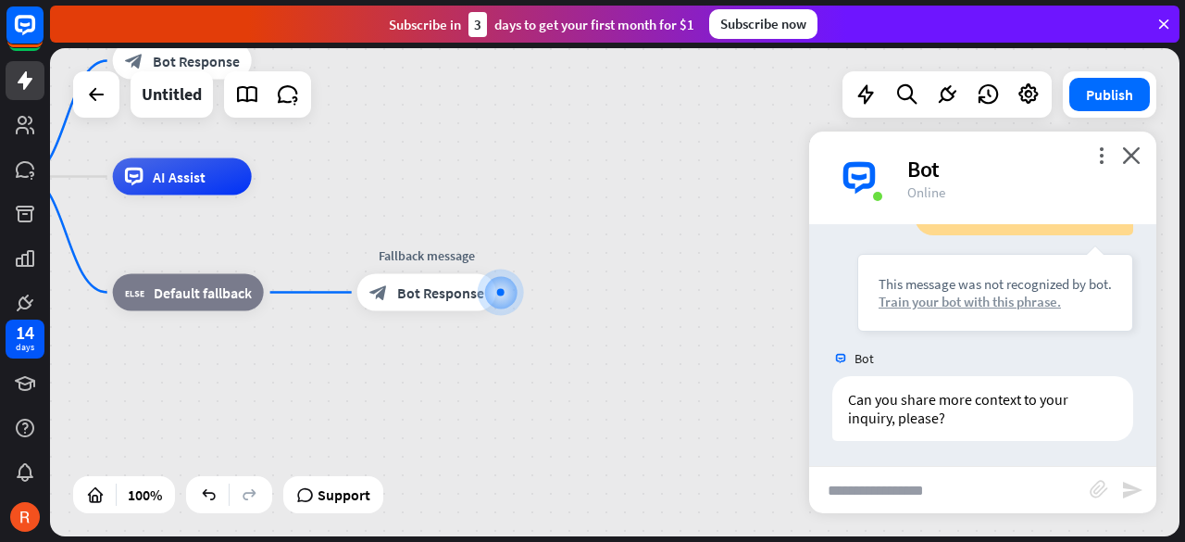
click at [1026, 293] on div "Train your bot with this phrase." at bounding box center [995, 302] width 233 height 18
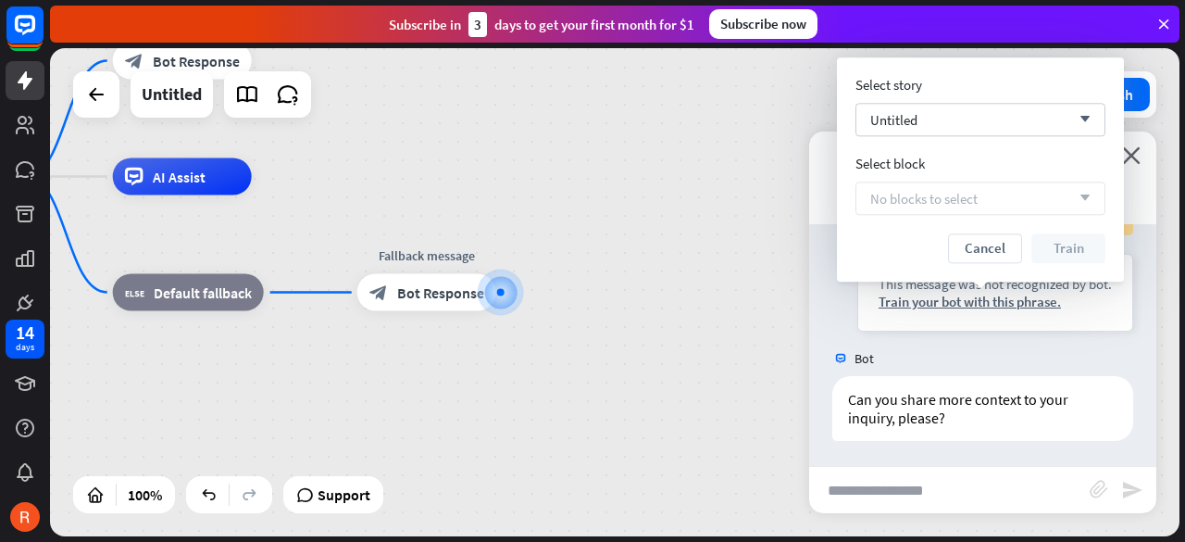
drag, startPoint x: 933, startPoint y: 188, endPoint x: 980, endPoint y: 186, distance: 47.2
click at [936, 189] on div "No blocks to select arrow_down" at bounding box center [980, 197] width 250 height 33
click at [1184, 143] on div "home_2 Start point Welcome! We're delighted to have you here. Let's make your e…" at bounding box center [617, 294] width 1135 height 493
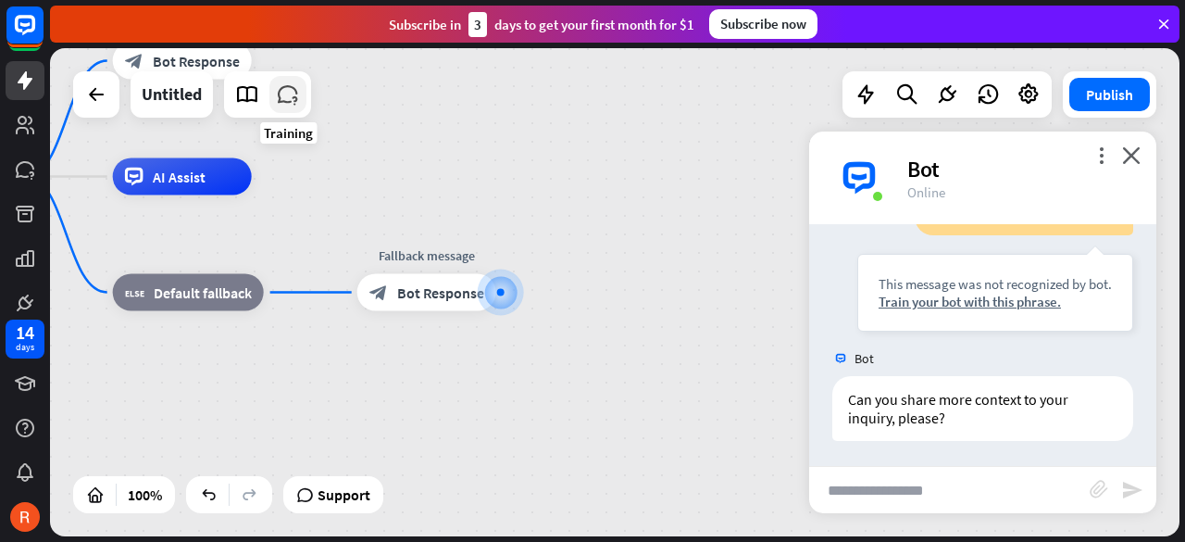
click at [291, 105] on icon at bounding box center [288, 94] width 24 height 24
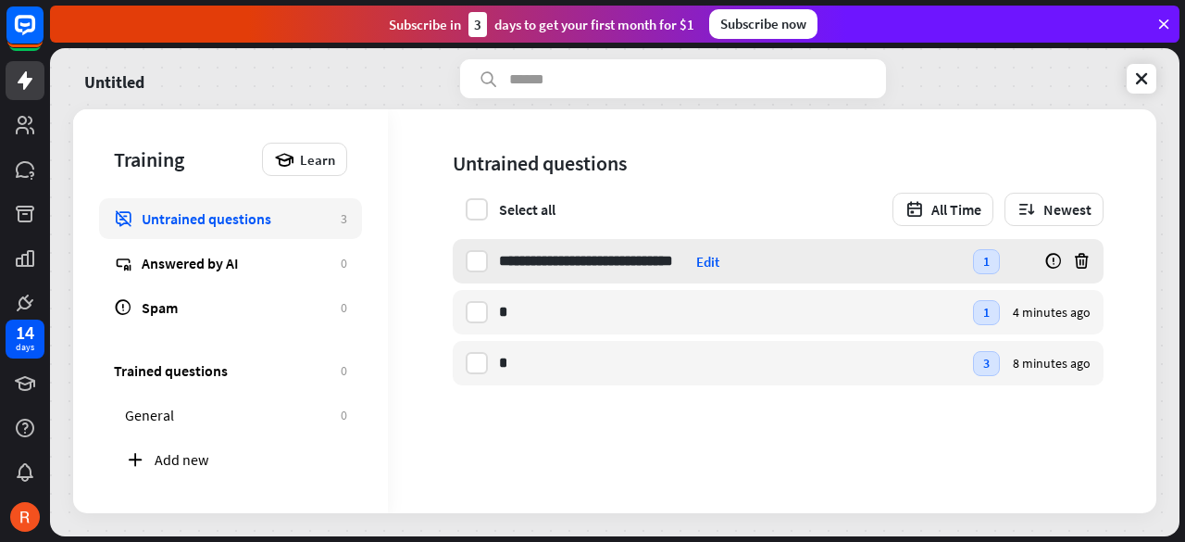
click at [712, 263] on div "Edit" at bounding box center [707, 262] width 23 height 18
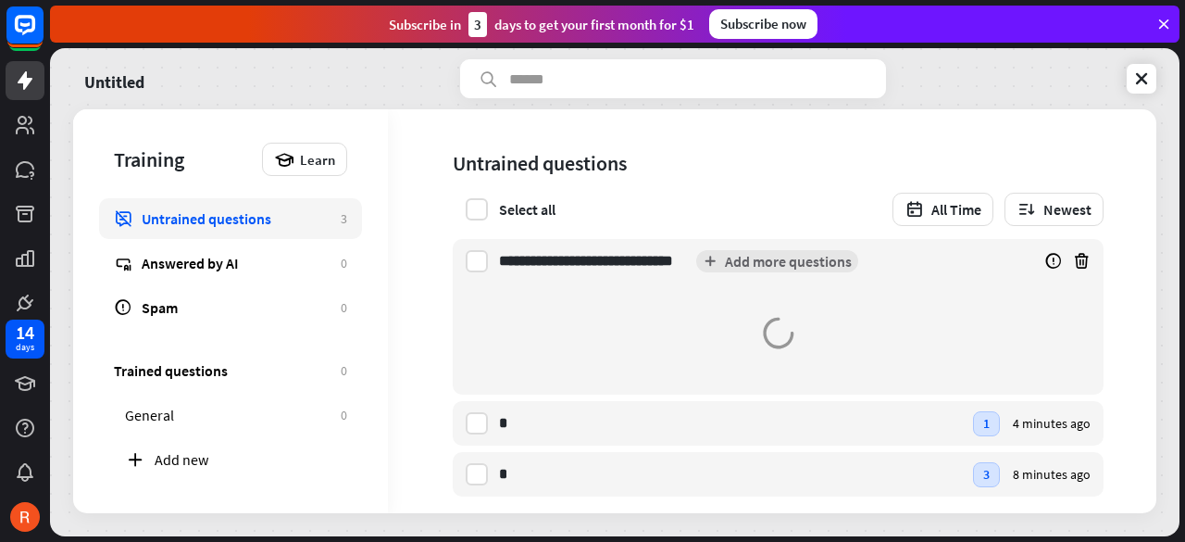
click at [636, 332] on div at bounding box center [778, 333] width 651 height 100
click at [796, 266] on button "Add more questions" at bounding box center [777, 261] width 162 height 22
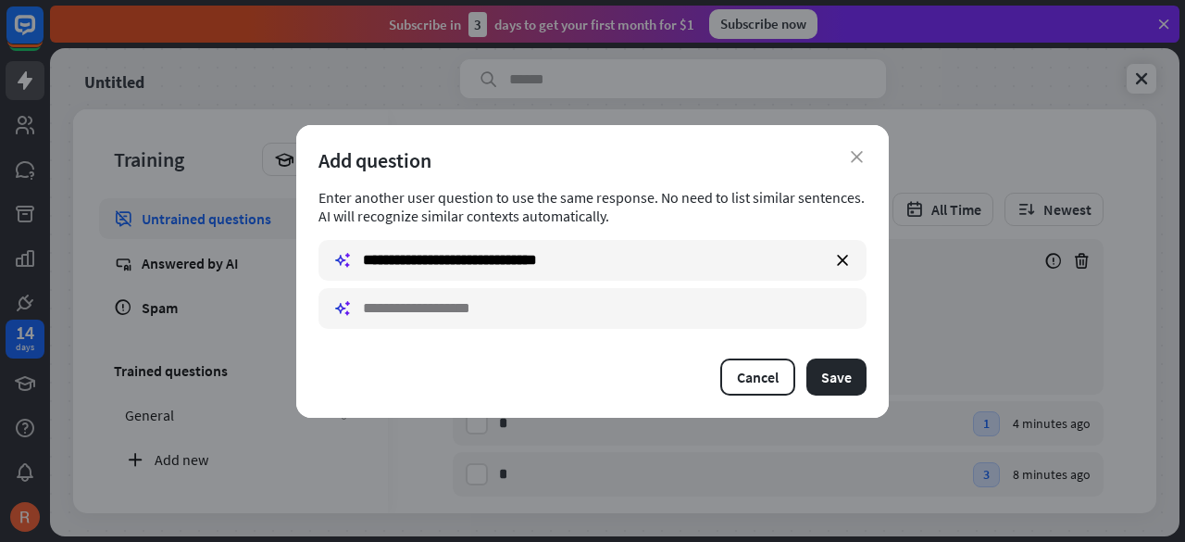
click at [672, 271] on input "**********" at bounding box center [592, 260] width 548 height 41
click at [434, 318] on input "text" at bounding box center [592, 308] width 548 height 41
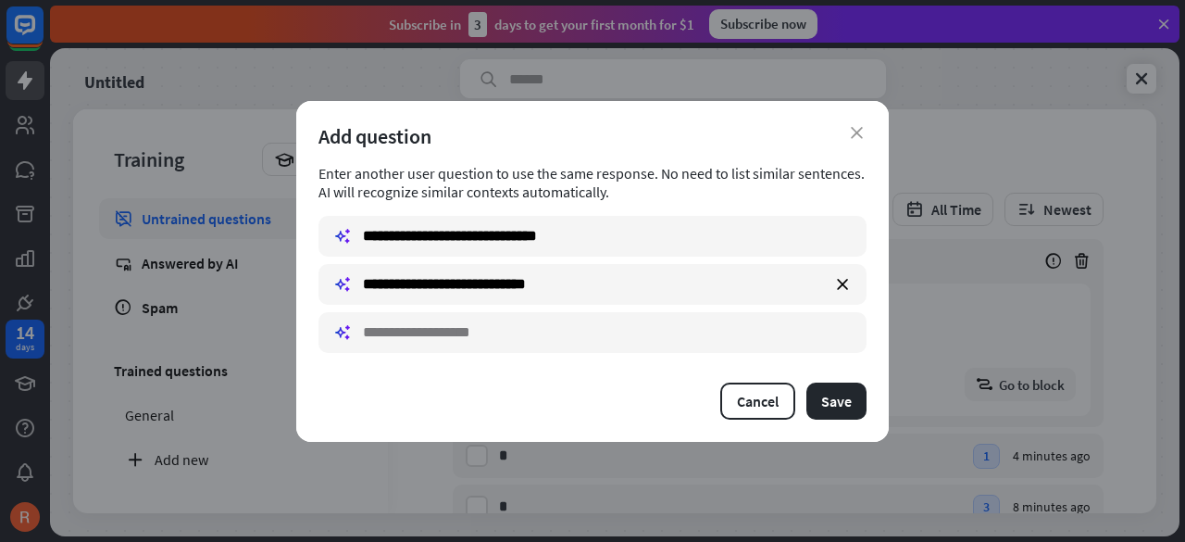
type input "**********"
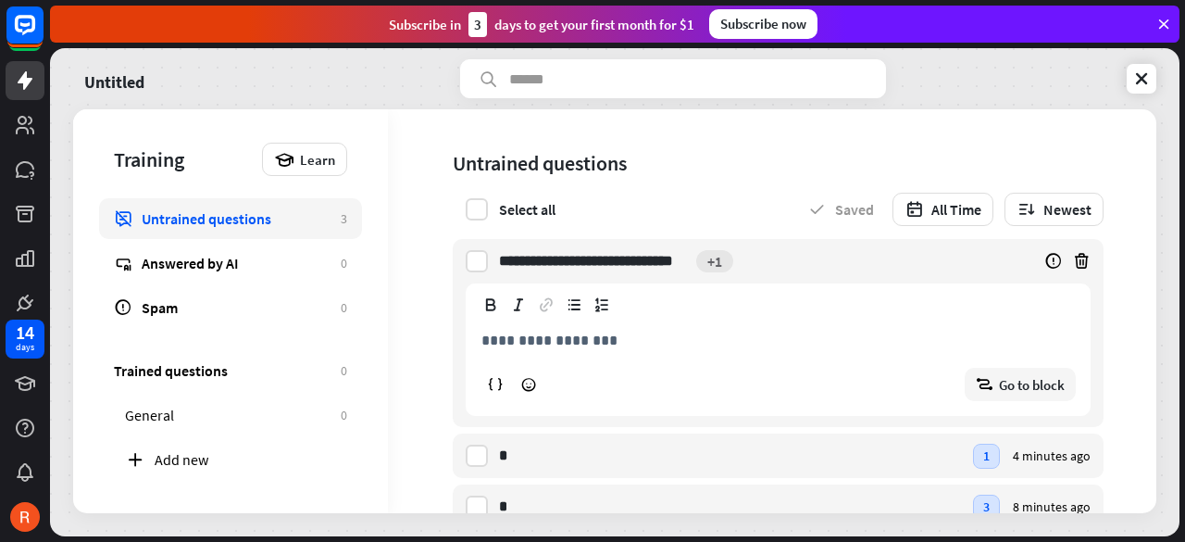
scroll to position [48, 0]
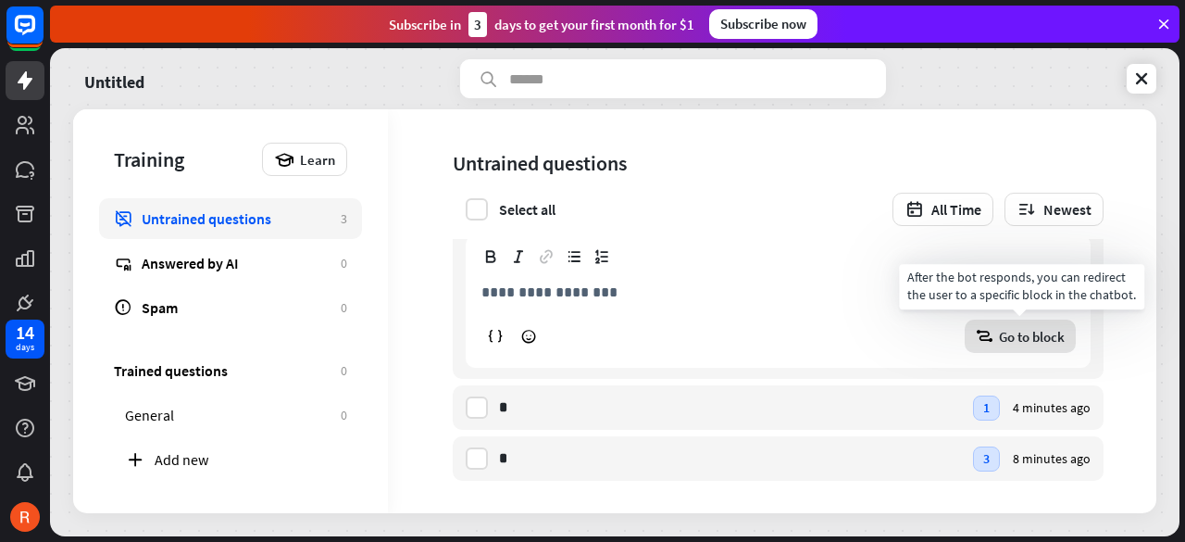
click at [1004, 343] on span "Go to block" at bounding box center [1032, 337] width 66 height 18
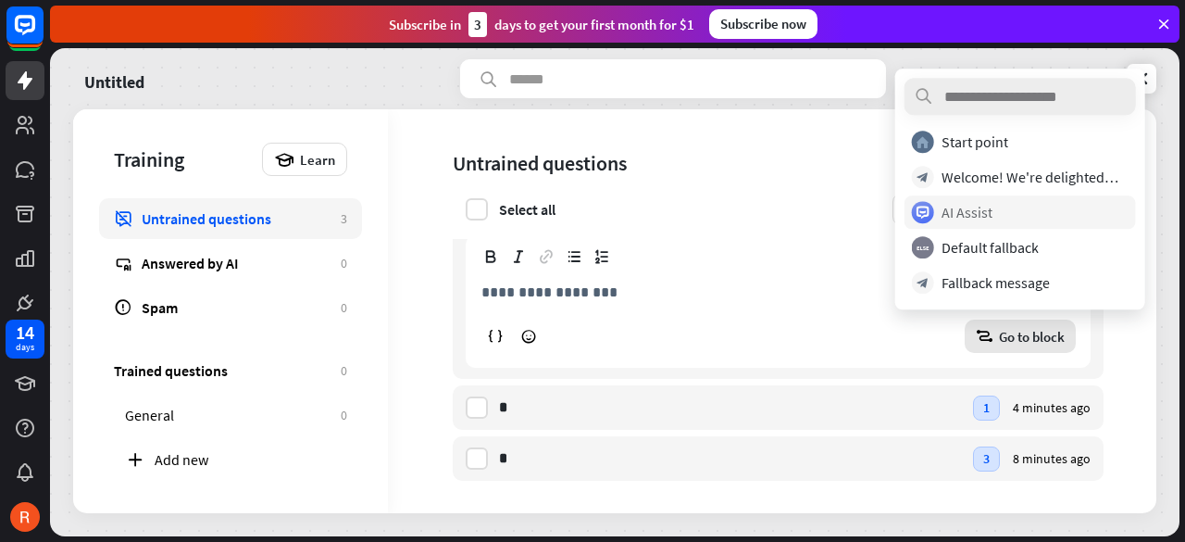
click at [1046, 215] on div "AI Assist" at bounding box center [1015, 212] width 207 height 22
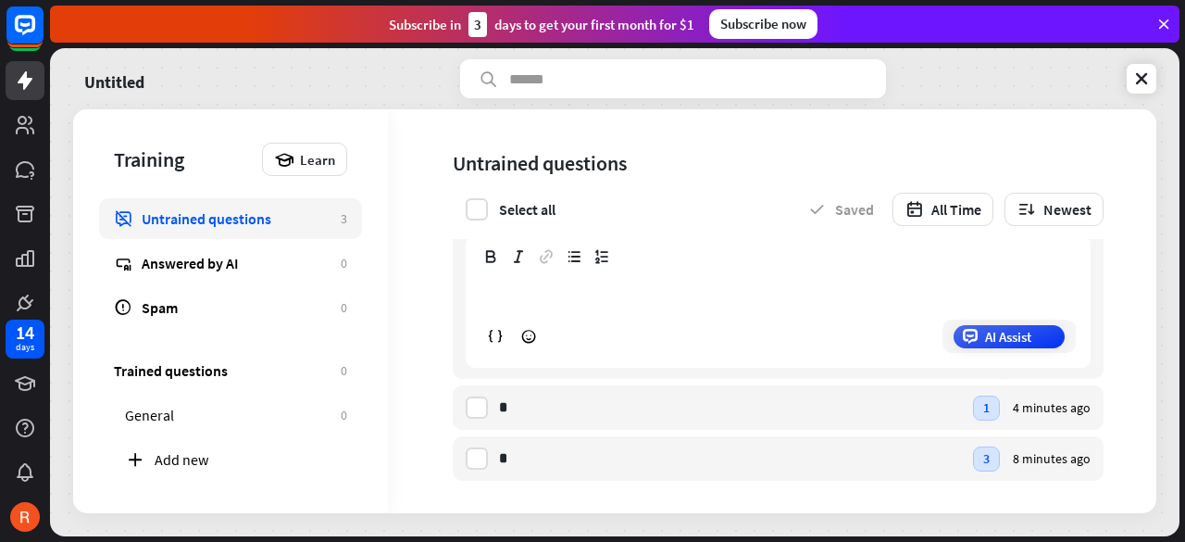
click at [597, 291] on p "**********" at bounding box center [777, 292] width 593 height 23
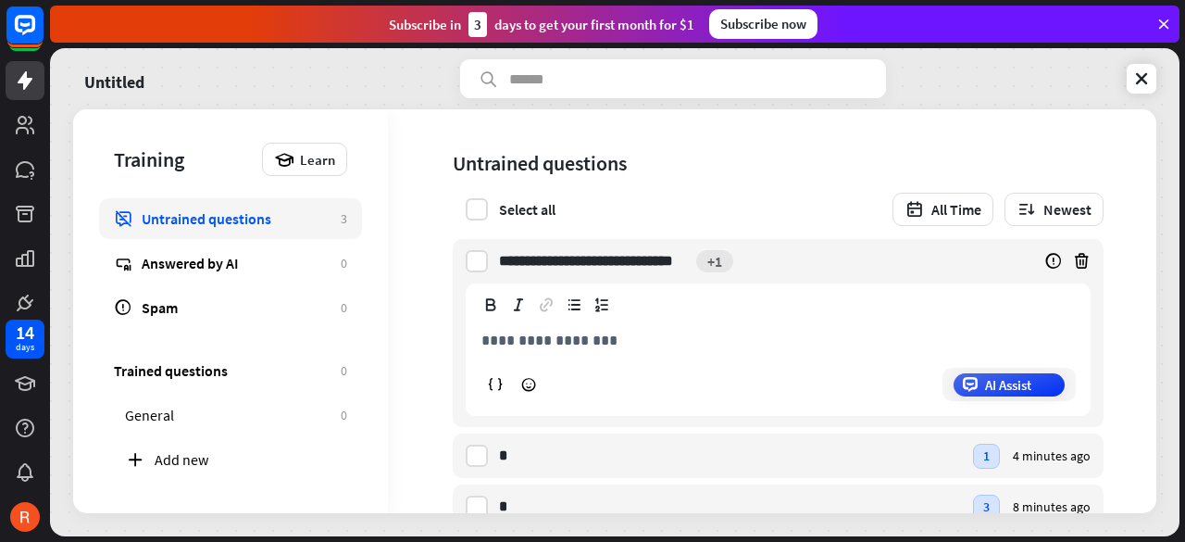
drag, startPoint x: 498, startPoint y: 268, endPoint x: 692, endPoint y: 256, distance: 194.8
click at [684, 255] on div "**********" at bounding box center [778, 333] width 651 height 188
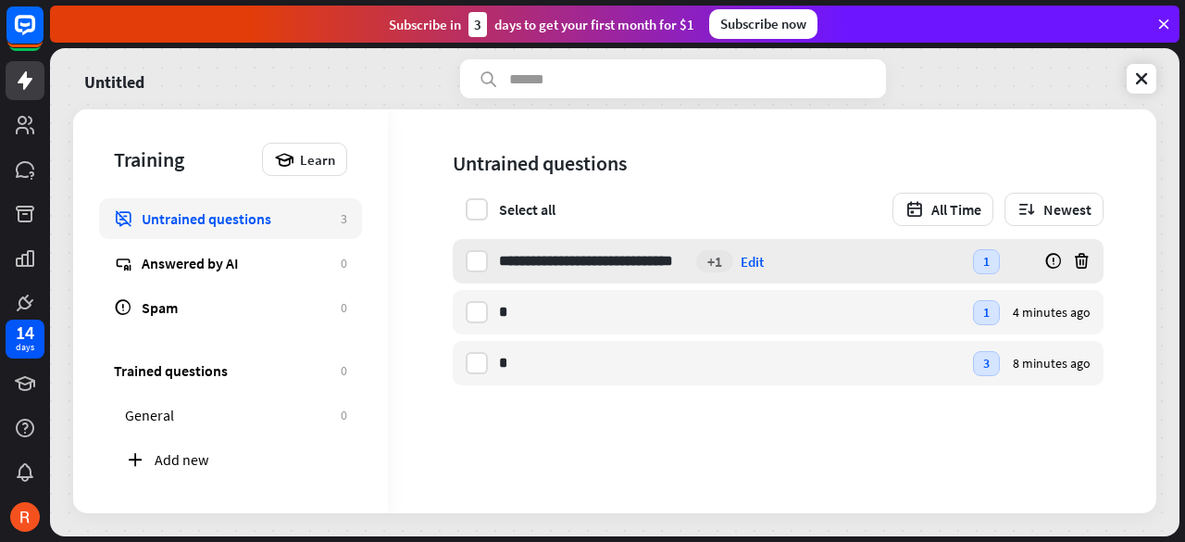
drag, startPoint x: 500, startPoint y: 264, endPoint x: 515, endPoint y: 263, distance: 14.8
click at [530, 263] on div "**********" at bounding box center [778, 261] width 651 height 44
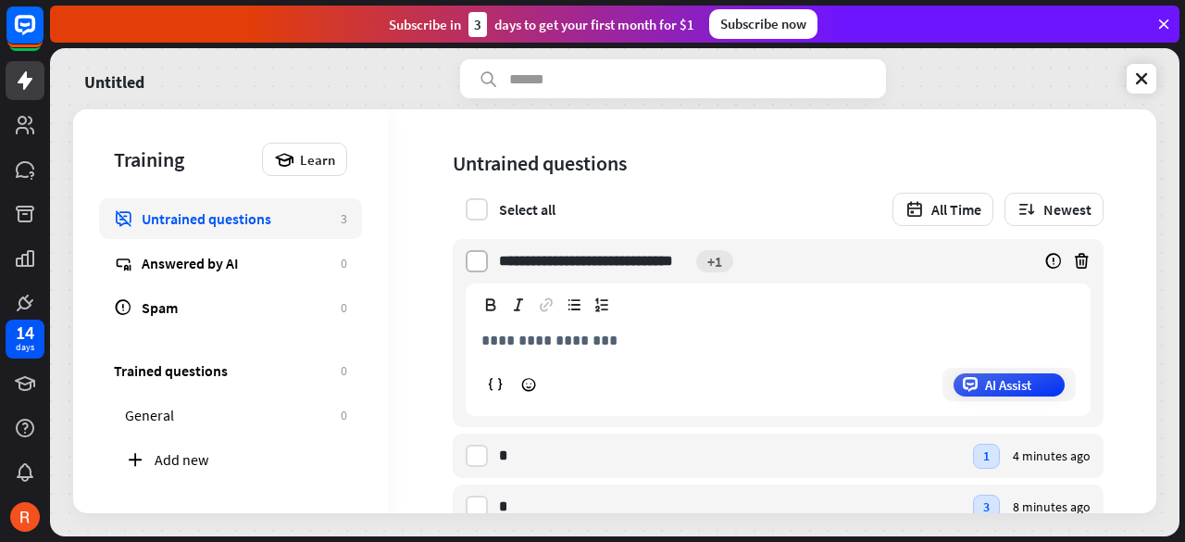
click at [478, 257] on label at bounding box center [477, 261] width 22 height 22
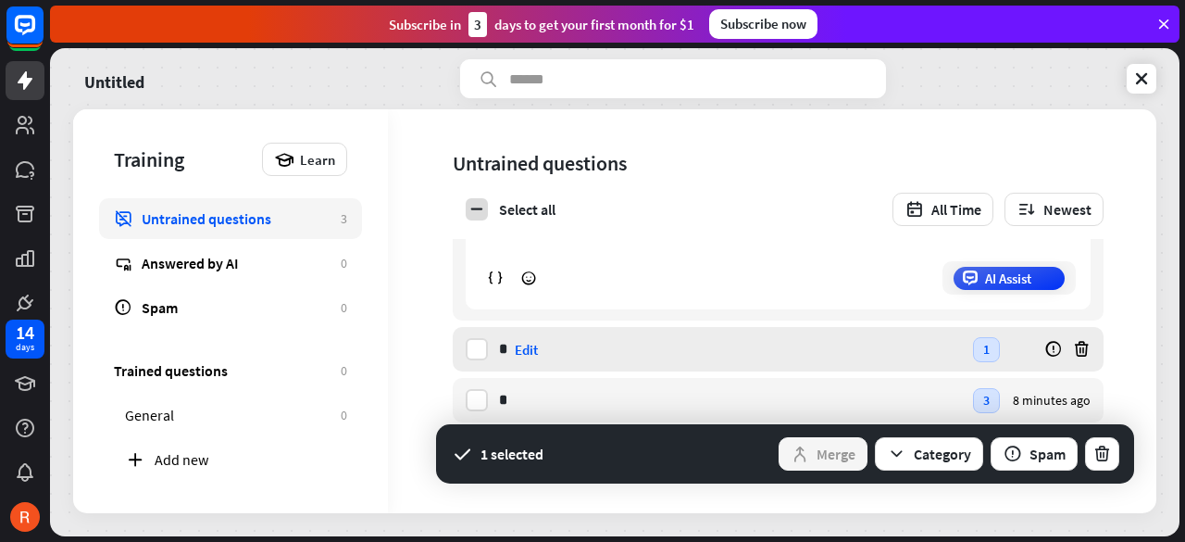
scroll to position [111, 0]
click at [475, 349] on label at bounding box center [477, 344] width 22 height 22
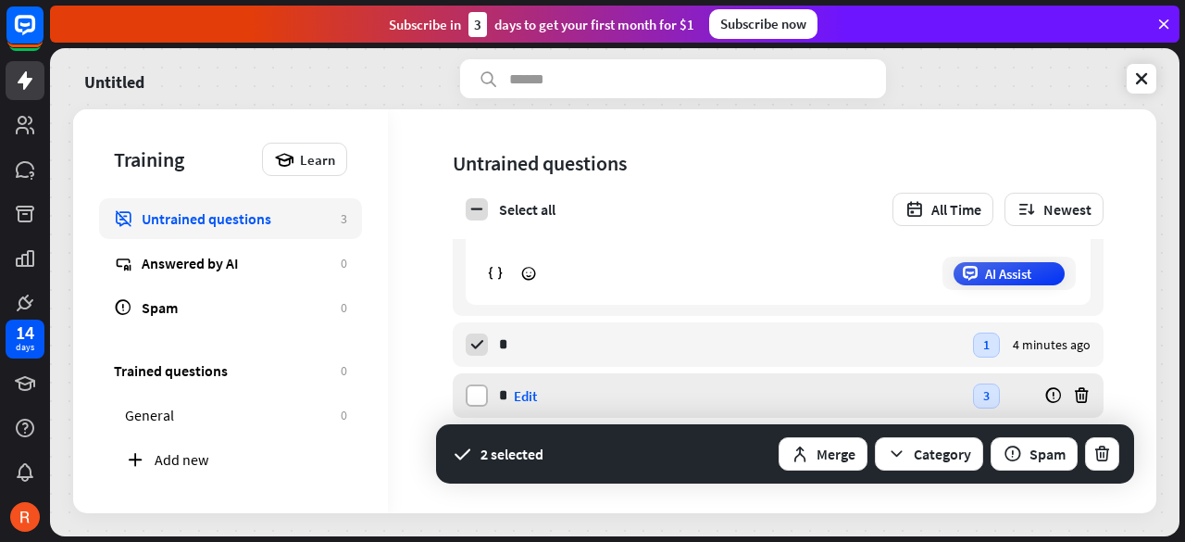
click at [474, 393] on label at bounding box center [477, 395] width 22 height 22
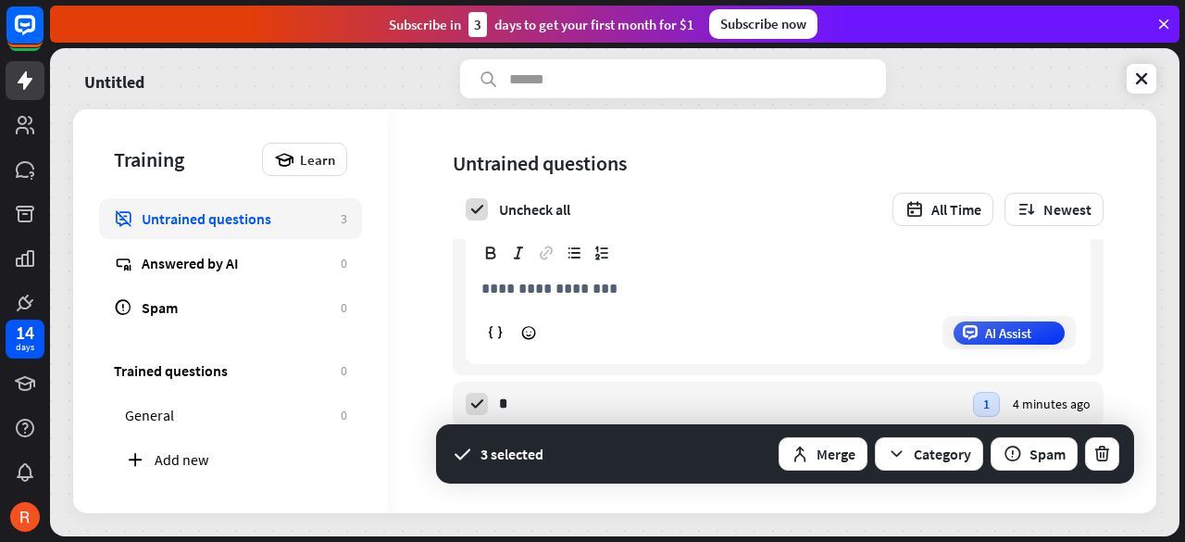
scroll to position [0, 0]
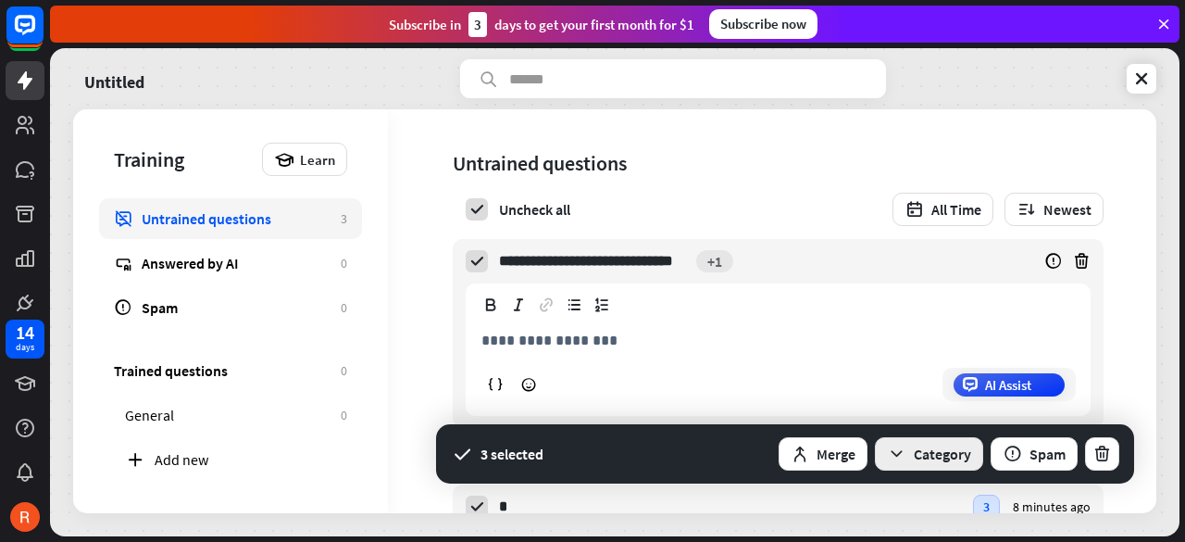
click at [952, 460] on button "Category" at bounding box center [929, 453] width 108 height 33
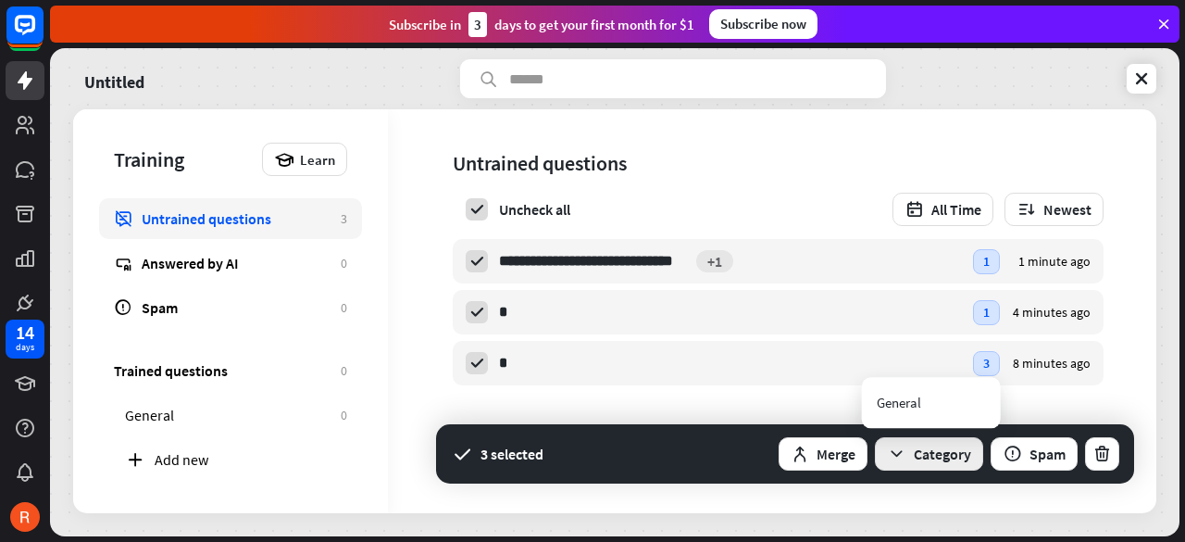
click at [952, 454] on button "Category" at bounding box center [929, 453] width 108 height 33
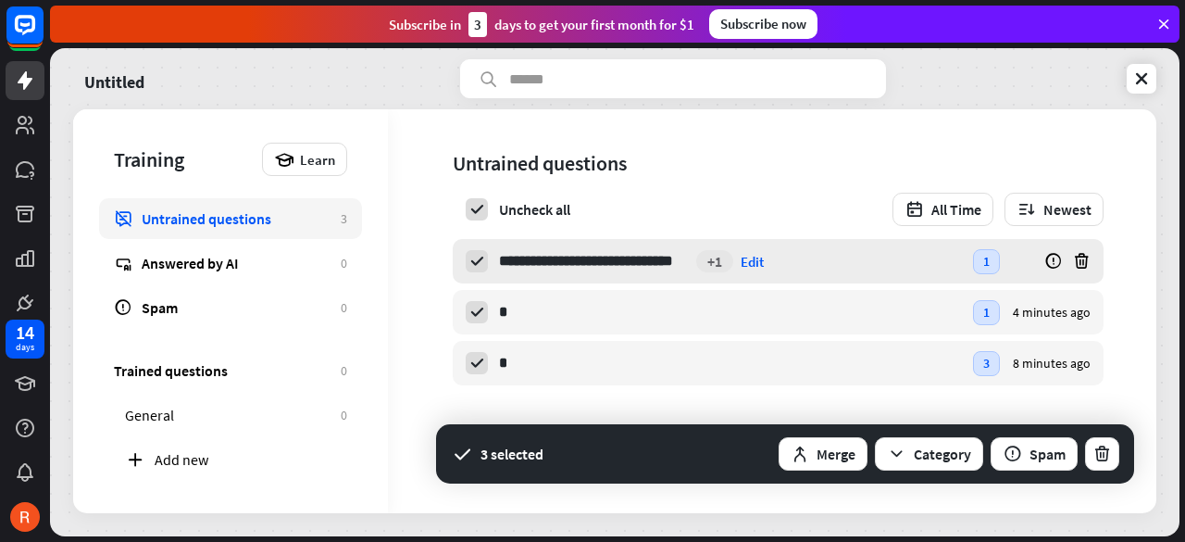
click at [505, 271] on input "**********" at bounding box center [594, 261] width 190 height 44
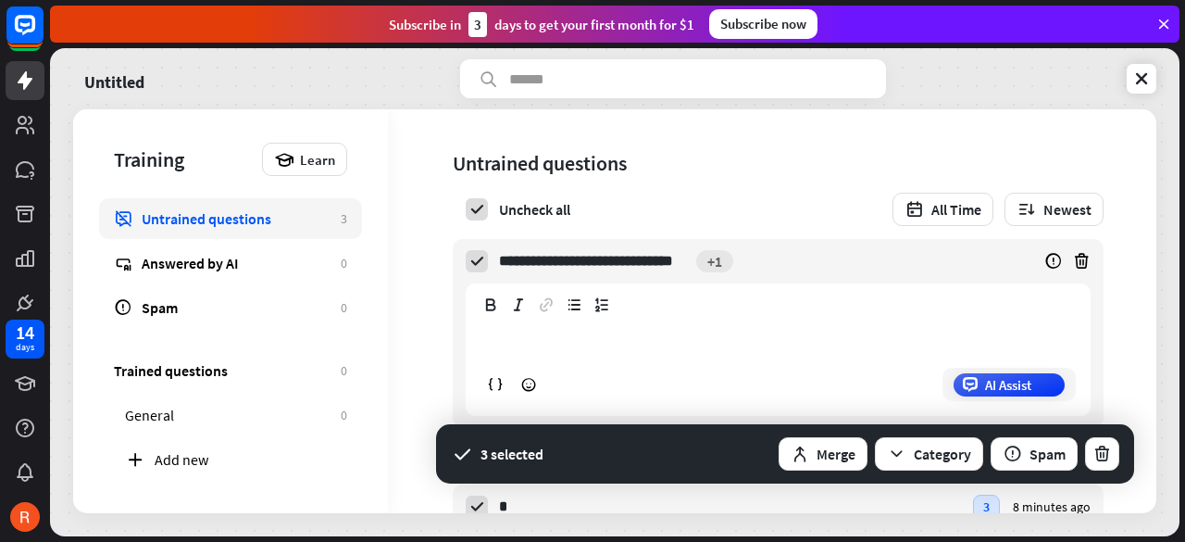
click at [644, 316] on div "**********" at bounding box center [778, 364] width 623 height 101
drag, startPoint x: 496, startPoint y: 261, endPoint x: 514, endPoint y: 263, distance: 17.7
click at [494, 261] on div "**********" at bounding box center [778, 333] width 651 height 188
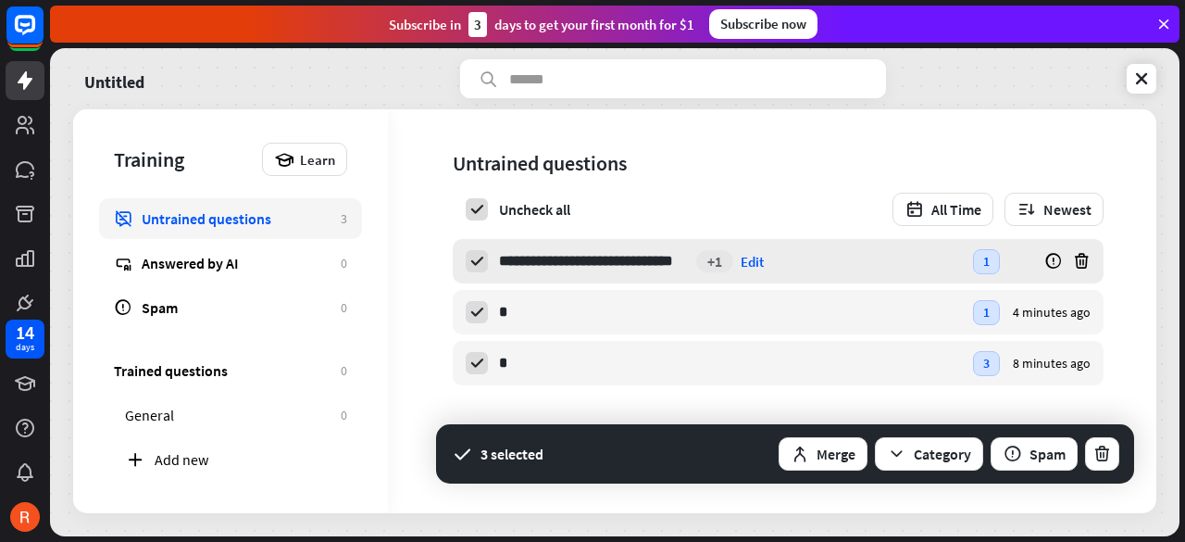
click at [520, 249] on input "**********" at bounding box center [594, 261] width 190 height 44
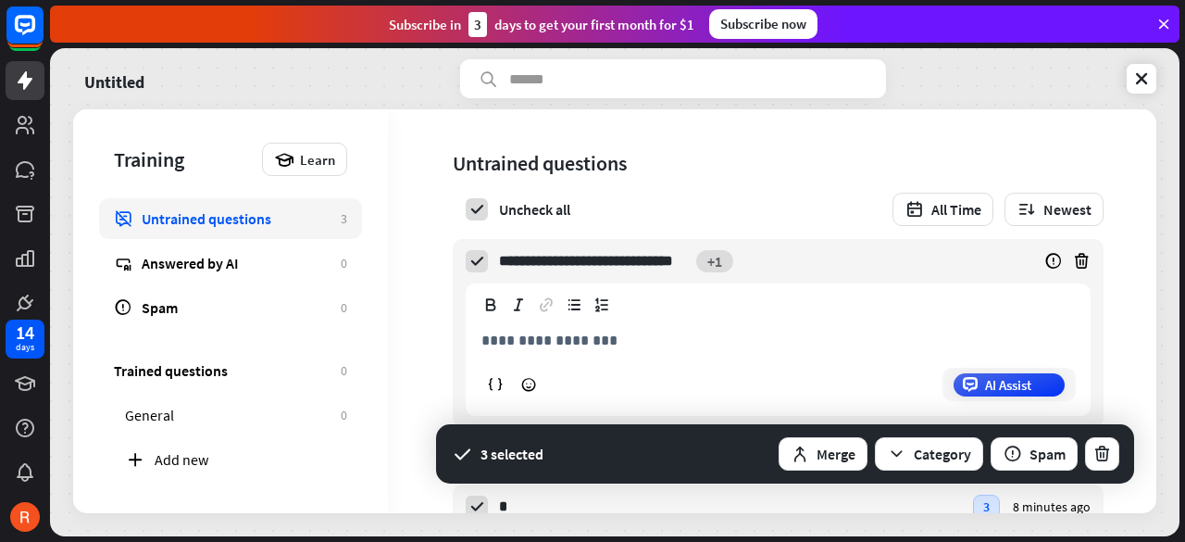
click at [715, 267] on button "+1" at bounding box center [714, 261] width 37 height 22
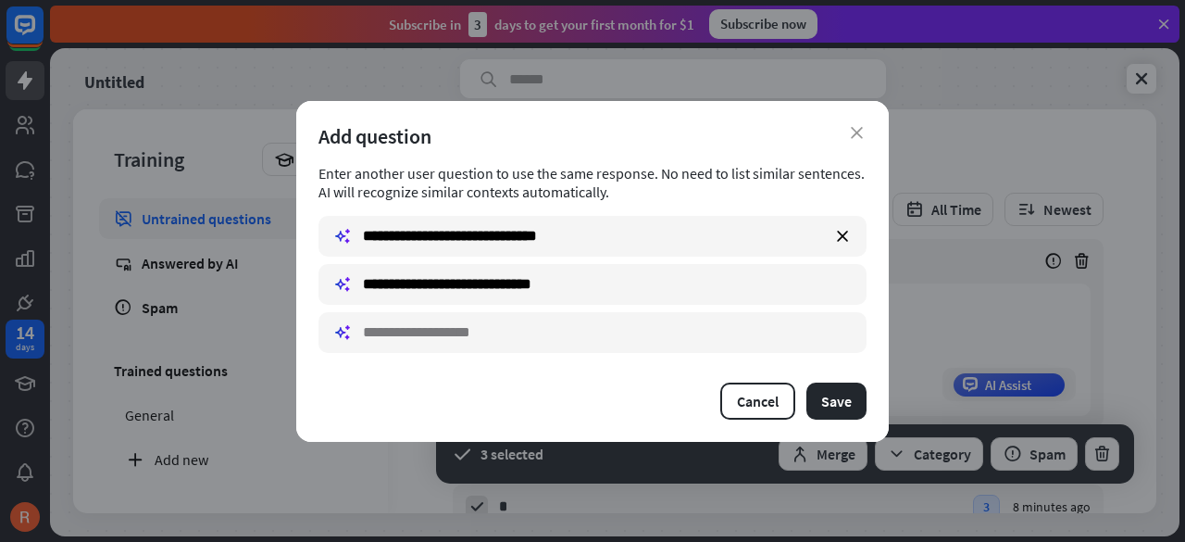
drag, startPoint x: 356, startPoint y: 228, endPoint x: 605, endPoint y: 205, distance: 249.2
click at [605, 205] on div "**********" at bounding box center [592, 271] width 592 height 341
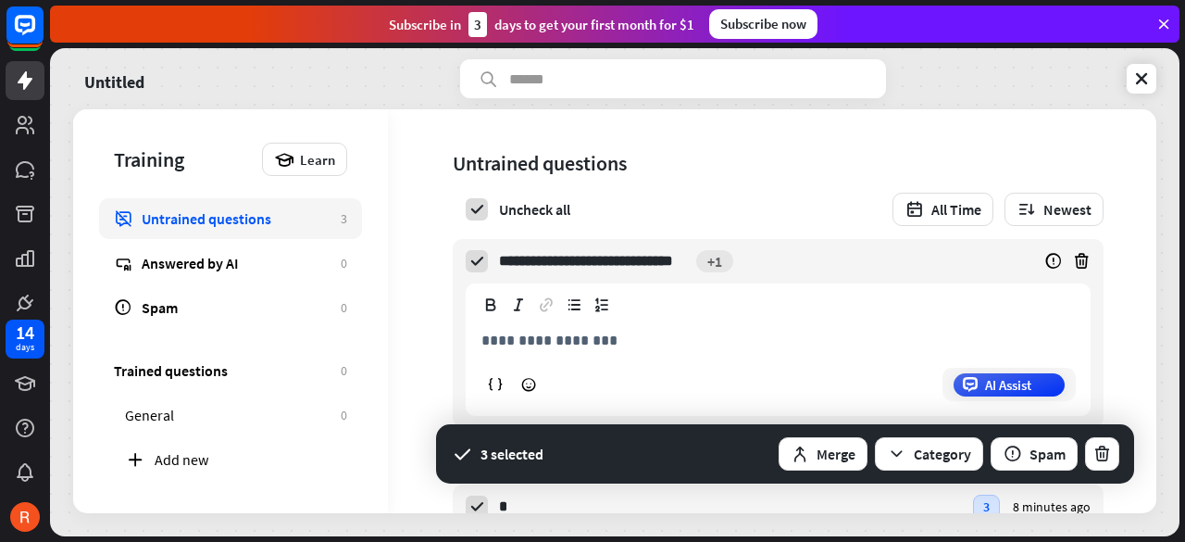
click at [979, 267] on div "**********" at bounding box center [592, 271] width 1185 height 542
click at [626, 347] on p "**********" at bounding box center [777, 340] width 593 height 23
click at [481, 210] on icon at bounding box center [476, 209] width 17 height 17
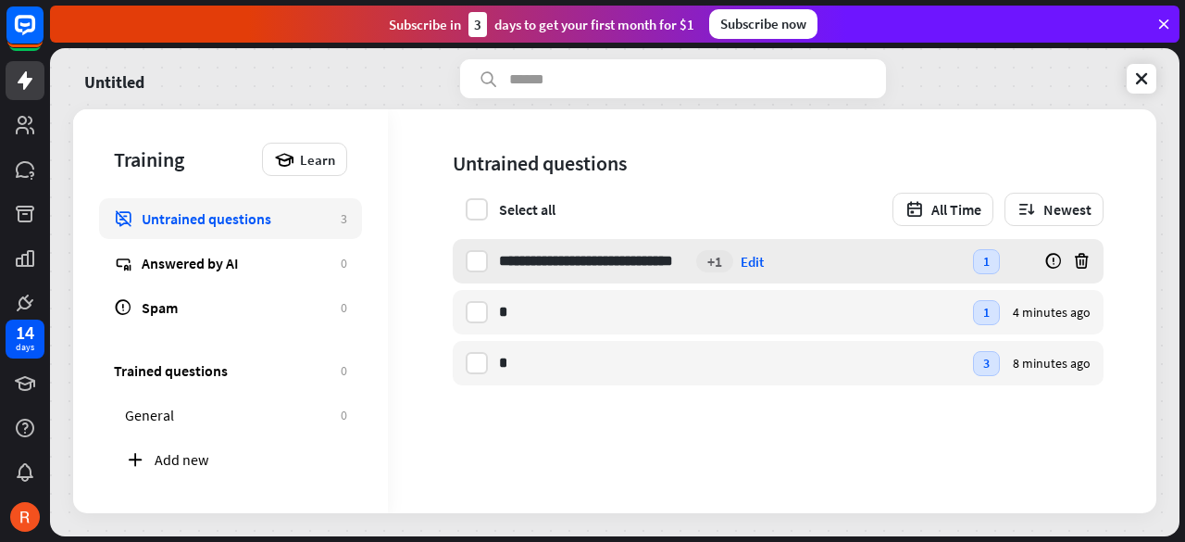
click at [573, 262] on input "**********" at bounding box center [594, 261] width 190 height 44
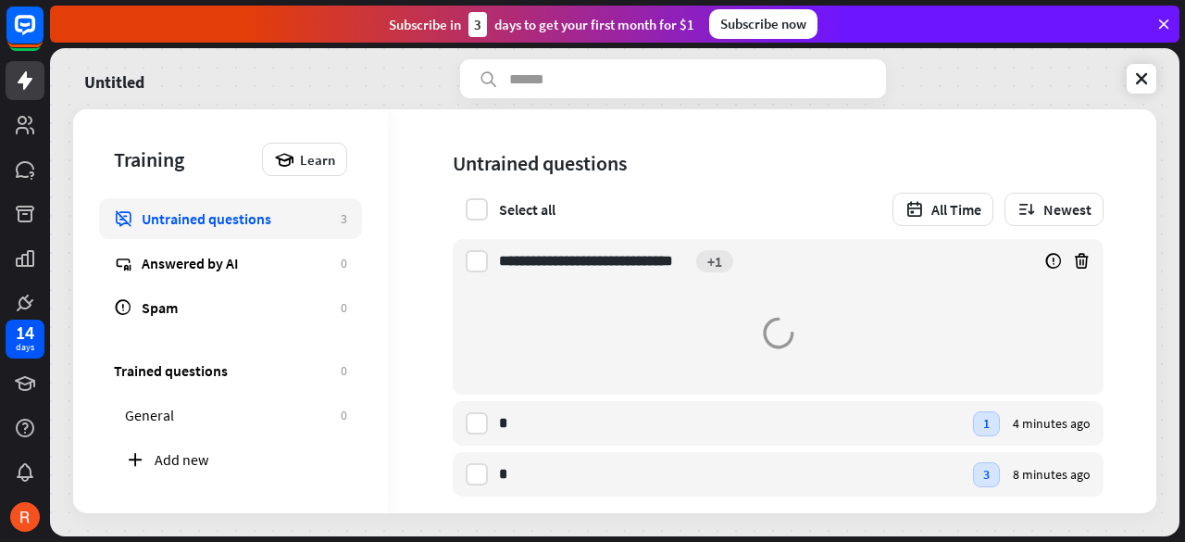
click at [770, 343] on icon at bounding box center [778, 333] width 37 height 37
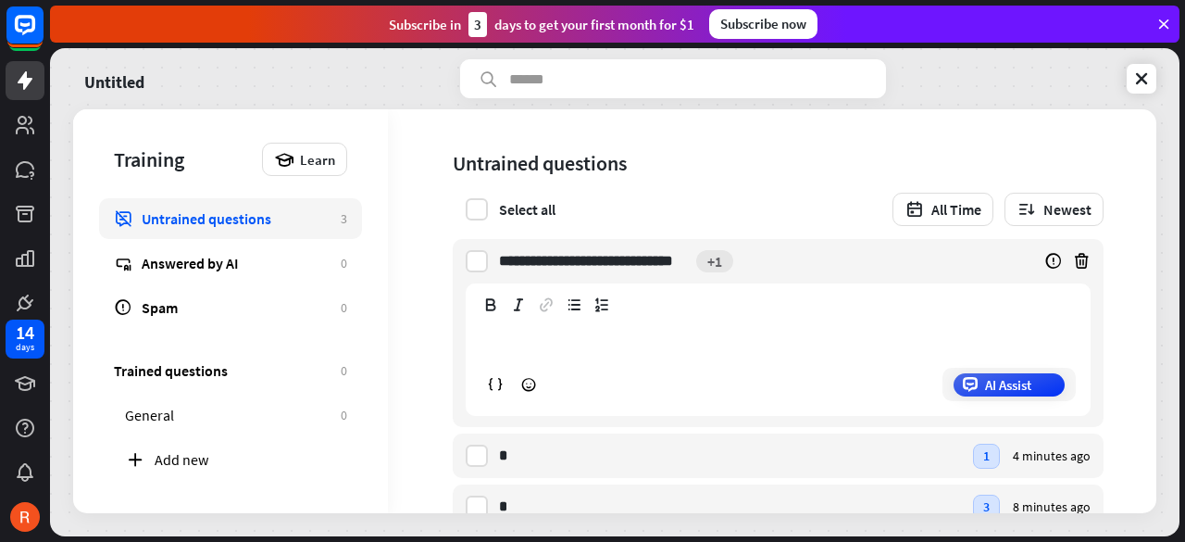
click at [581, 327] on div "**********" at bounding box center [778, 364] width 623 height 101
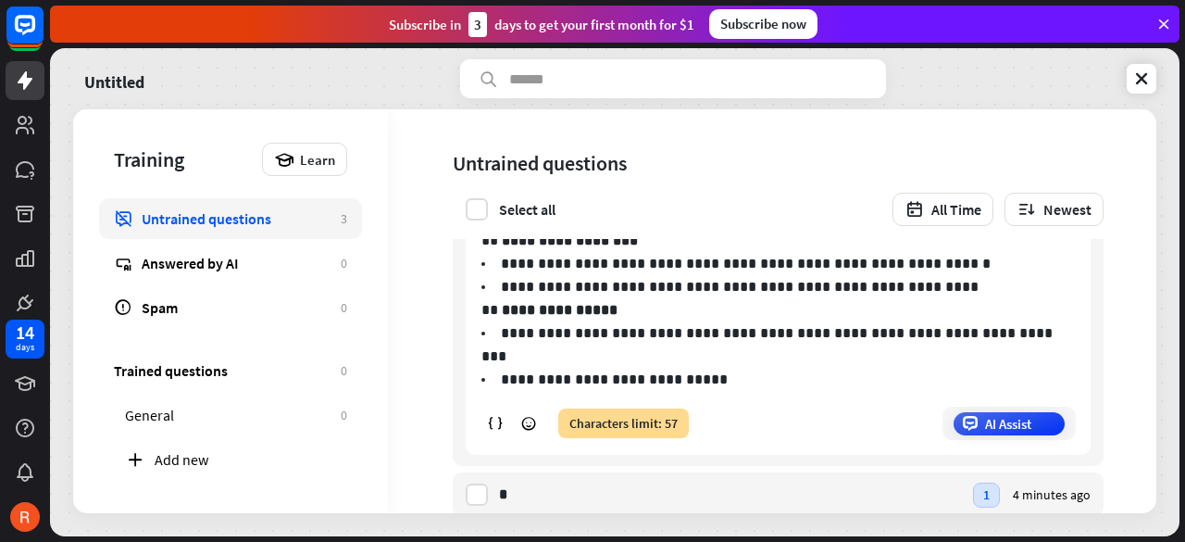
scroll to position [326, 0]
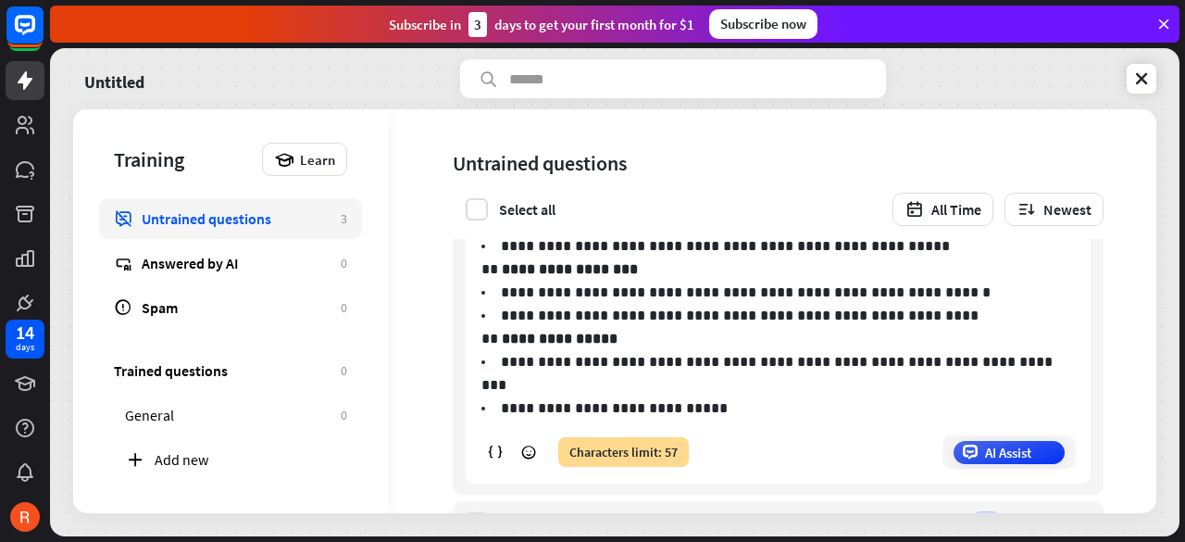
click at [635, 438] on div "Characters limit: 57" at bounding box center [623, 452] width 131 height 30
click at [681, 437] on div "Characters limit: 57" at bounding box center [623, 452] width 131 height 30
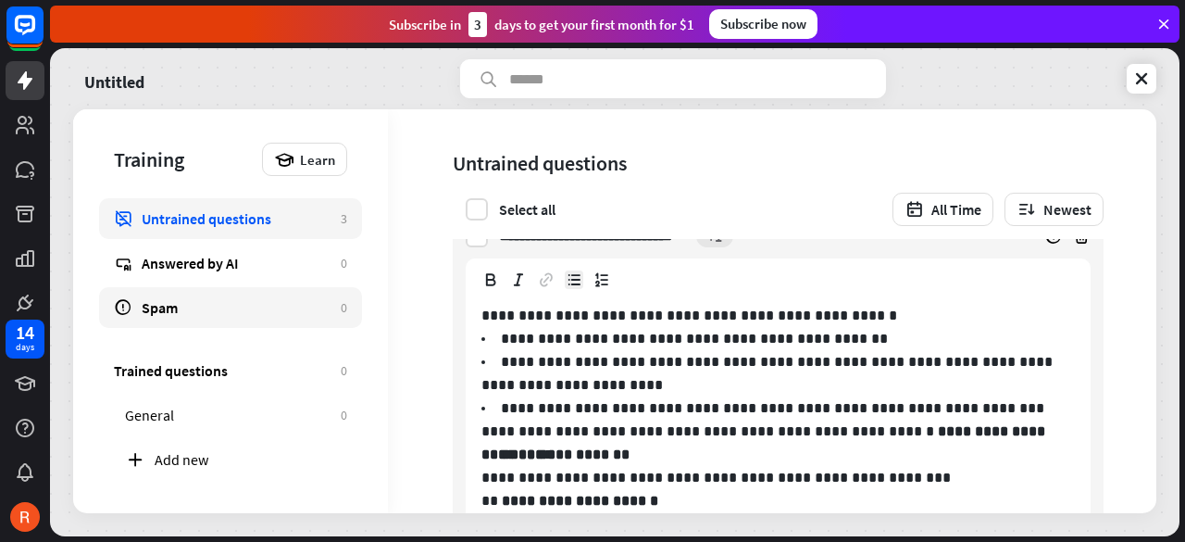
scroll to position [0, 0]
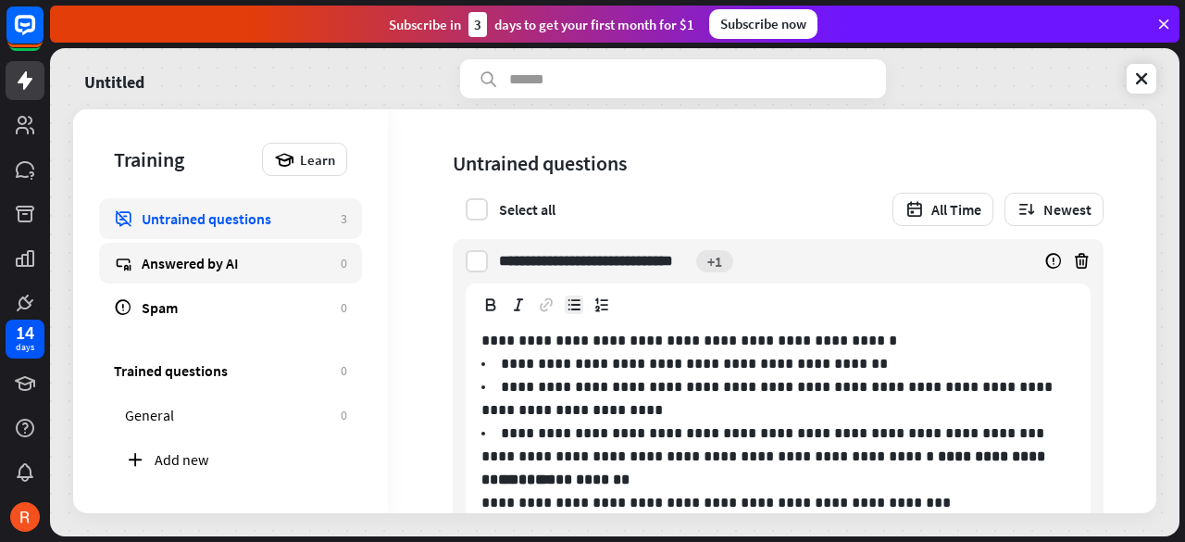
click at [255, 261] on div "Answered by AI" at bounding box center [237, 263] width 190 height 19
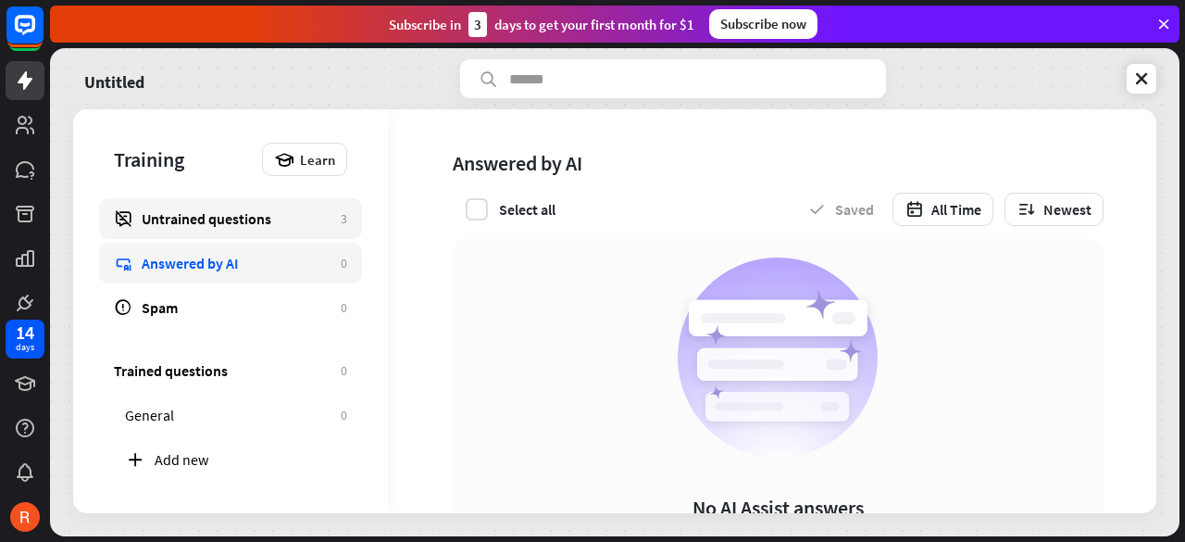
click at [272, 232] on link "Untrained questions 3" at bounding box center [230, 218] width 263 height 41
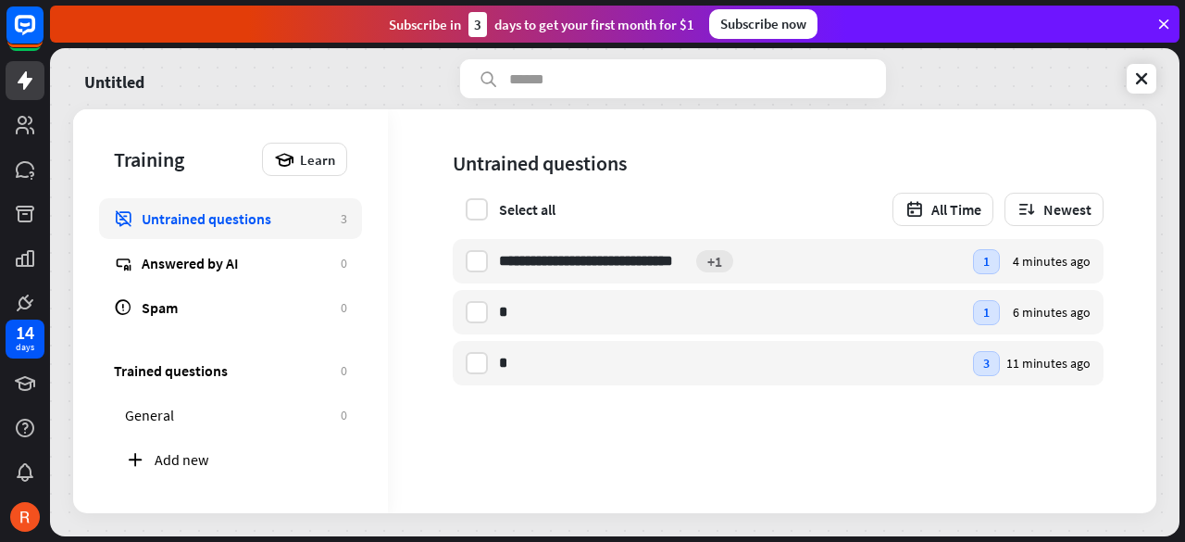
click at [257, 218] on div at bounding box center [614, 292] width 1129 height 488
click at [867, 264] on div "**********" at bounding box center [730, 261] width 463 height 44
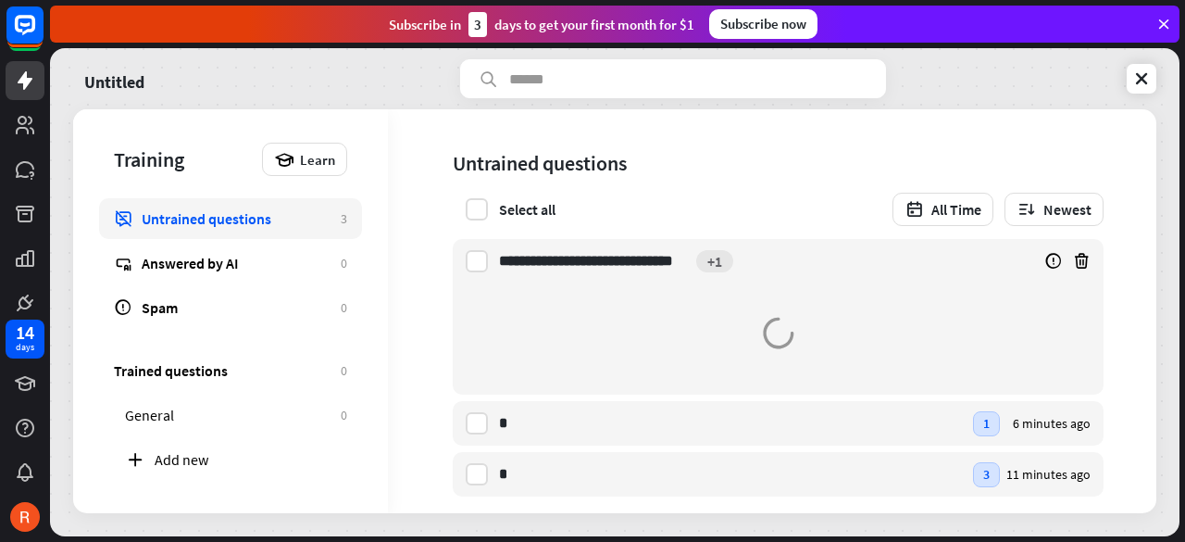
click at [926, 297] on div at bounding box center [778, 333] width 651 height 100
click at [587, 261] on input "**********" at bounding box center [594, 261] width 190 height 44
click at [480, 273] on div "**********" at bounding box center [778, 317] width 651 height 156
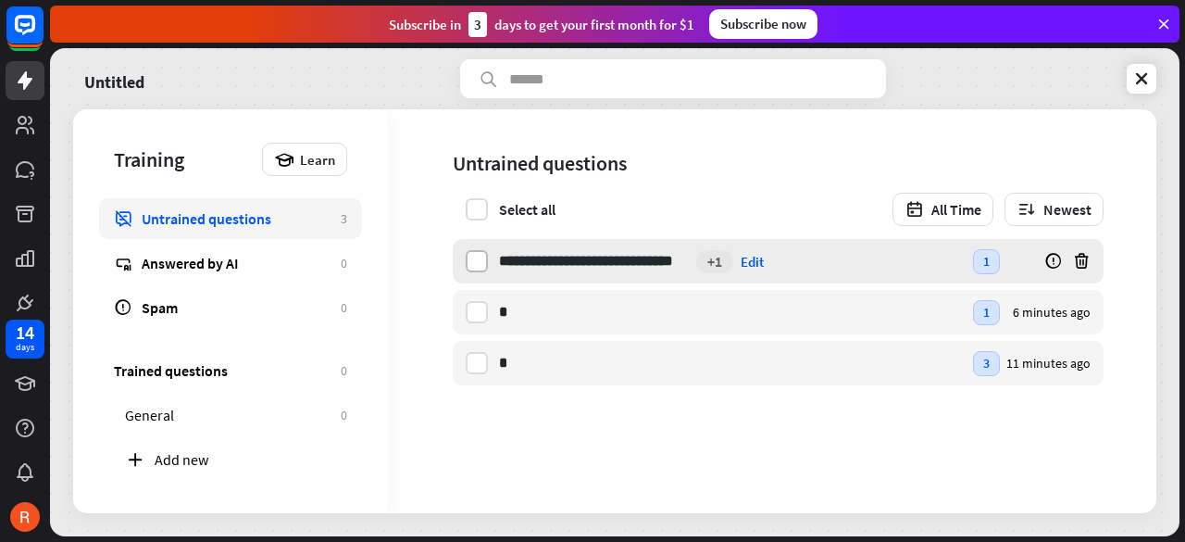
click at [481, 266] on label at bounding box center [477, 261] width 22 height 22
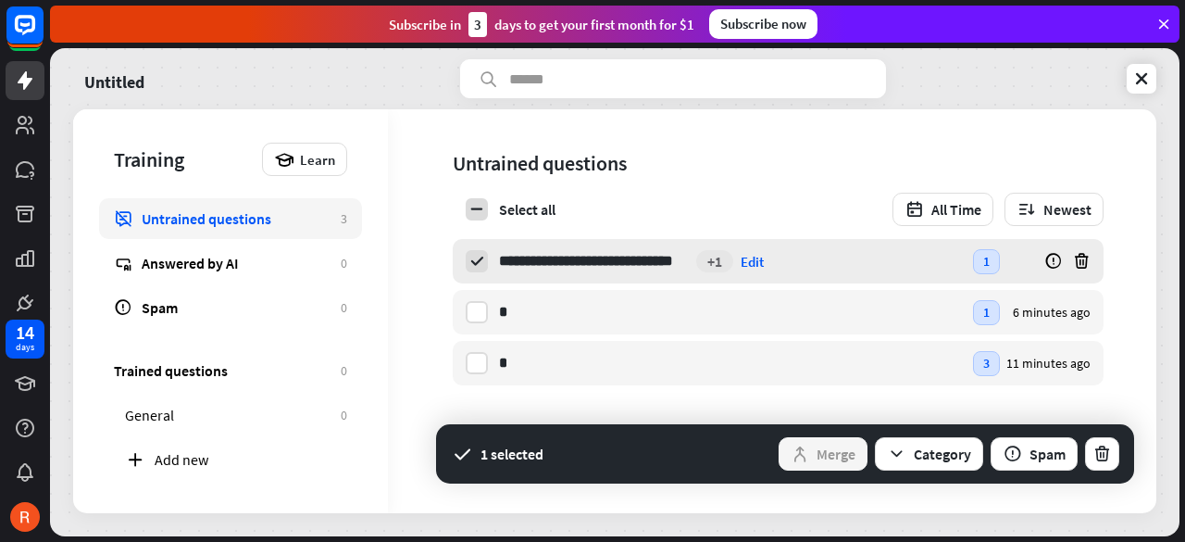
click at [495, 267] on div "**********" at bounding box center [778, 261] width 651 height 44
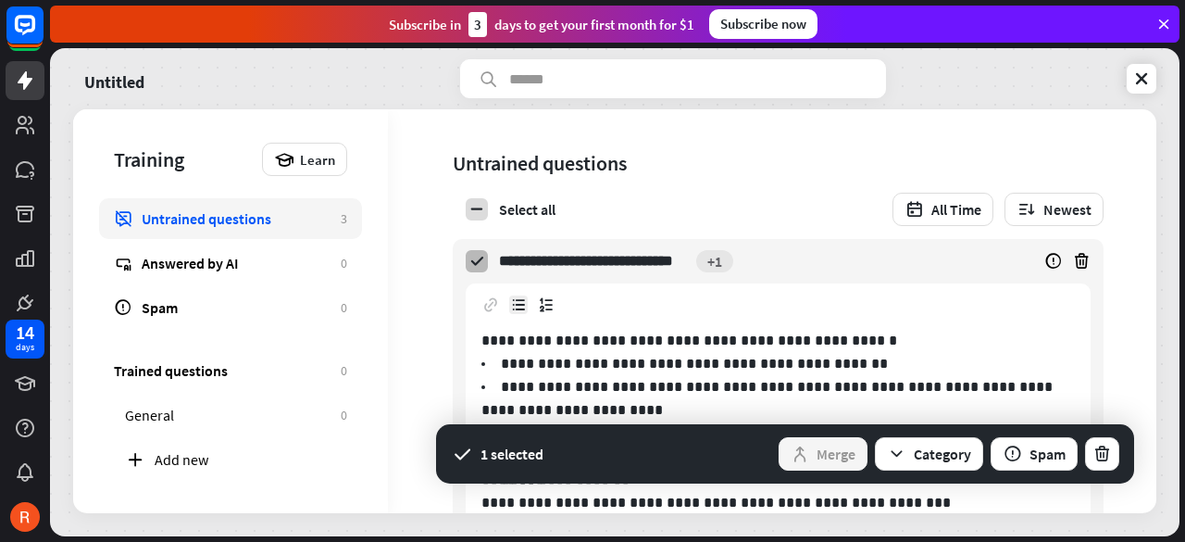
click at [487, 266] on label at bounding box center [477, 261] width 22 height 22
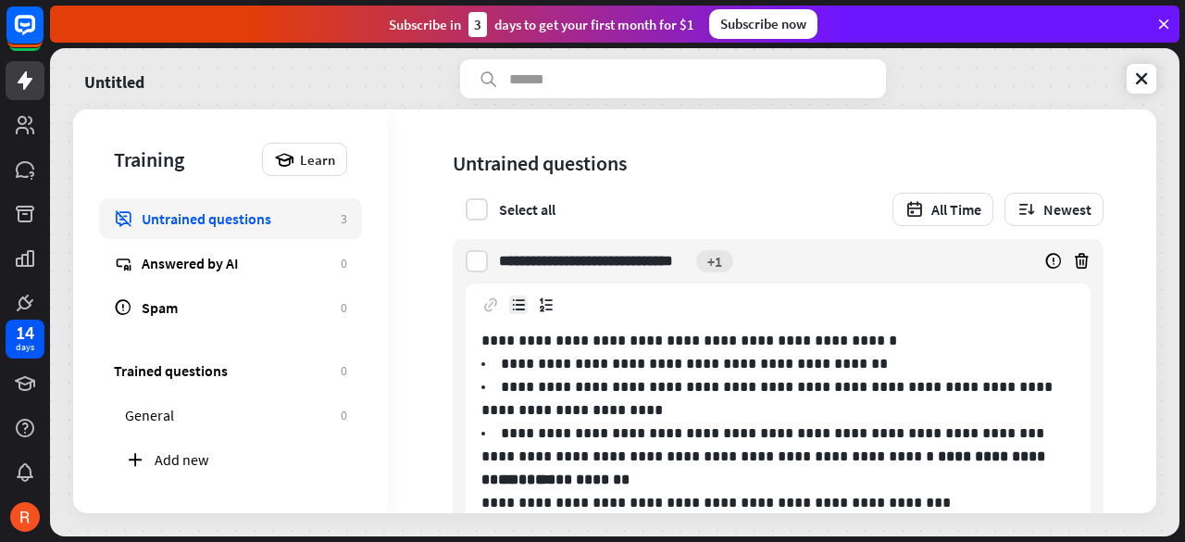
click at [558, 275] on input "**********" at bounding box center [594, 261] width 190 height 44
click at [294, 160] on icon at bounding box center [284, 159] width 20 height 20
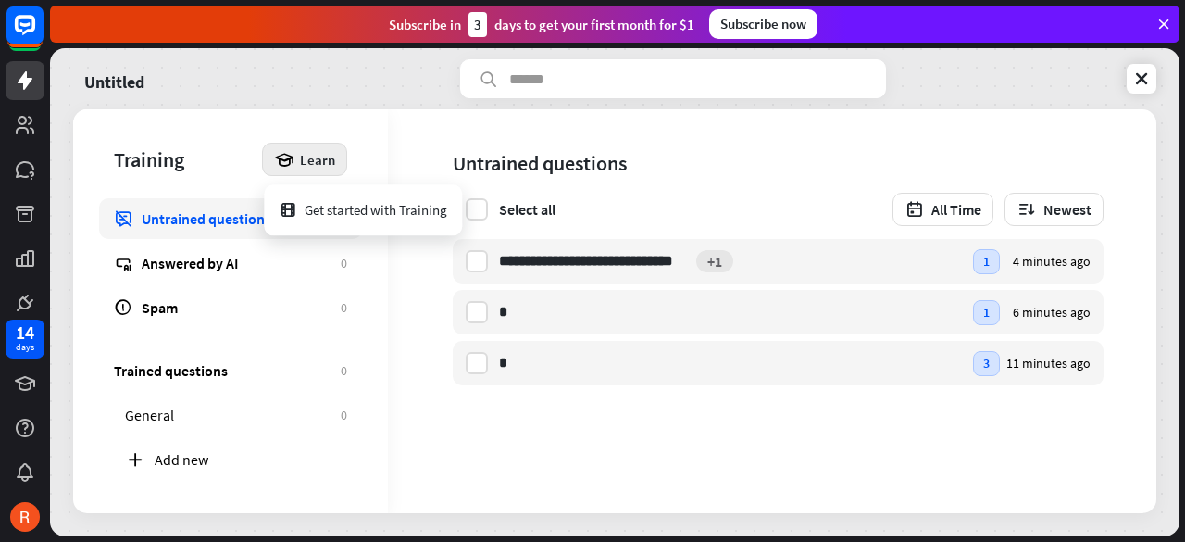
click at [294, 162] on icon at bounding box center [284, 159] width 20 height 20
click at [293, 161] on icon at bounding box center [284, 159] width 20 height 20
click at [1128, 79] on link at bounding box center [1142, 79] width 30 height 30
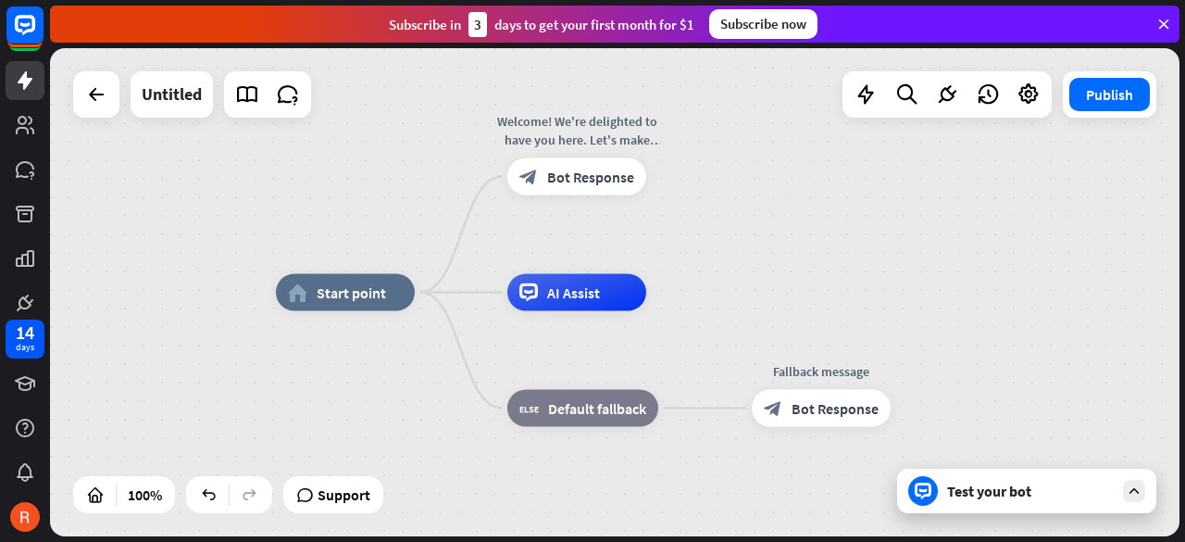
click at [1001, 486] on div "Test your bot" at bounding box center [1030, 490] width 167 height 19
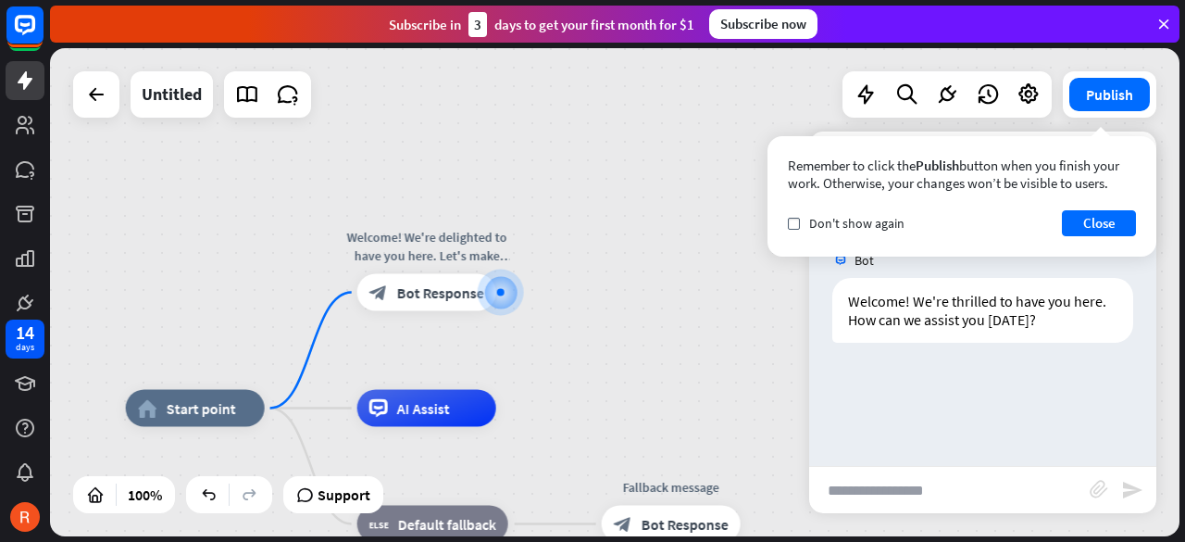
click at [863, 487] on input "text" at bounding box center [949, 490] width 281 height 46
paste input "**********"
type input "**********"
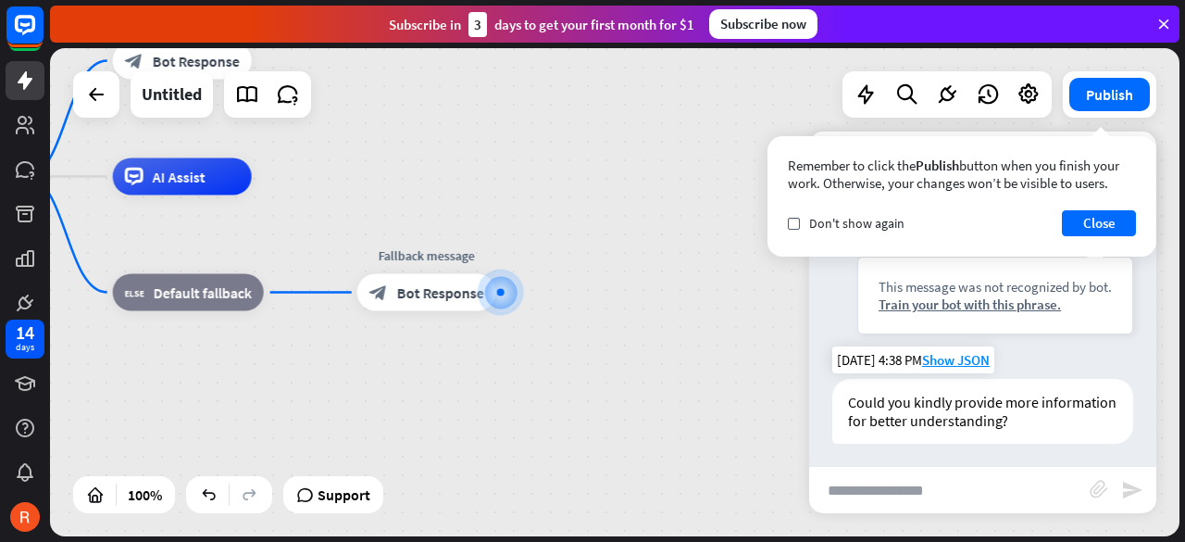
scroll to position [199, 0]
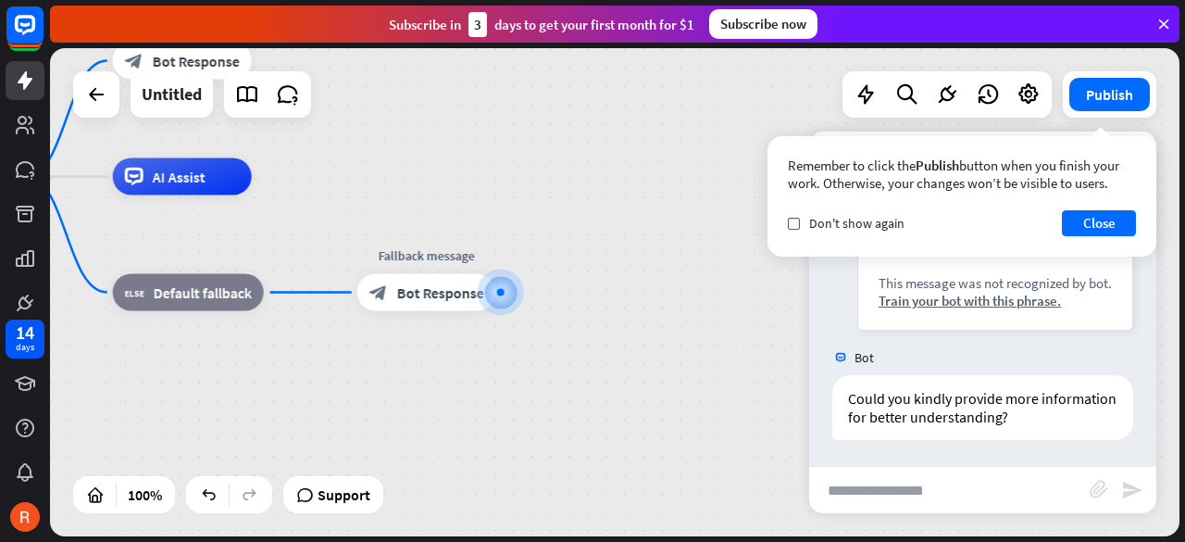
drag, startPoint x: 922, startPoint y: 216, endPoint x: 1059, endPoint y: 212, distance: 137.1
click at [1059, 212] on div "check Don't show again Close" at bounding box center [962, 223] width 348 height 26
click at [1142, 243] on div "Remember to click the Publish button when you finish your work. Otherwise, your…" at bounding box center [961, 196] width 389 height 120
click at [1105, 234] on button "Close" at bounding box center [1099, 223] width 74 height 26
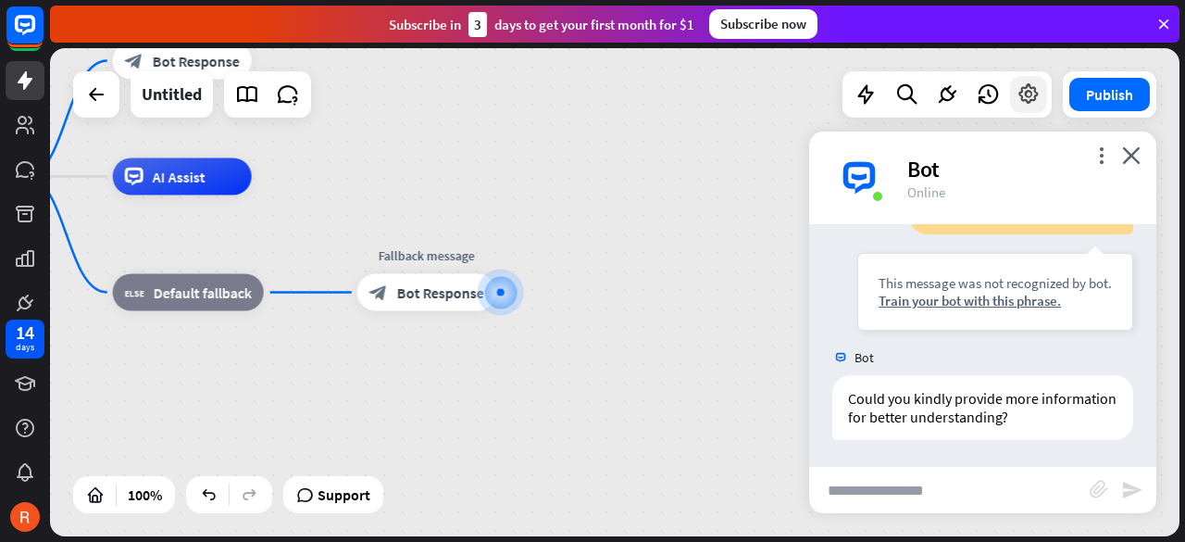
click at [1026, 97] on icon at bounding box center [1028, 94] width 24 height 24
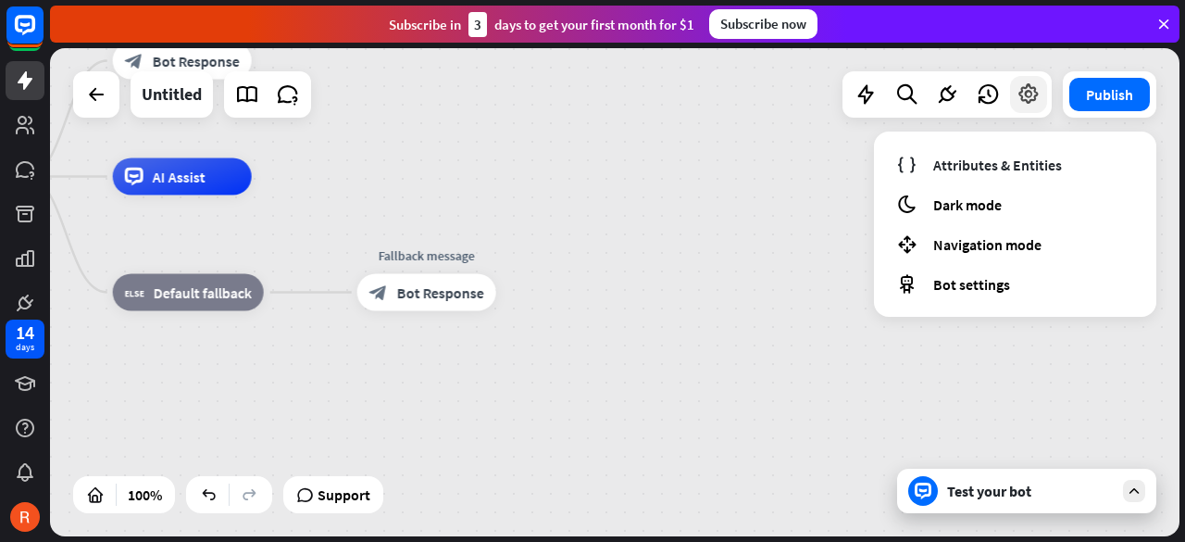
click at [1015, 106] on div at bounding box center [1028, 94] width 37 height 37
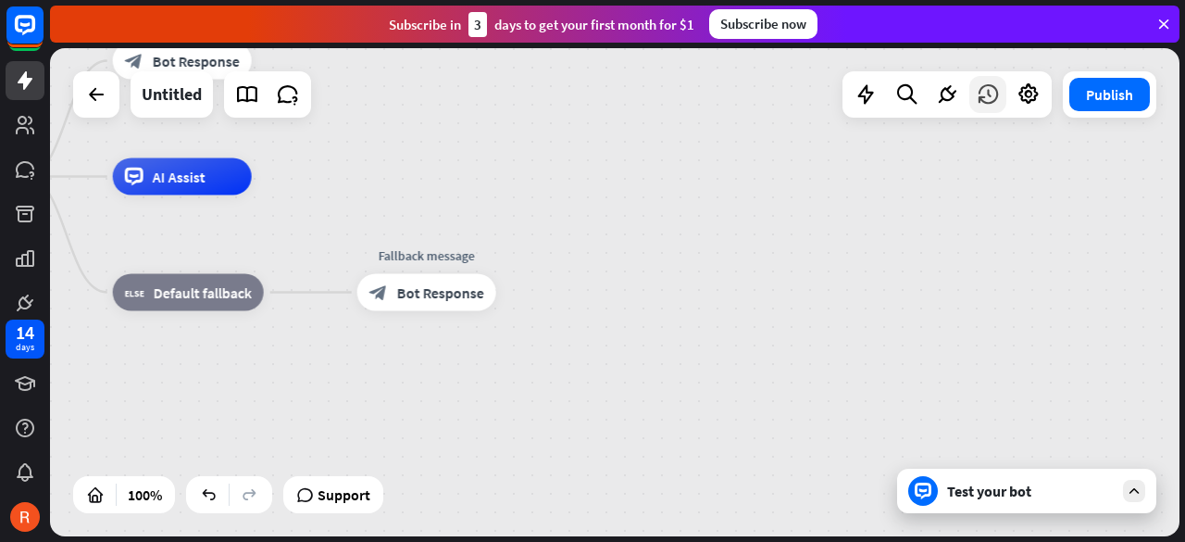
click at [987, 99] on icon at bounding box center [988, 94] width 24 height 24
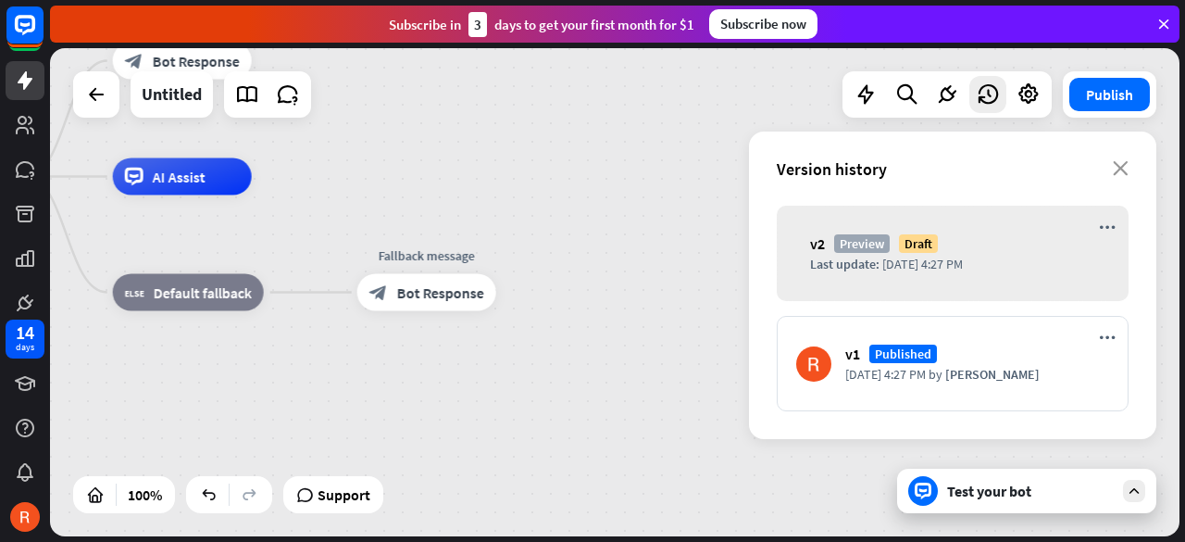
click at [1131, 168] on div "Version history close" at bounding box center [952, 168] width 407 height 74
click at [1128, 153] on div "Version history close" at bounding box center [952, 168] width 407 height 74
click at [1124, 173] on icon "close" at bounding box center [1121, 168] width 16 height 15
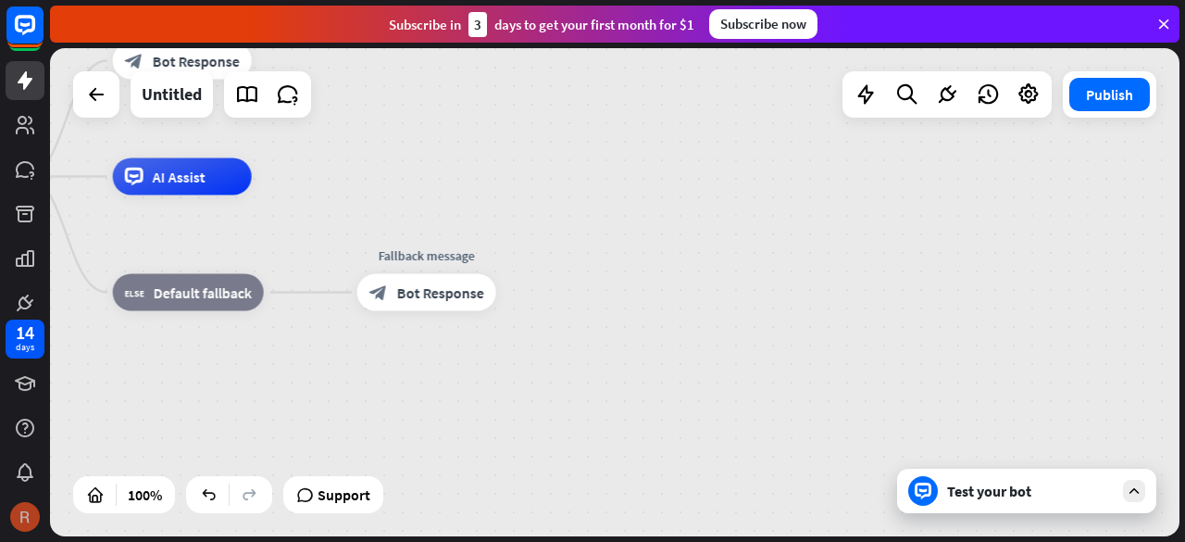
click at [33, 525] on img at bounding box center [25, 517] width 30 height 30
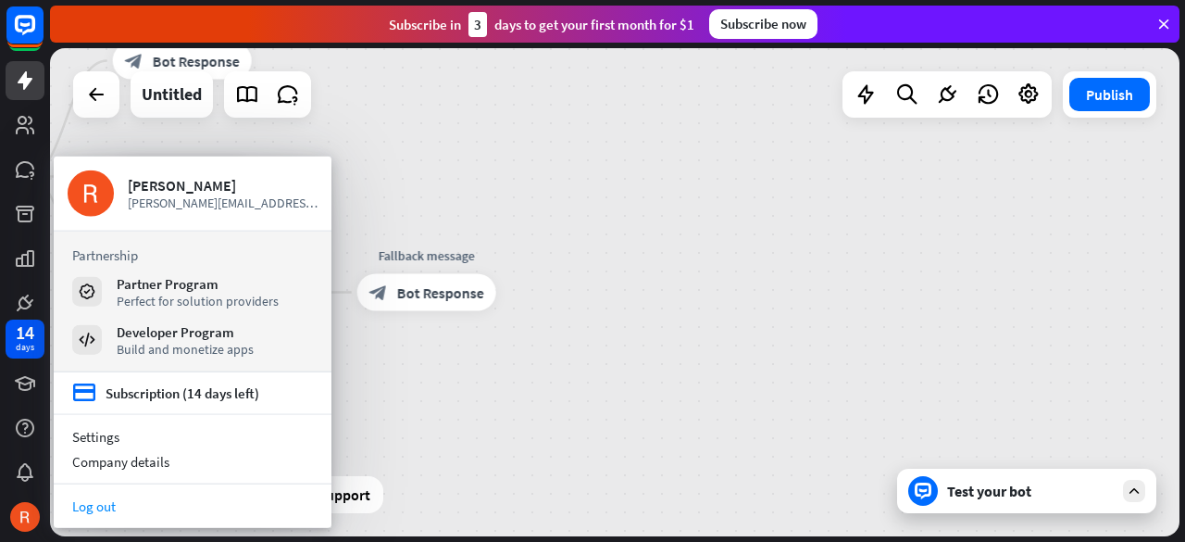
click at [207, 512] on link "Log out" at bounding box center [193, 505] width 278 height 25
